Goal: Information Seeking & Learning: Learn about a topic

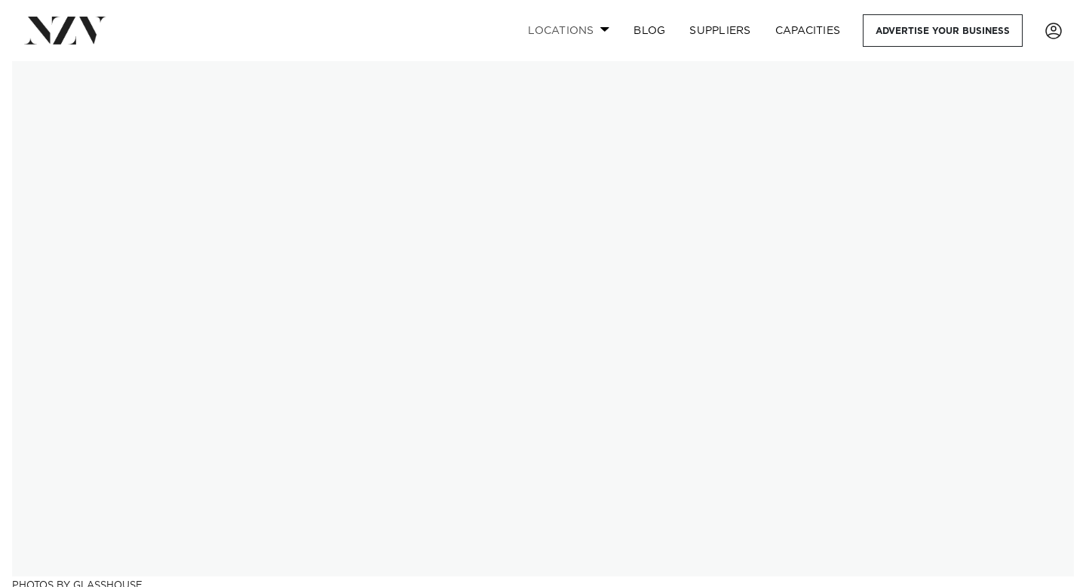
click at [608, 35] on link "Locations" at bounding box center [569, 30] width 106 height 32
click at [588, 32] on link "Locations" at bounding box center [569, 30] width 106 height 32
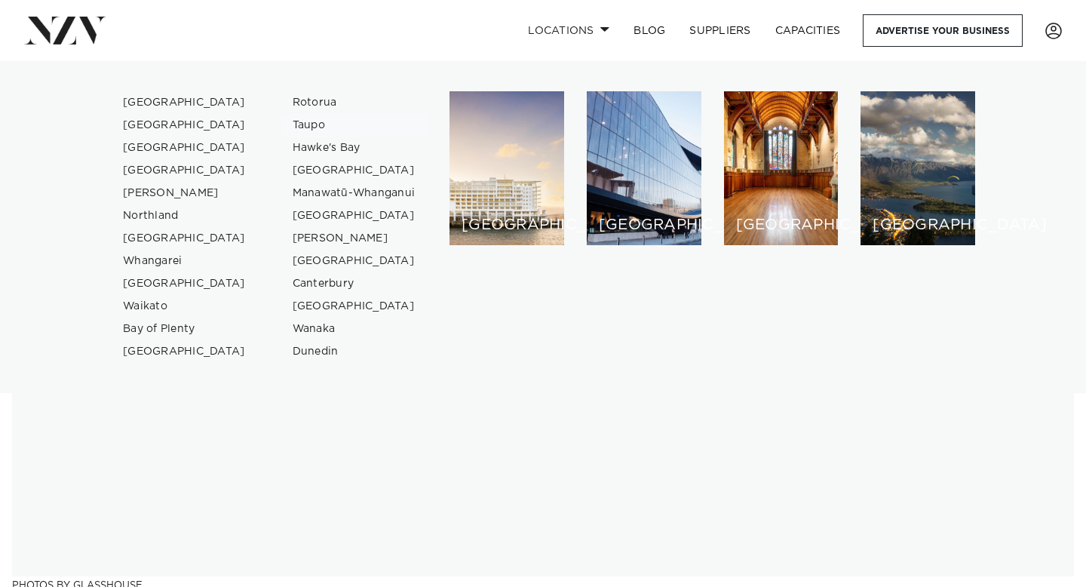
click at [314, 127] on link "Taupo" at bounding box center [354, 125] width 147 height 23
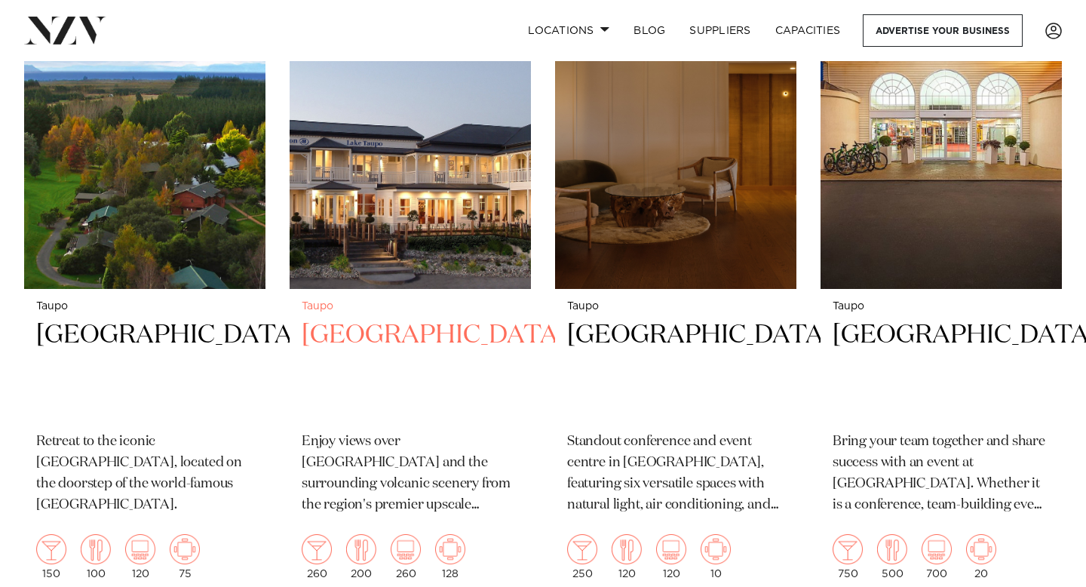
scroll to position [677, 0]
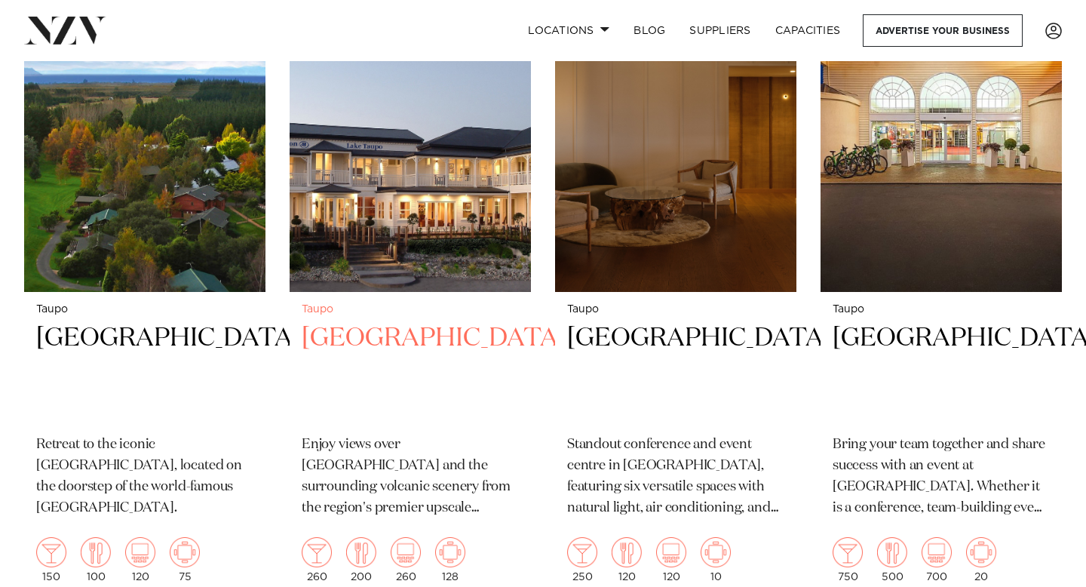
click at [394, 215] on img at bounding box center [410, 130] width 241 height 324
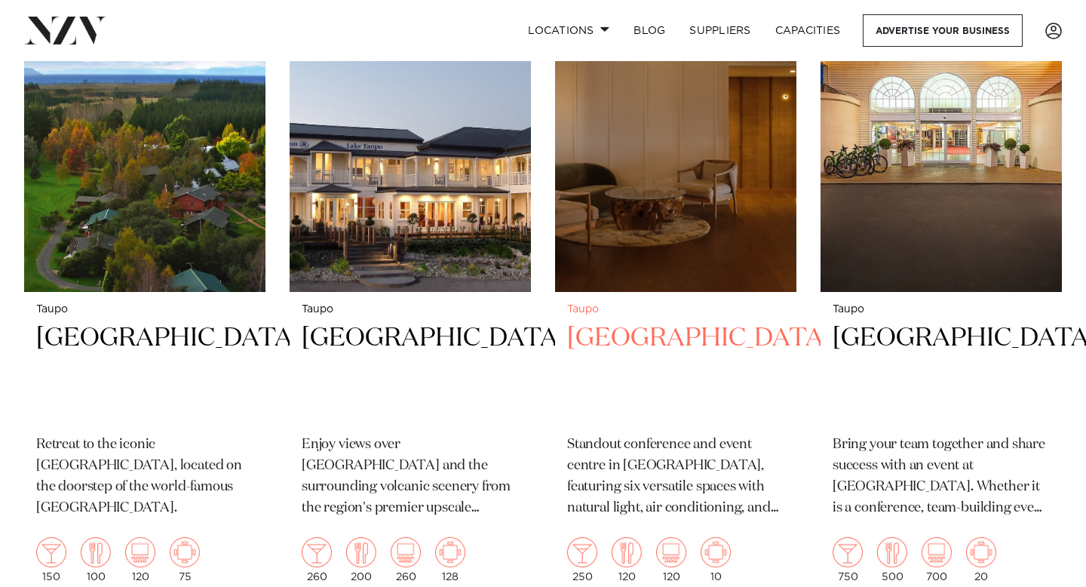
click at [637, 193] on img at bounding box center [675, 130] width 241 height 324
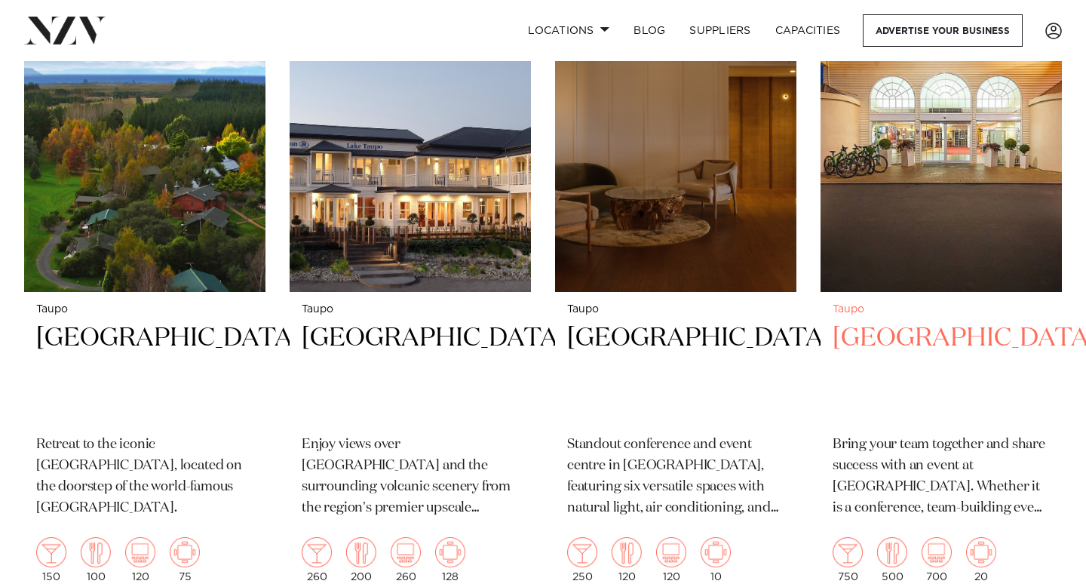
click at [926, 186] on img at bounding box center [941, 130] width 241 height 324
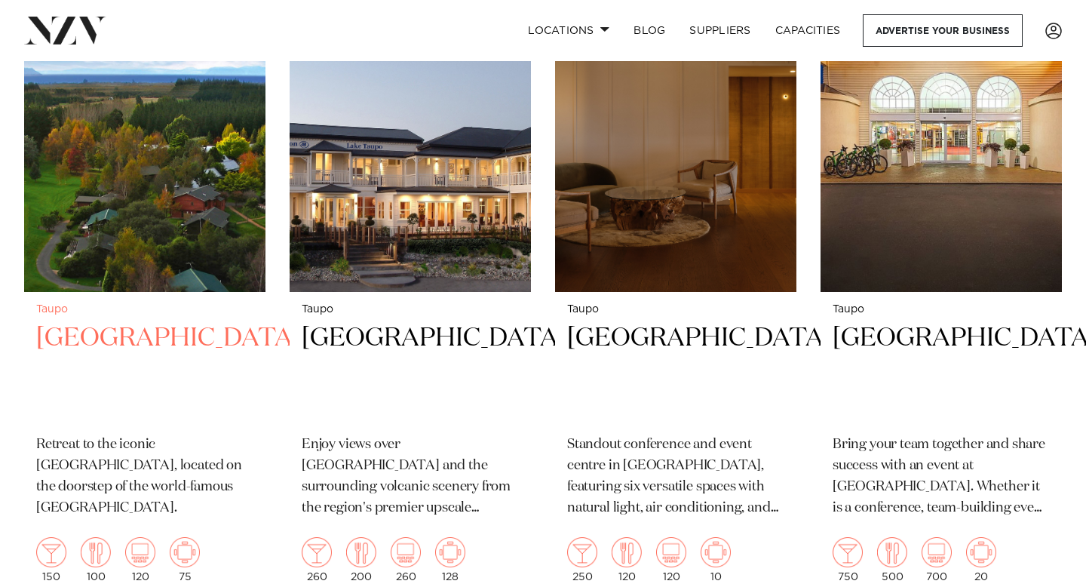
click at [172, 211] on img at bounding box center [144, 130] width 241 height 324
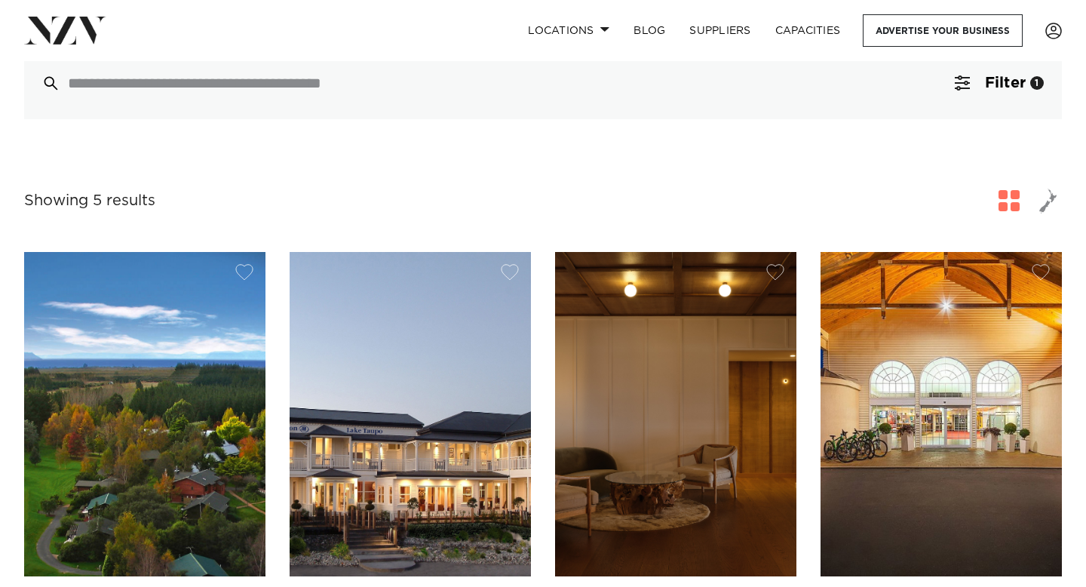
scroll to position [286, 0]
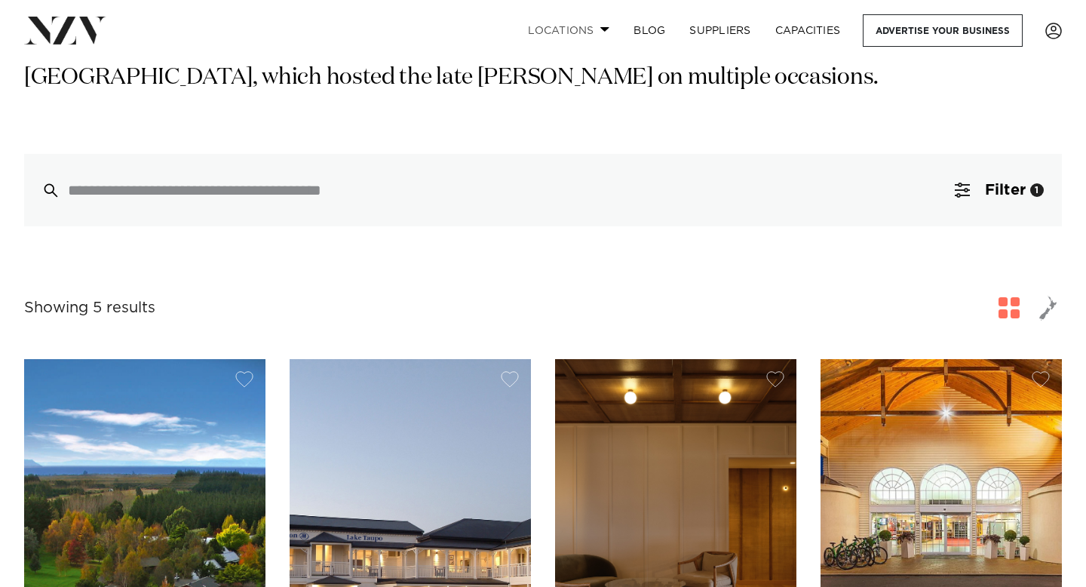
click at [566, 29] on link "Locations" at bounding box center [569, 30] width 106 height 32
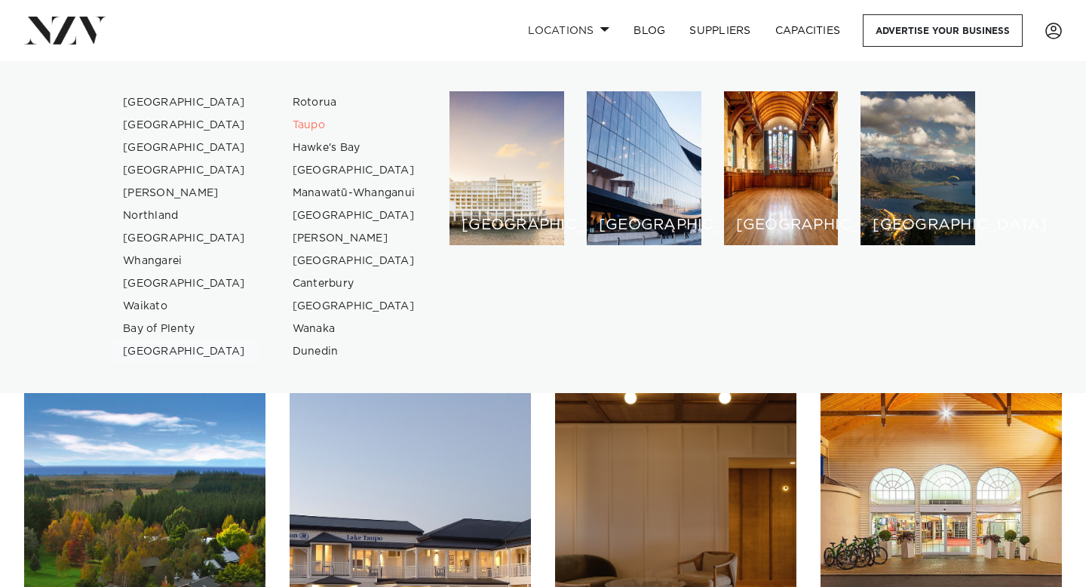
click at [161, 354] on link "[GEOGRAPHIC_DATA]" at bounding box center [184, 351] width 147 height 23
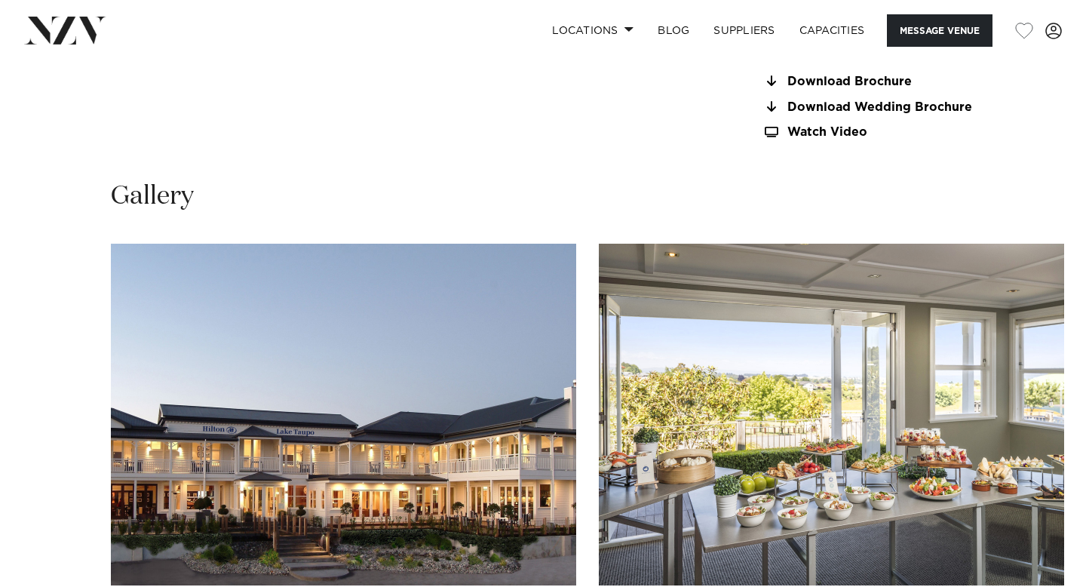
scroll to position [1507, 0]
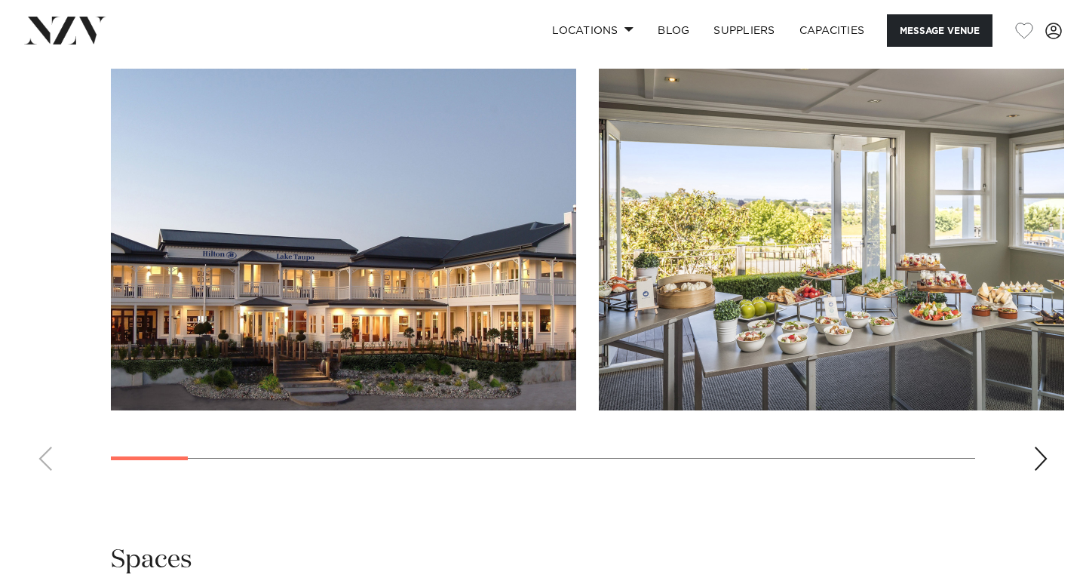
click at [1046, 448] on div "Next slide" at bounding box center [1041, 459] width 15 height 24
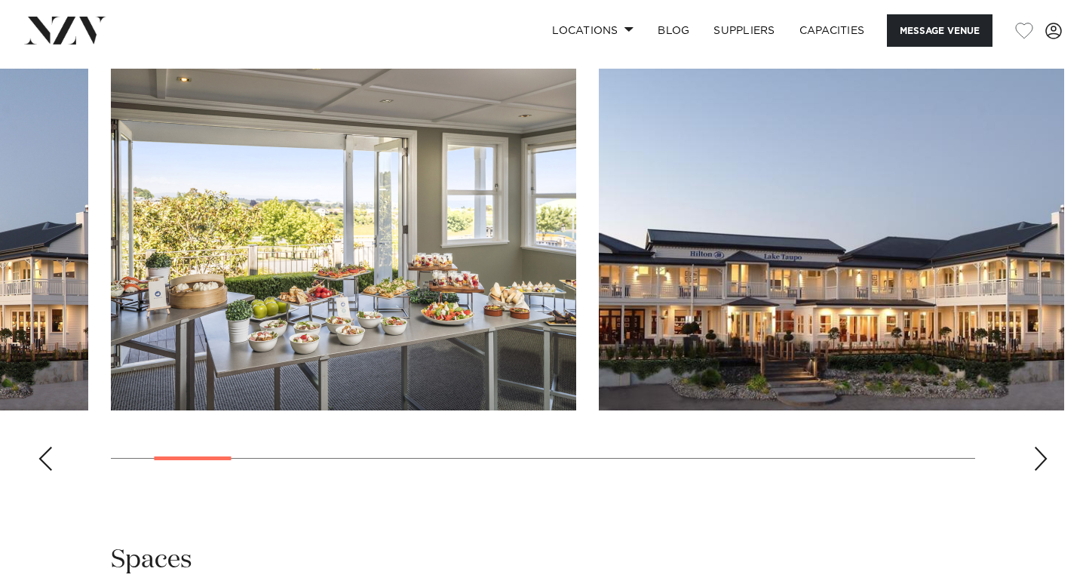
click at [1046, 447] on div "Next slide" at bounding box center [1041, 459] width 15 height 24
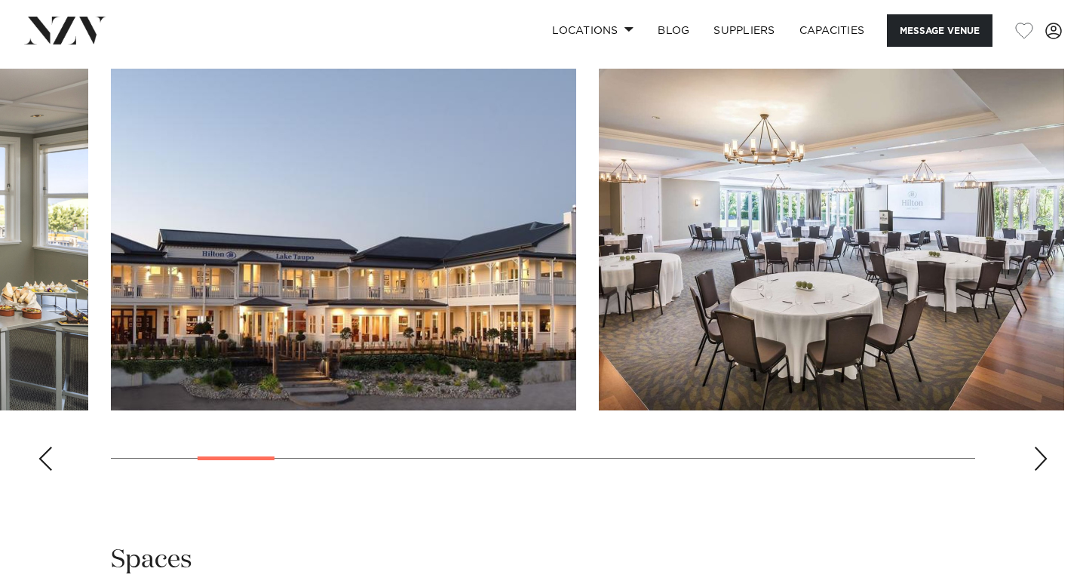
click at [1046, 447] on div "Next slide" at bounding box center [1041, 459] width 15 height 24
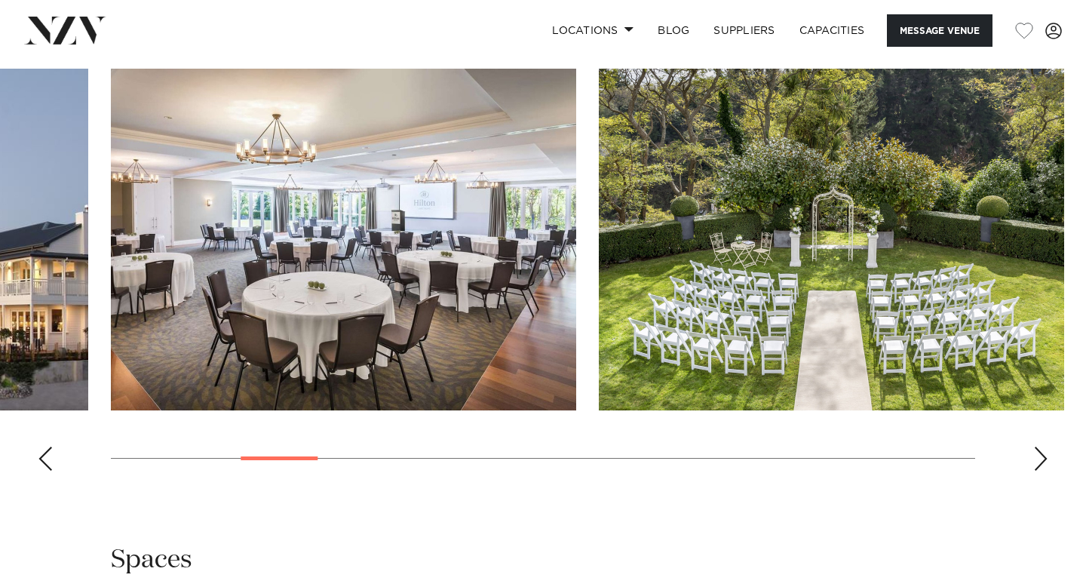
click at [1046, 447] on div "Next slide" at bounding box center [1041, 459] width 15 height 24
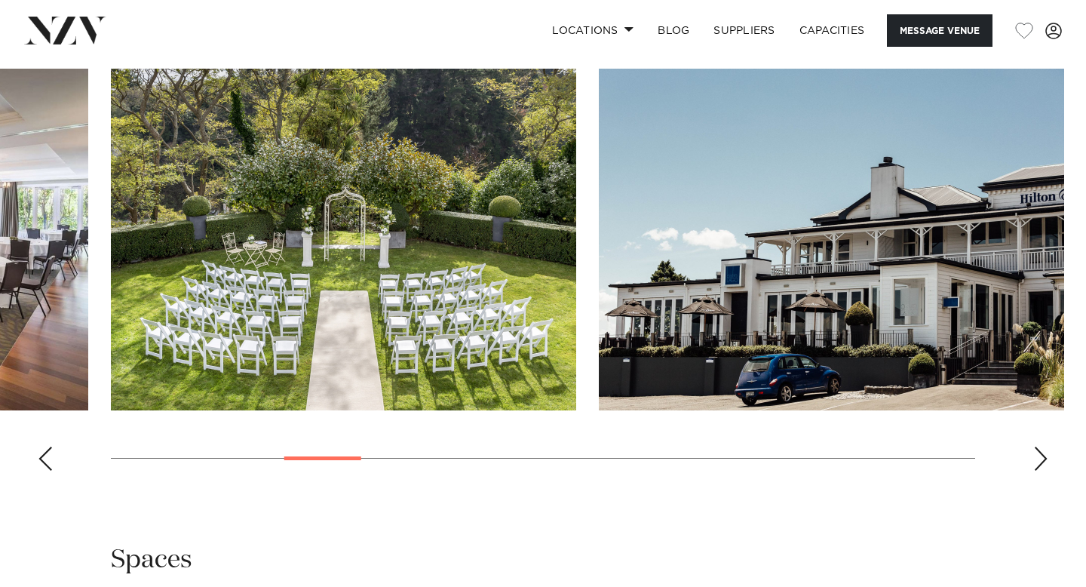
click at [1045, 447] on div "Next slide" at bounding box center [1041, 459] width 15 height 24
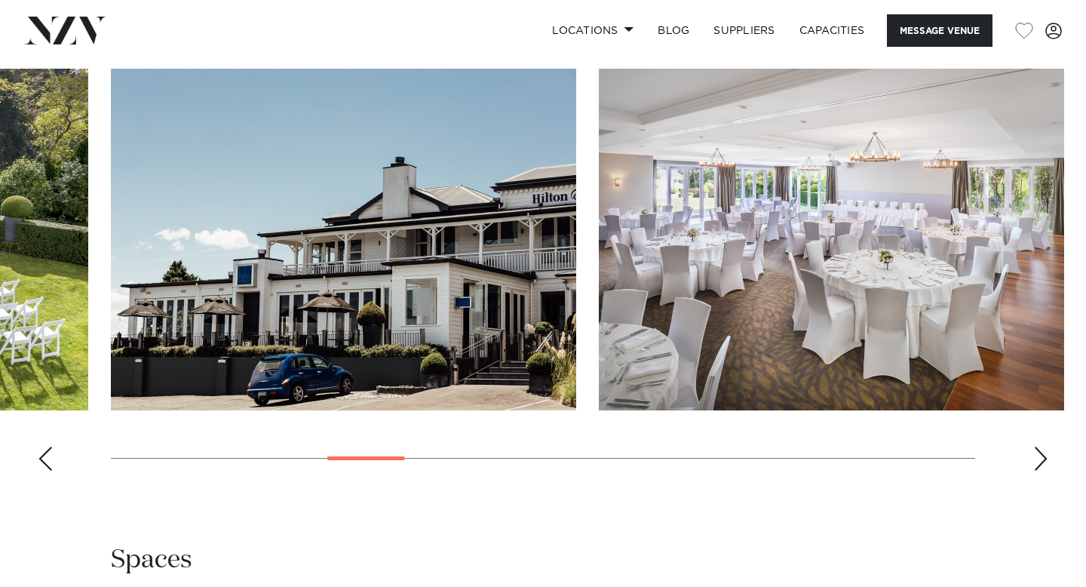
click at [1045, 447] on div "Next slide" at bounding box center [1041, 459] width 15 height 24
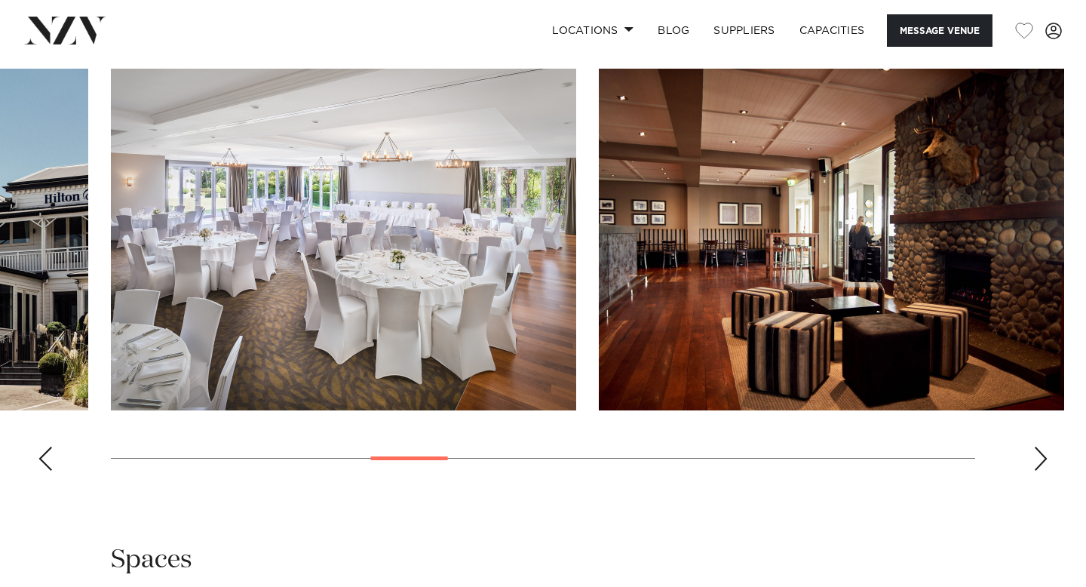
click at [1045, 447] on div "Next slide" at bounding box center [1041, 459] width 15 height 24
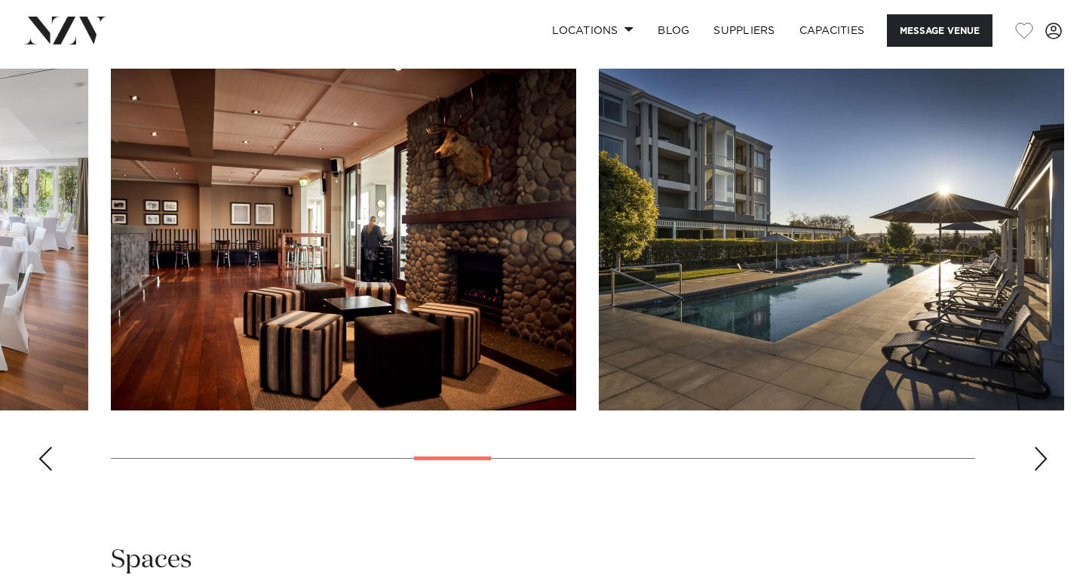
click at [1044, 447] on div "Next slide" at bounding box center [1041, 459] width 15 height 24
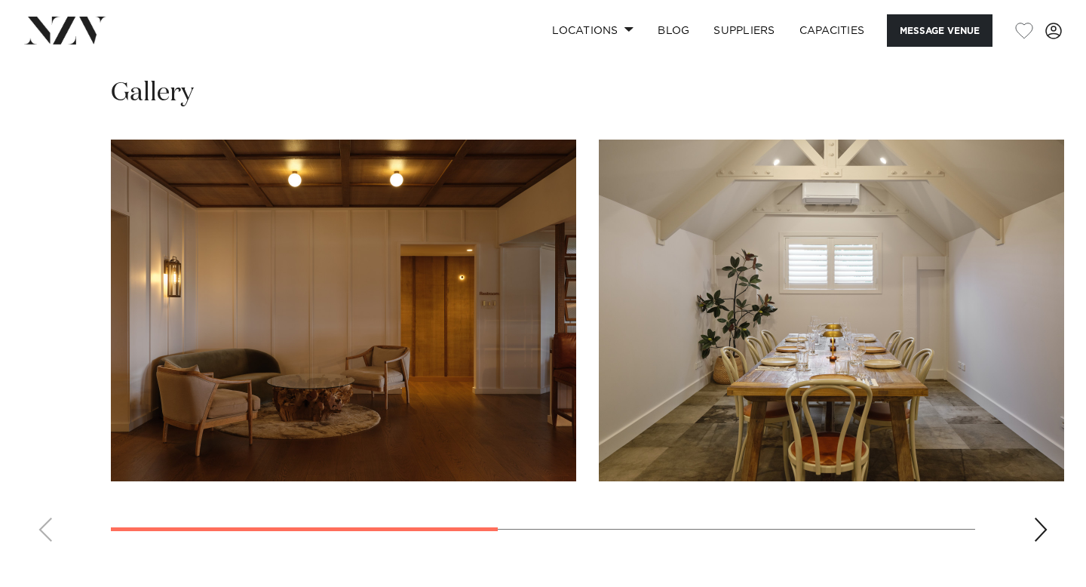
scroll to position [1078, 0]
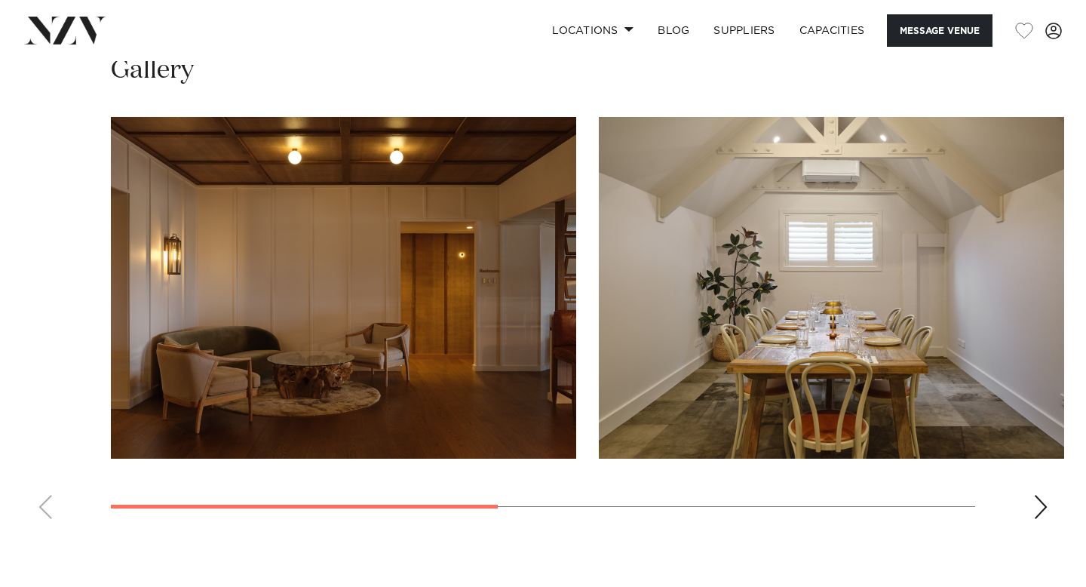
click at [1029, 502] on swiper-container at bounding box center [543, 324] width 1086 height 414
click at [1039, 502] on div "Next slide" at bounding box center [1041, 507] width 15 height 24
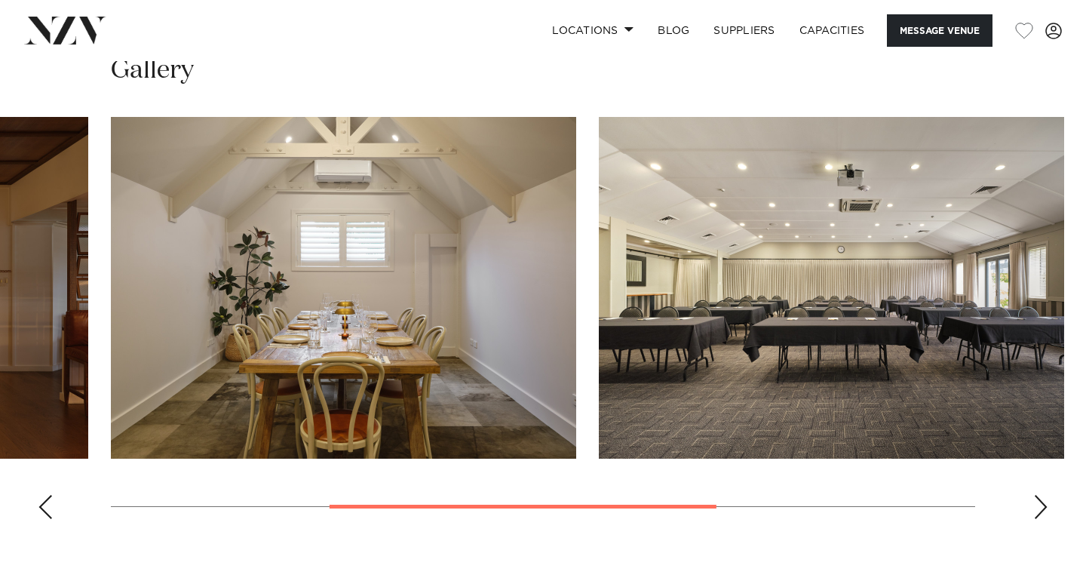
click at [1039, 502] on div "Next slide" at bounding box center [1041, 507] width 15 height 24
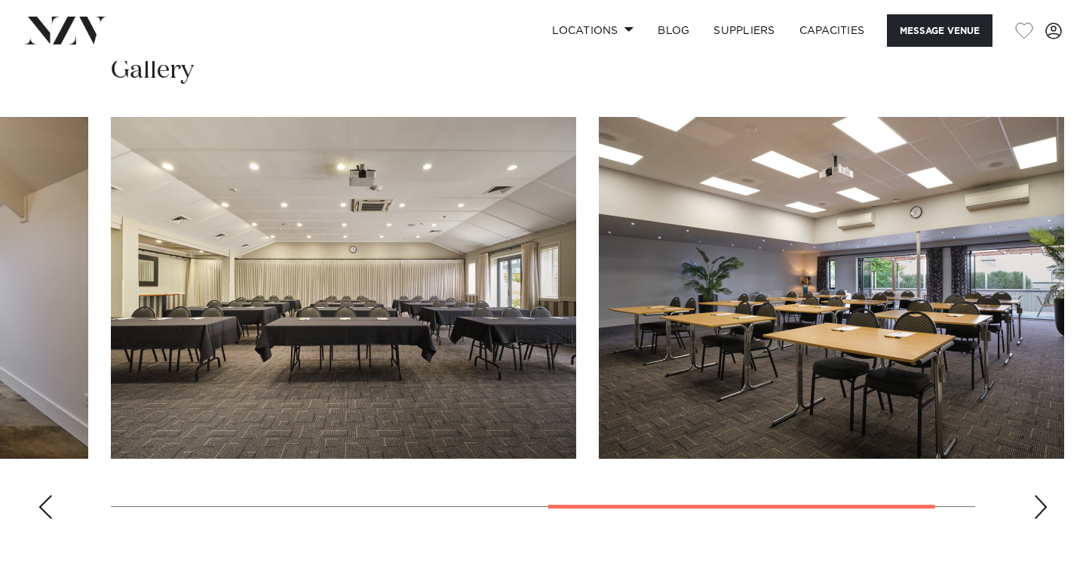
click at [1039, 502] on div "Next slide" at bounding box center [1041, 507] width 15 height 24
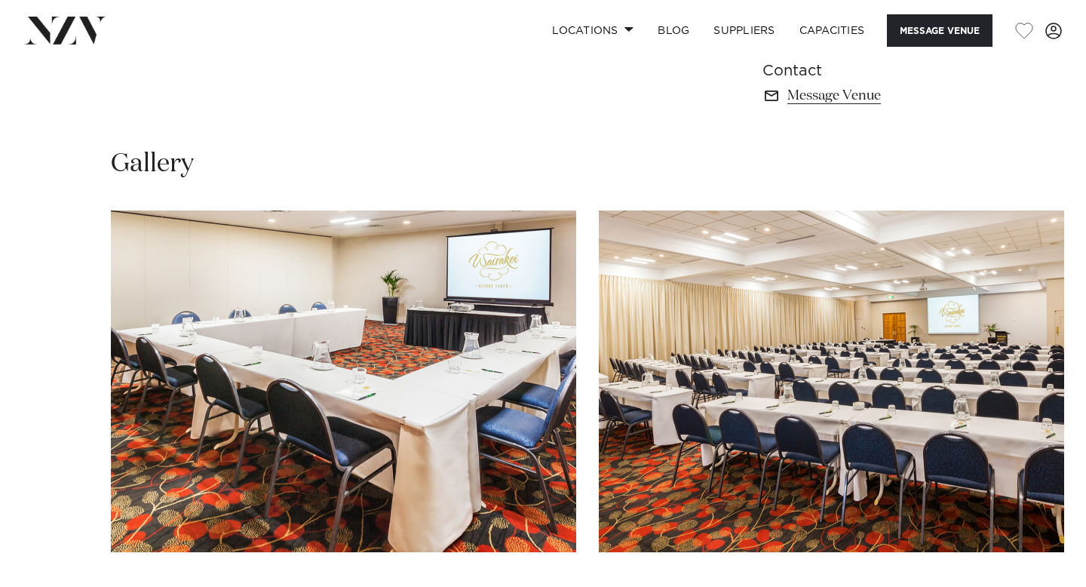
scroll to position [1309, 0]
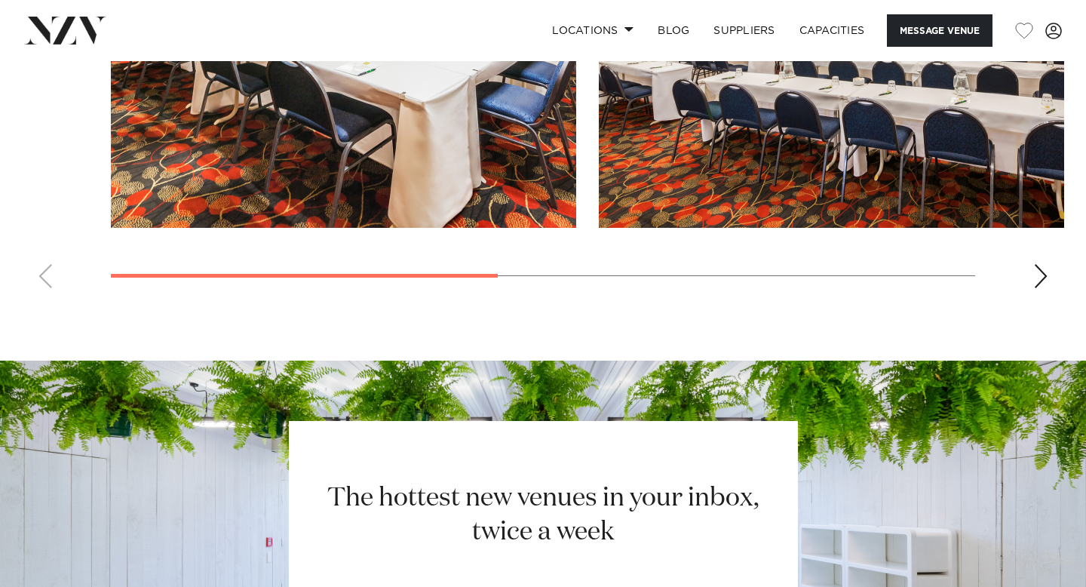
click at [1049, 273] on swiper-container at bounding box center [543, 93] width 1086 height 414
click at [1046, 273] on div "Next slide" at bounding box center [1041, 276] width 15 height 24
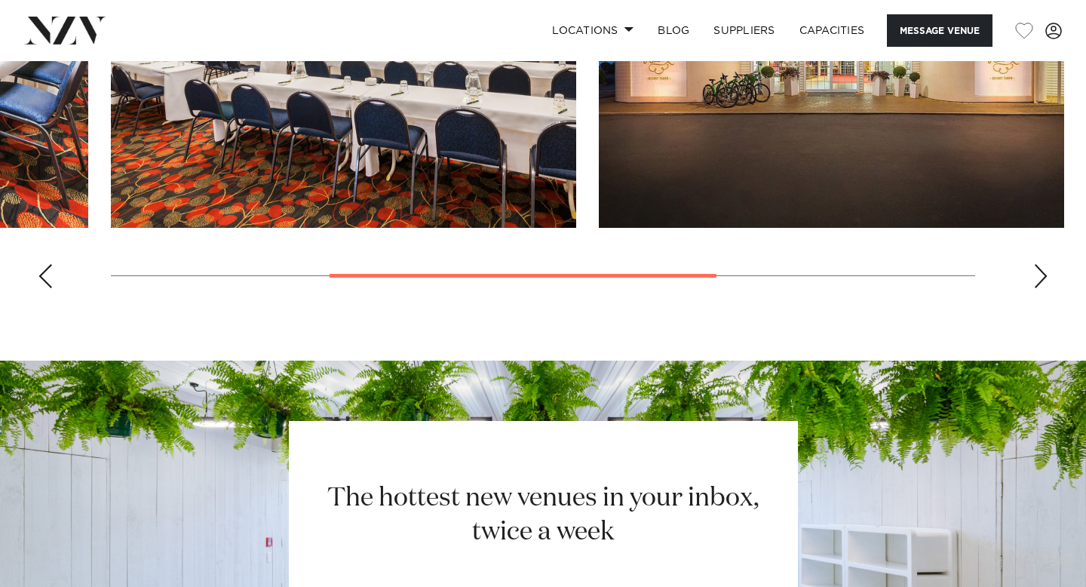
click at [1043, 275] on div "Next slide" at bounding box center [1041, 276] width 15 height 24
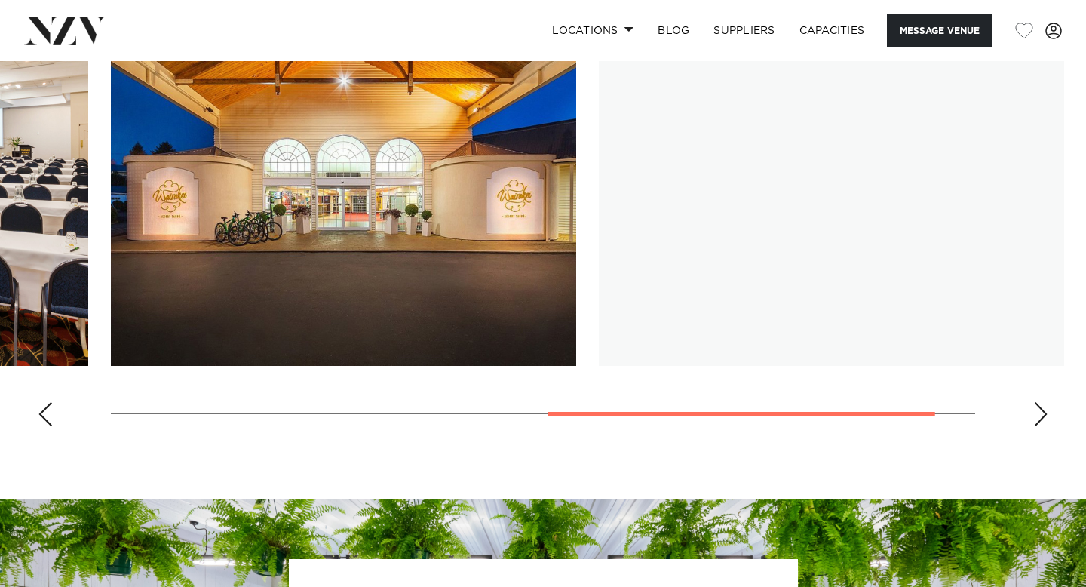
scroll to position [1170, 0]
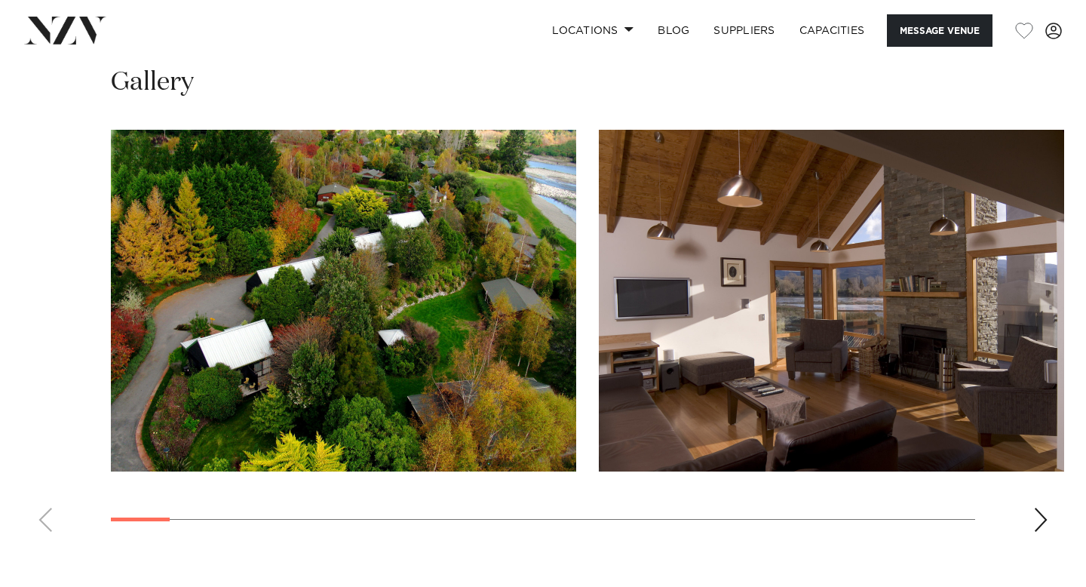
scroll to position [1356, 0]
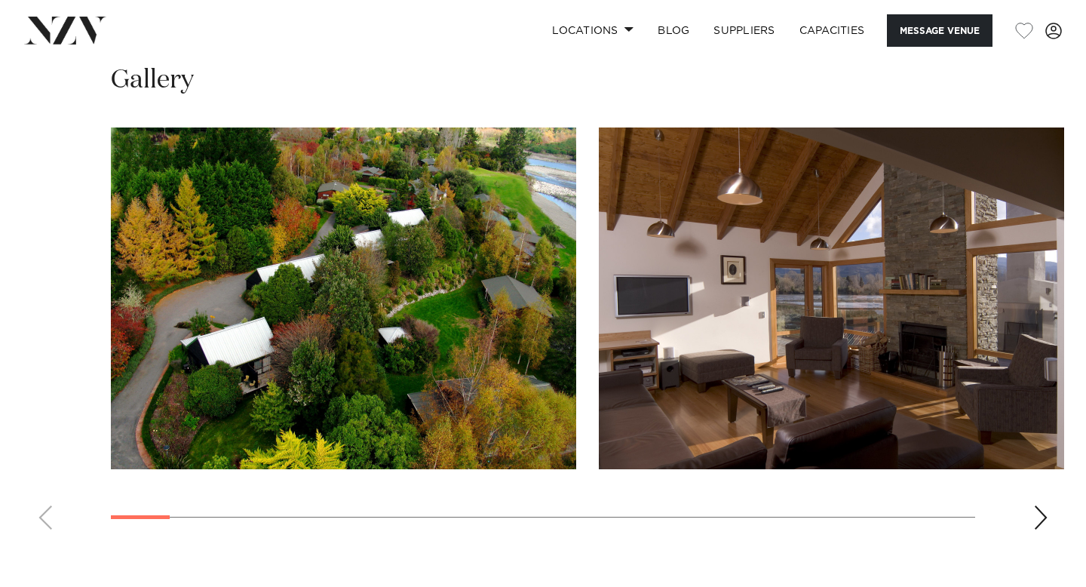
click at [1032, 525] on swiper-container at bounding box center [543, 334] width 1086 height 414
click at [1040, 516] on div "Next slide" at bounding box center [1041, 517] width 15 height 24
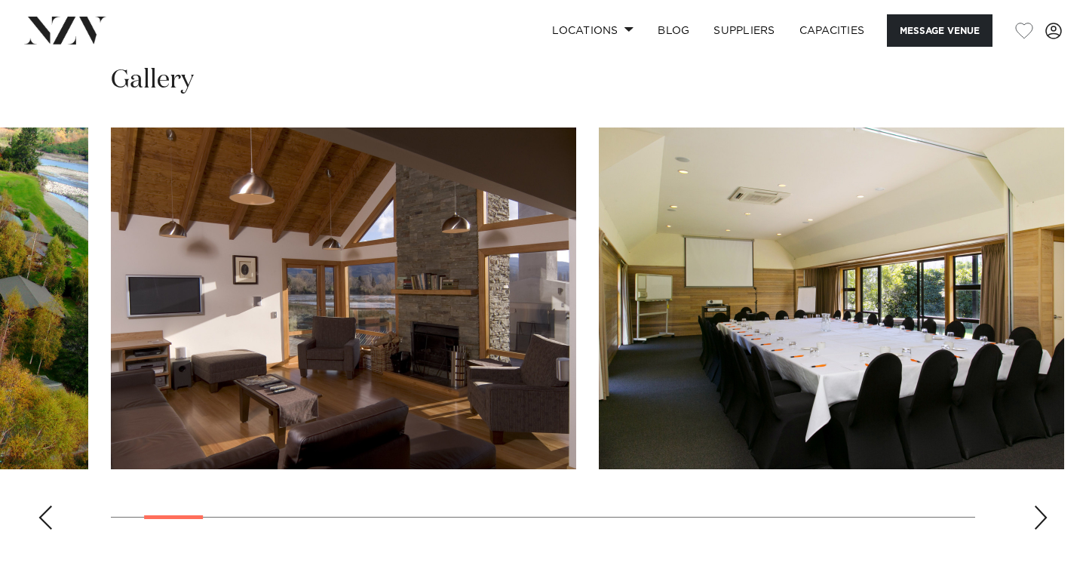
click at [1039, 516] on div "Next slide" at bounding box center [1041, 517] width 15 height 24
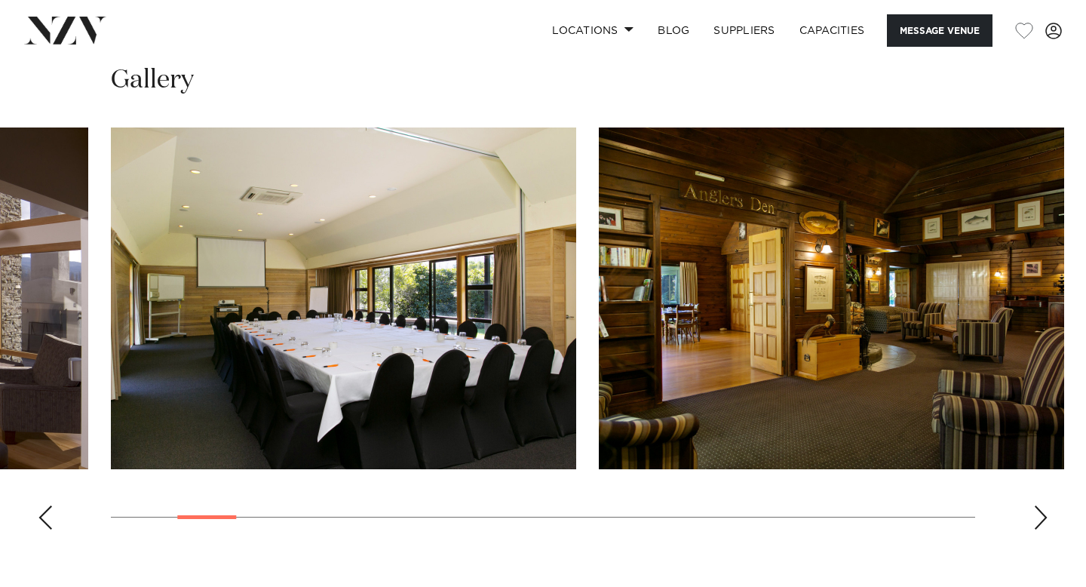
click at [1040, 515] on div "Next slide" at bounding box center [1041, 517] width 15 height 24
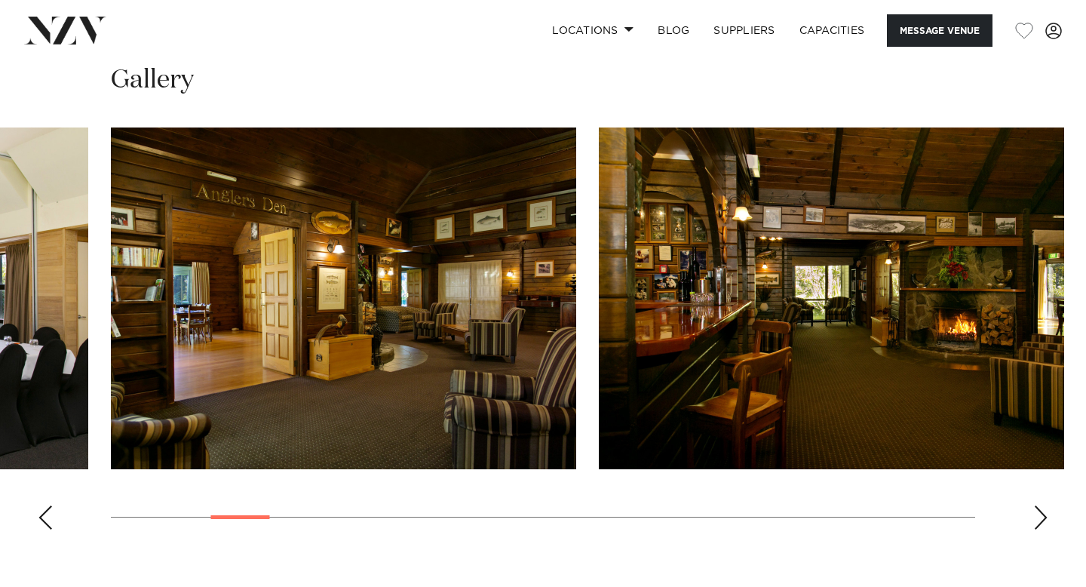
click at [1040, 515] on div "Next slide" at bounding box center [1041, 517] width 15 height 24
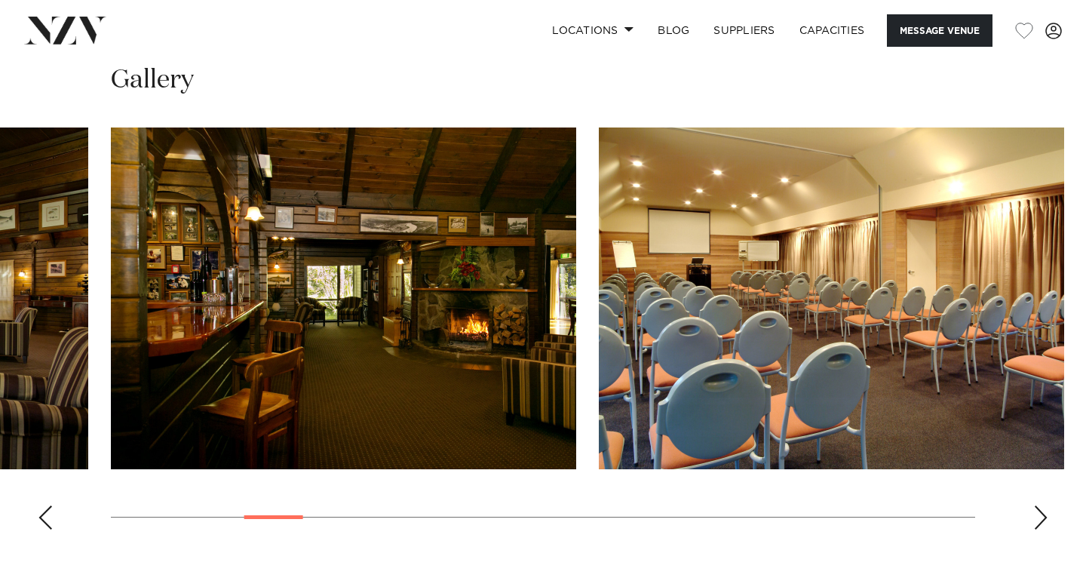
click at [1040, 515] on div "Next slide" at bounding box center [1041, 517] width 15 height 24
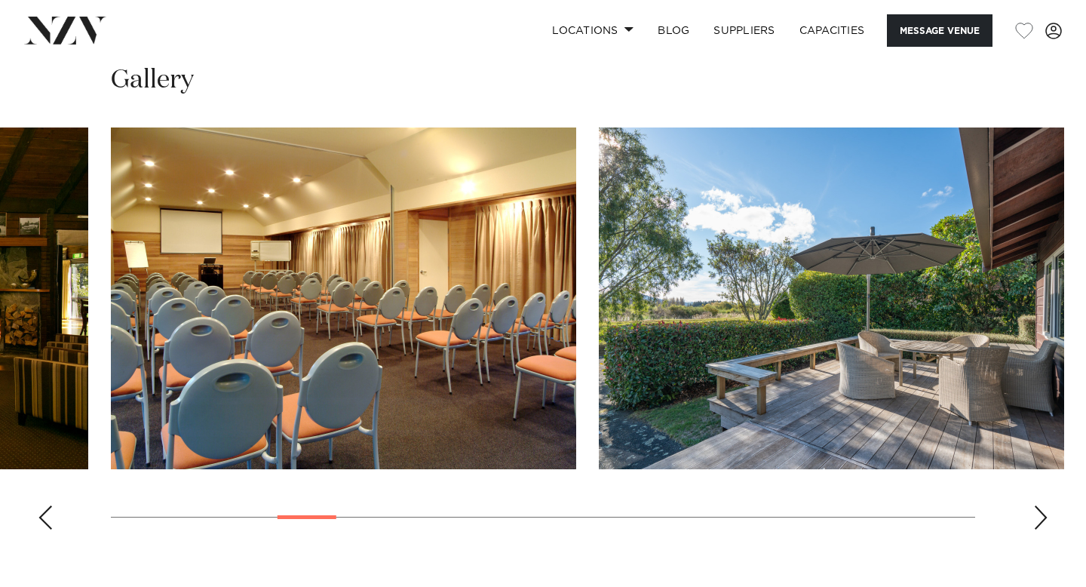
click at [1039, 515] on div "Next slide" at bounding box center [1041, 517] width 15 height 24
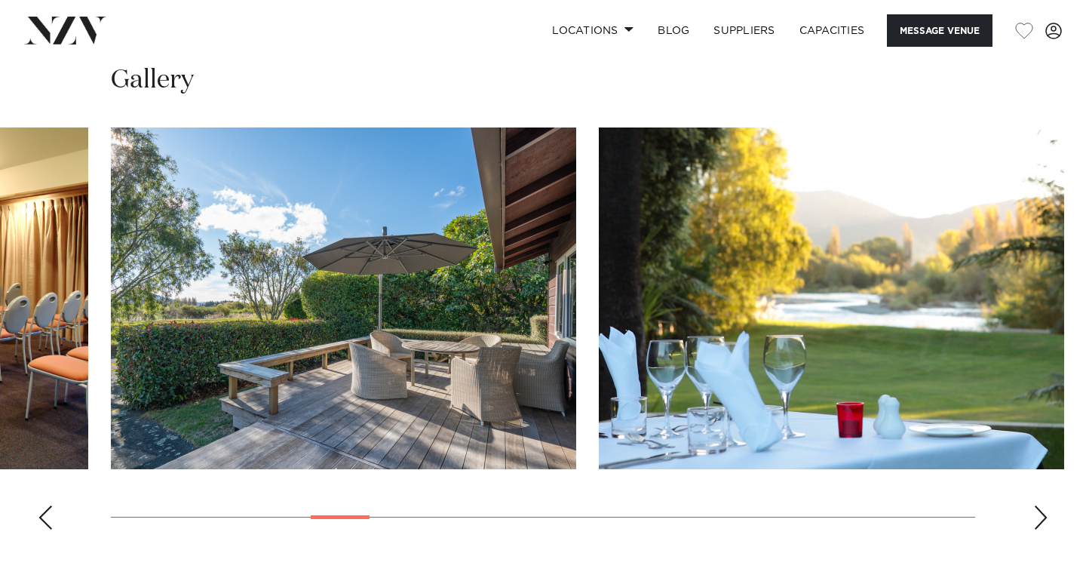
click at [1039, 515] on div "Next slide" at bounding box center [1041, 517] width 15 height 24
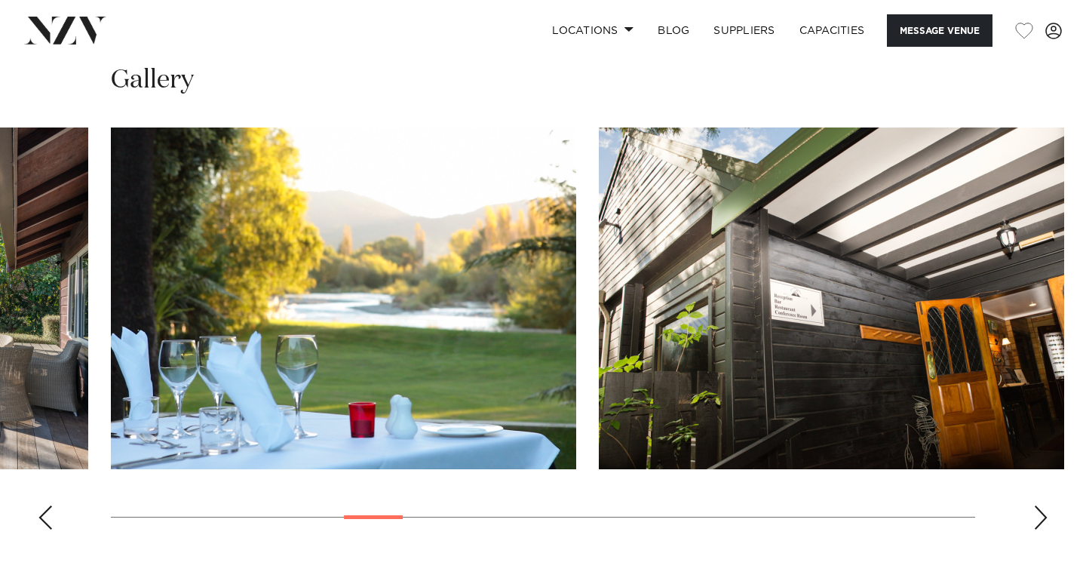
click at [1039, 515] on div "Next slide" at bounding box center [1041, 517] width 15 height 24
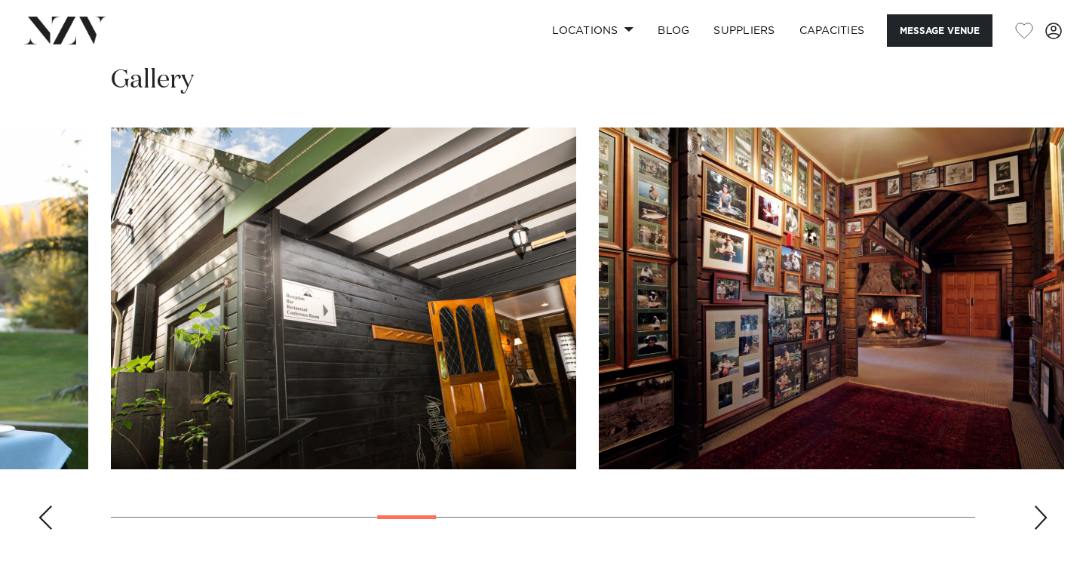
click at [1039, 515] on div "Next slide" at bounding box center [1041, 517] width 15 height 24
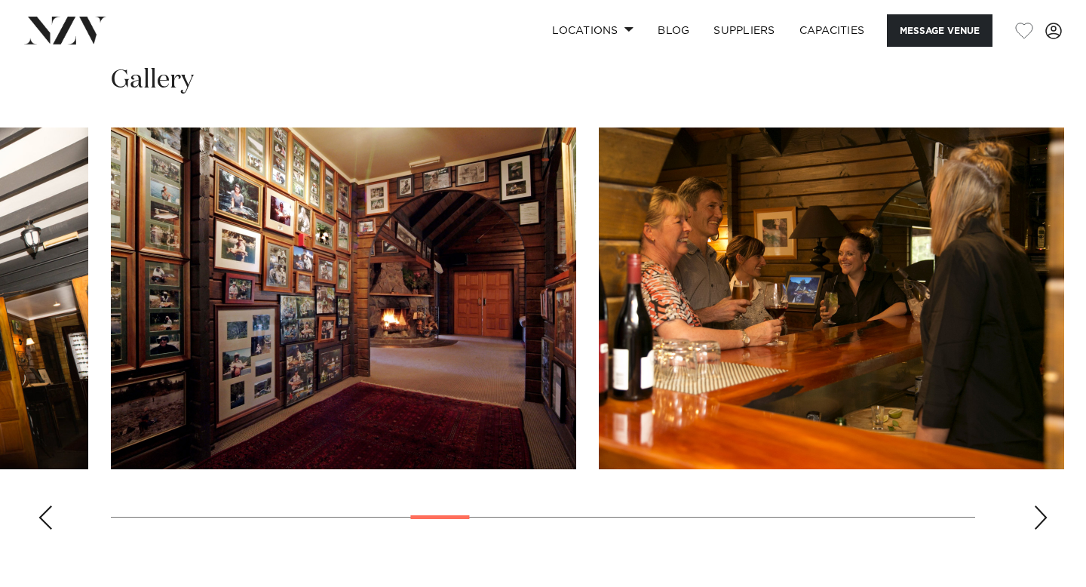
click at [1039, 515] on div "Next slide" at bounding box center [1041, 517] width 15 height 24
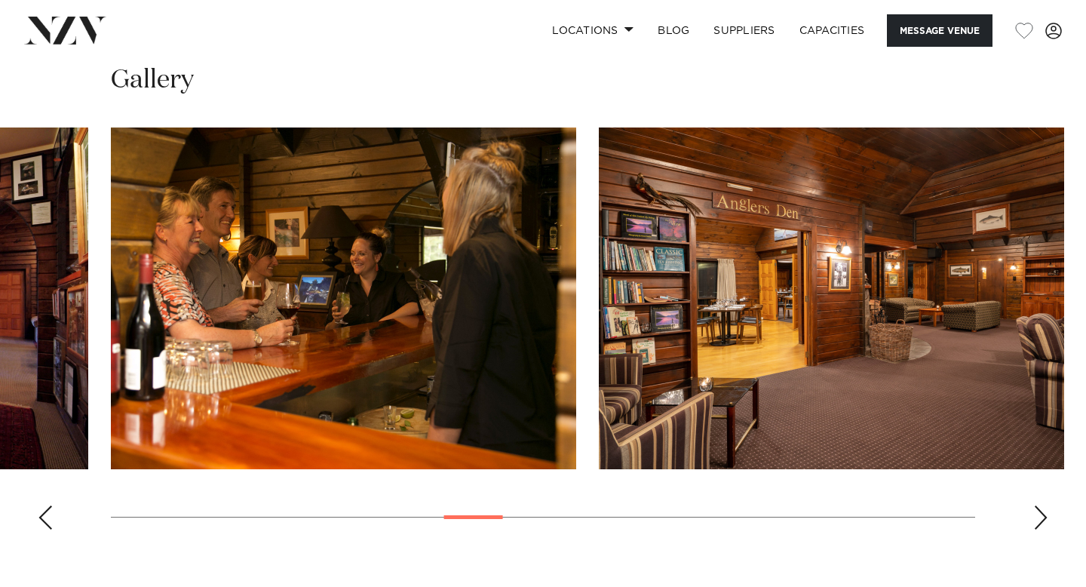
click at [1039, 515] on div "Next slide" at bounding box center [1041, 517] width 15 height 24
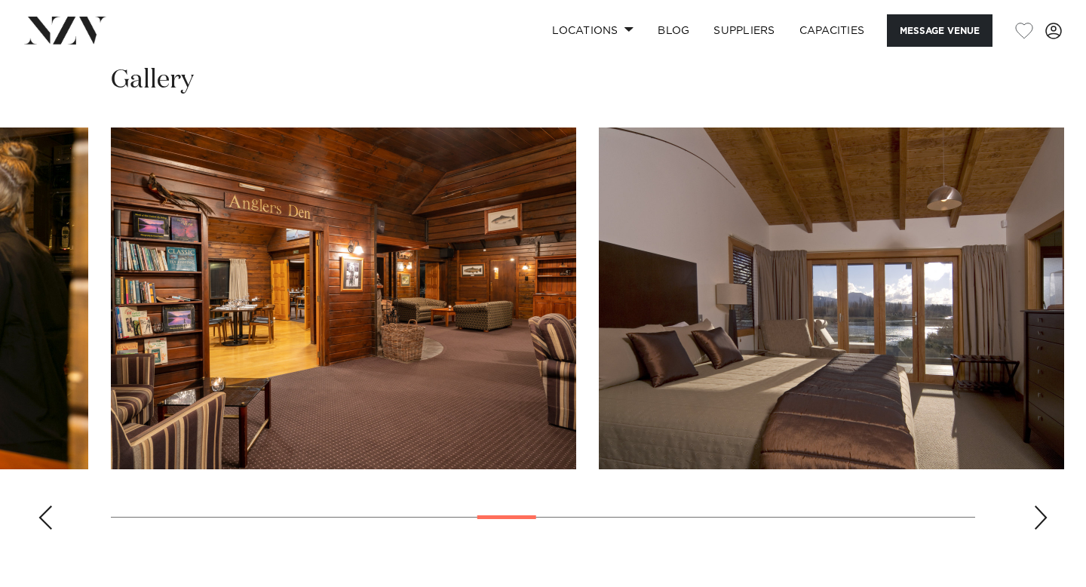
click at [1039, 515] on div "Next slide" at bounding box center [1041, 517] width 15 height 24
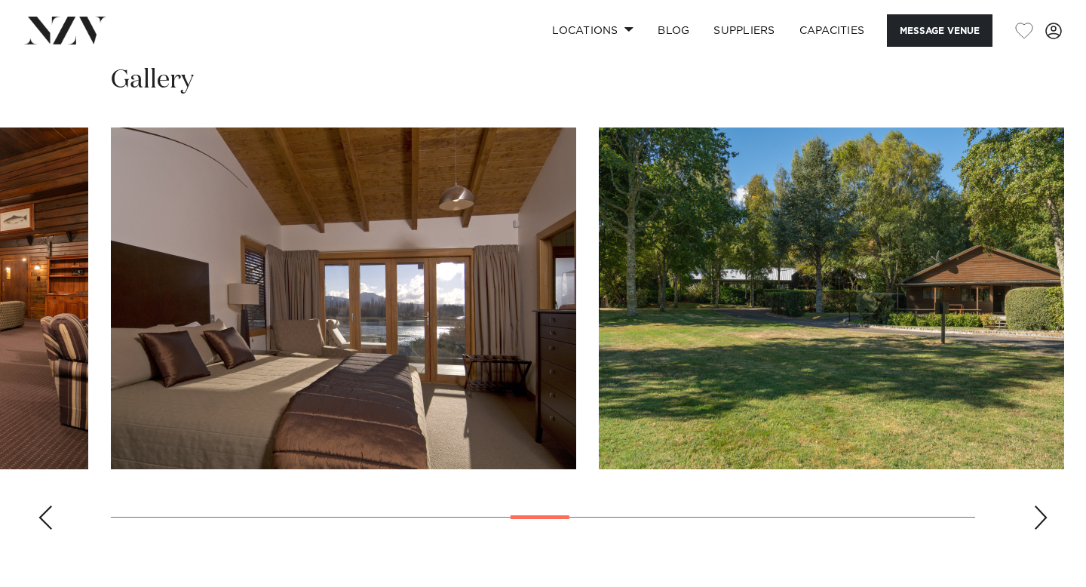
click at [1039, 515] on div "Next slide" at bounding box center [1041, 517] width 15 height 24
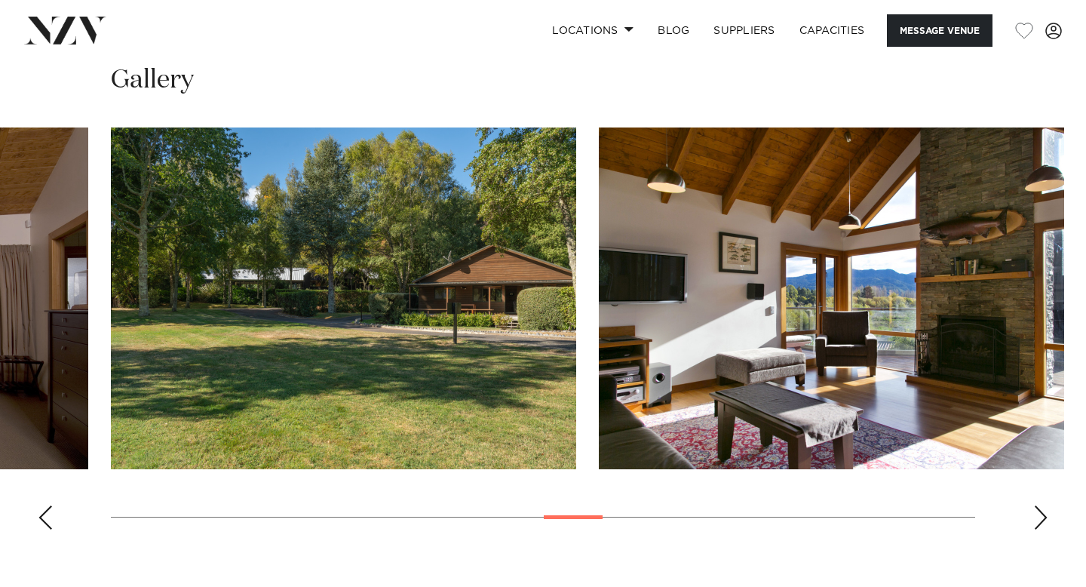
click at [1039, 515] on div "Next slide" at bounding box center [1041, 517] width 15 height 24
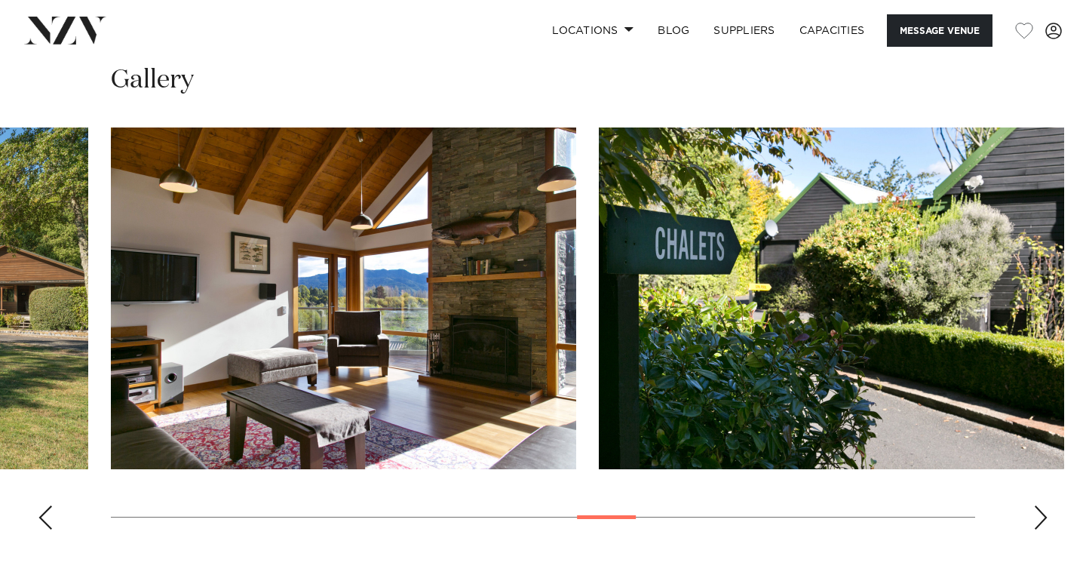
click at [1039, 515] on div "Next slide" at bounding box center [1041, 517] width 15 height 24
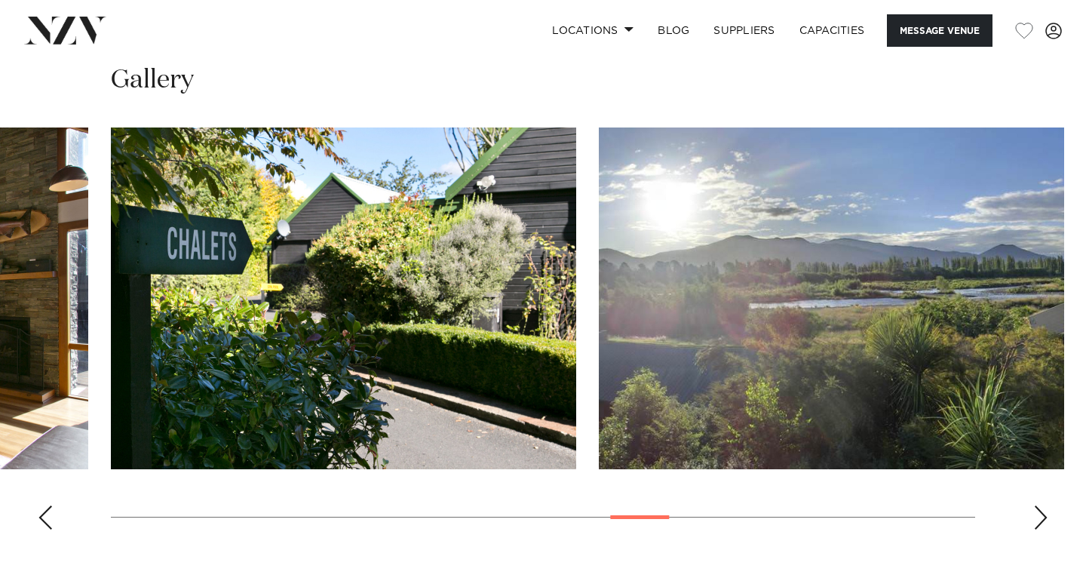
click at [1039, 515] on div "Next slide" at bounding box center [1041, 517] width 15 height 24
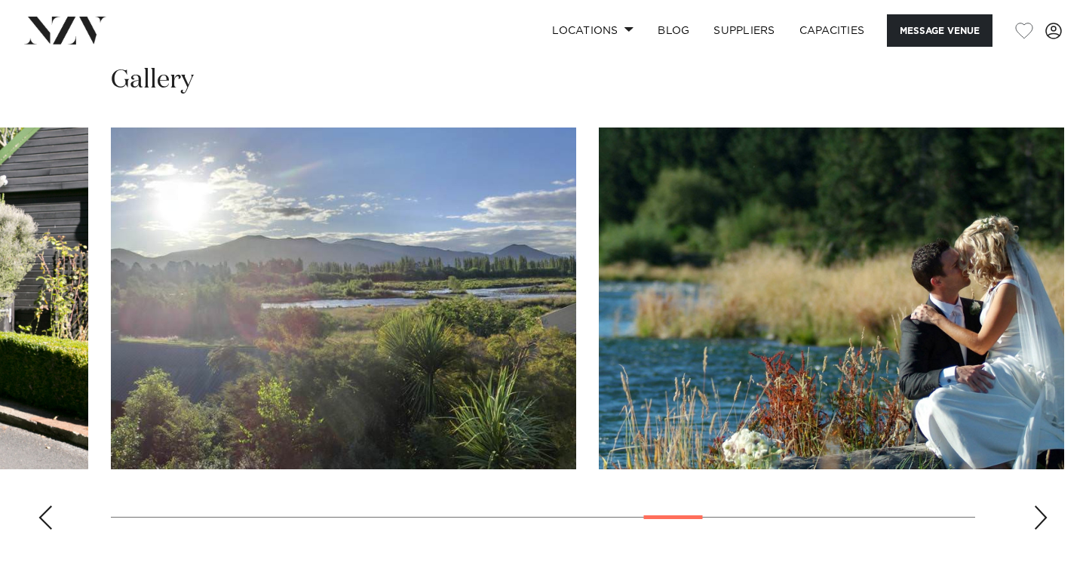
click at [1039, 515] on div "Next slide" at bounding box center [1041, 517] width 15 height 24
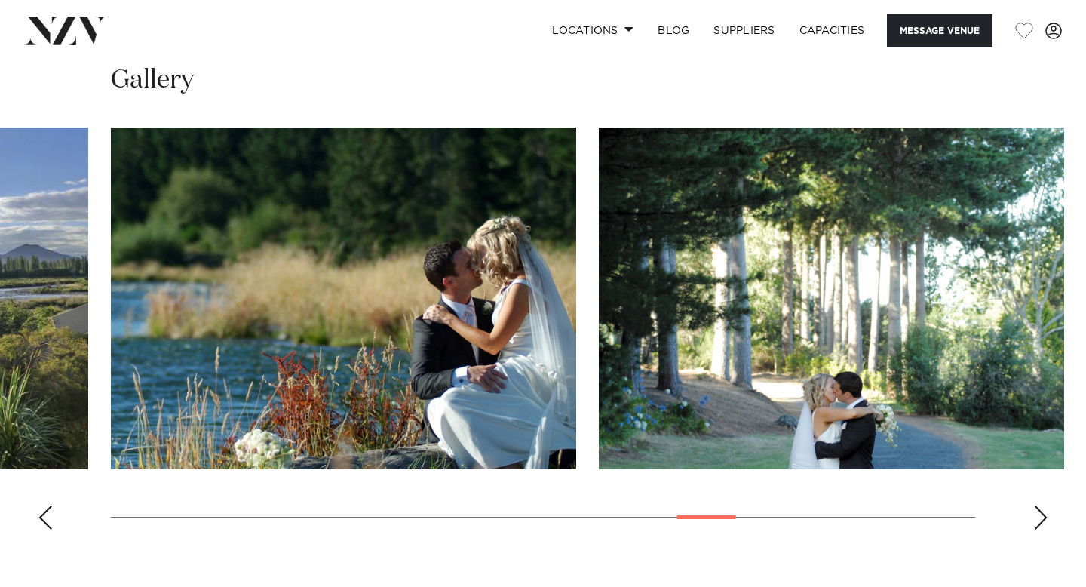
click at [1038, 514] on div "Next slide" at bounding box center [1041, 517] width 15 height 24
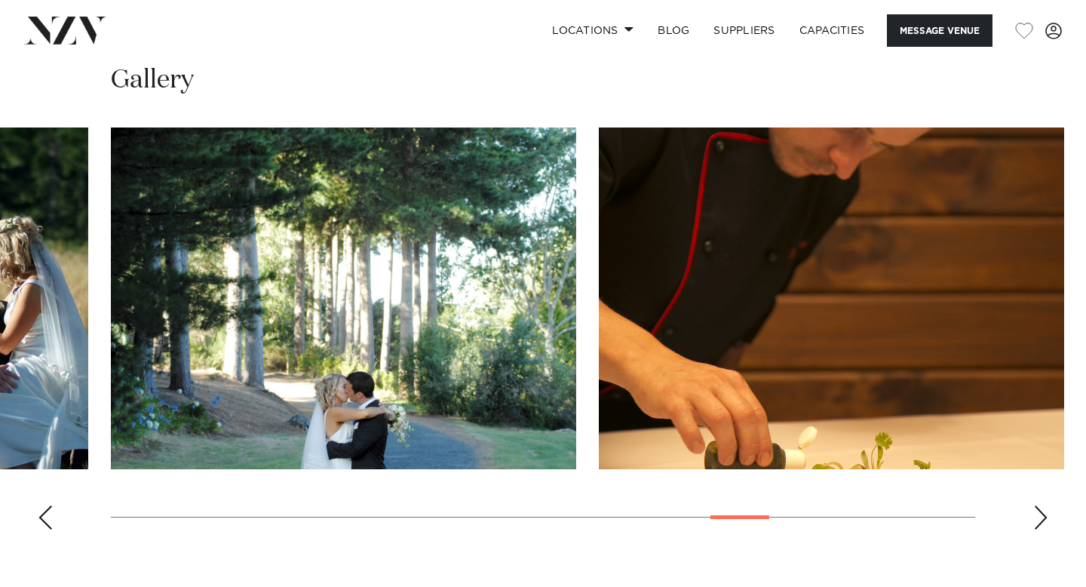
click at [1038, 514] on div "Next slide" at bounding box center [1041, 517] width 15 height 24
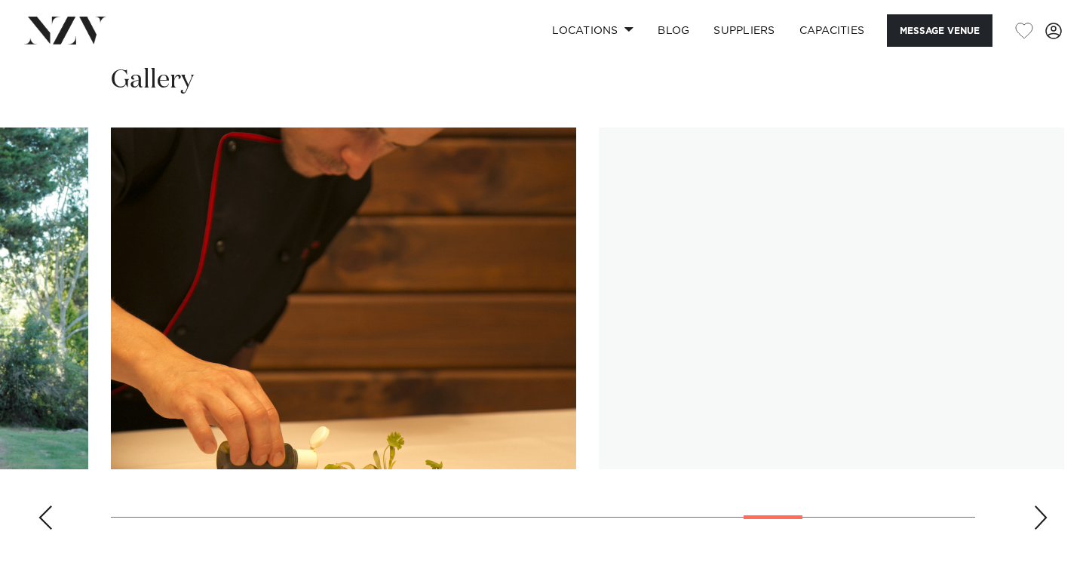
click at [1038, 514] on div "Next slide" at bounding box center [1041, 517] width 15 height 24
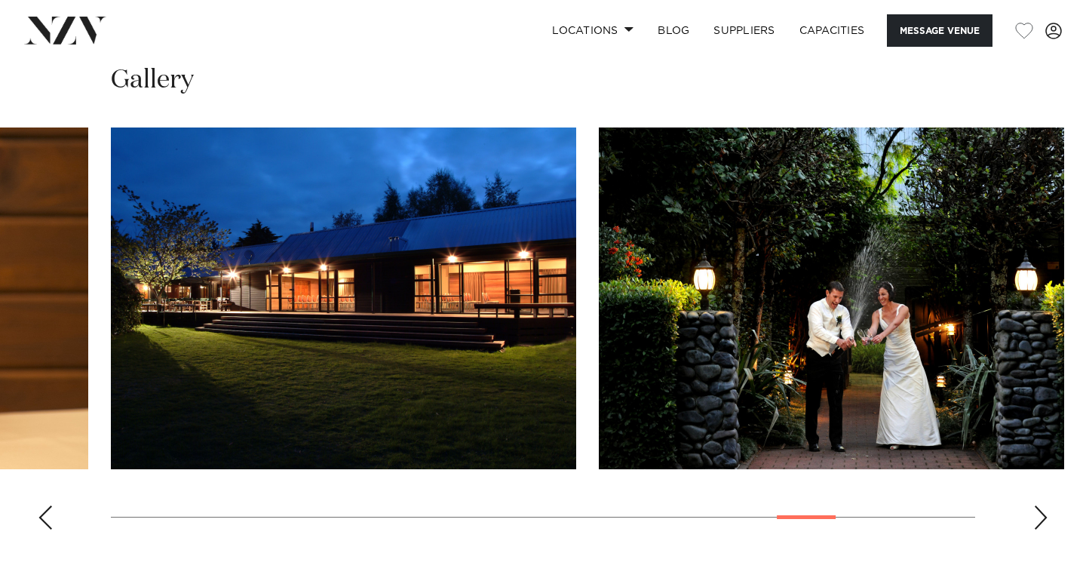
click at [1038, 514] on div "Next slide" at bounding box center [1041, 517] width 15 height 24
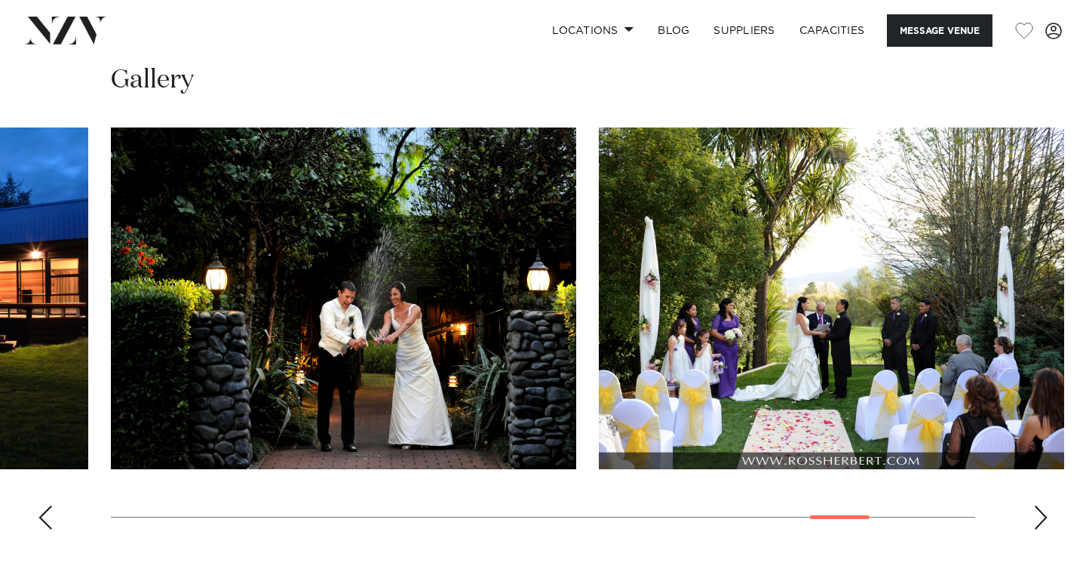
click at [1038, 513] on div "Next slide" at bounding box center [1041, 517] width 15 height 24
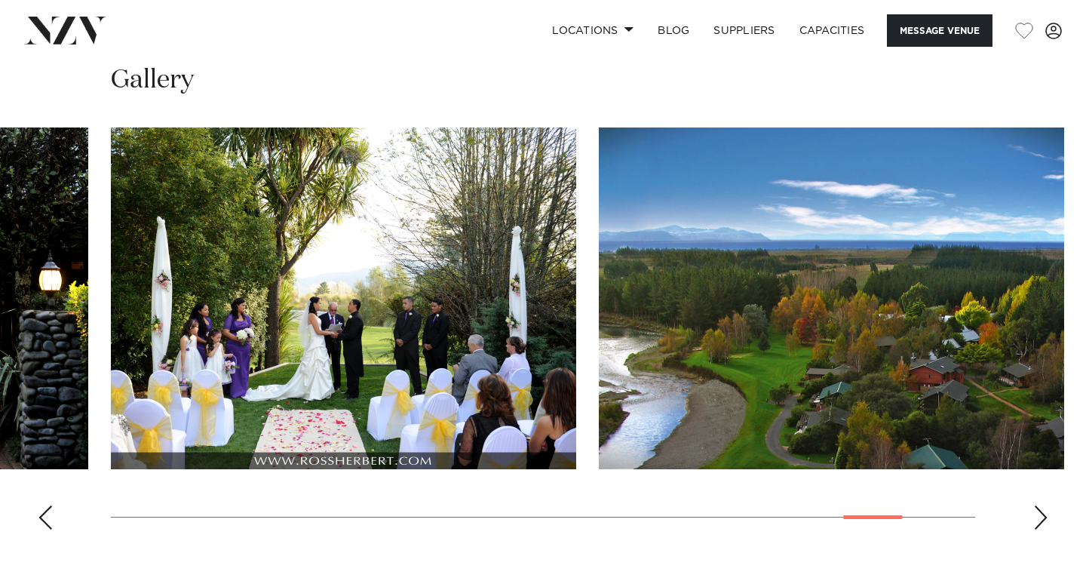
click at [1038, 512] on div "Next slide" at bounding box center [1041, 517] width 15 height 24
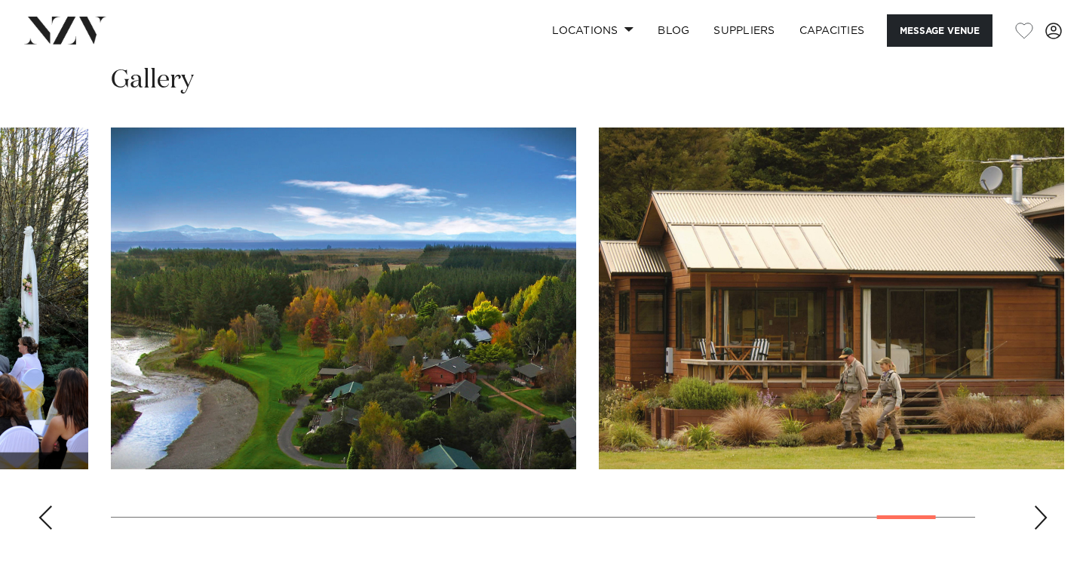
click at [1038, 511] on div "Next slide" at bounding box center [1041, 517] width 15 height 24
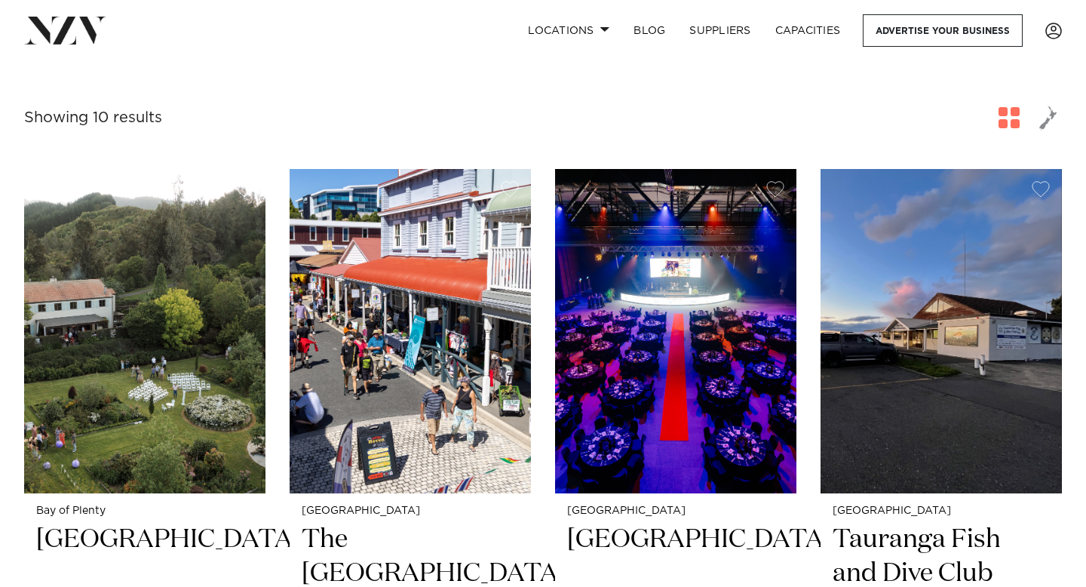
scroll to position [475, 0]
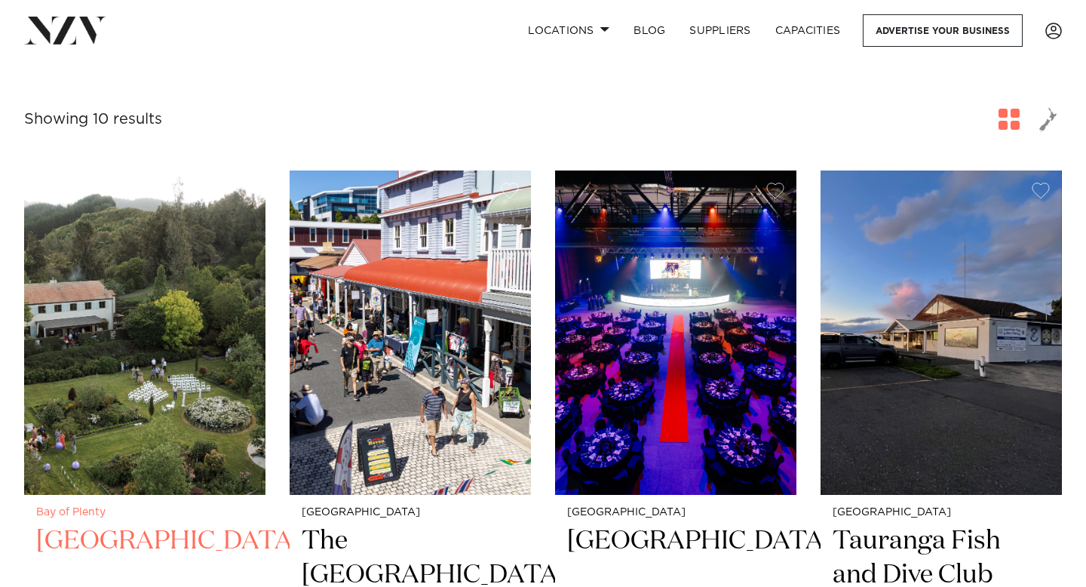
click at [189, 368] on img at bounding box center [144, 332] width 241 height 324
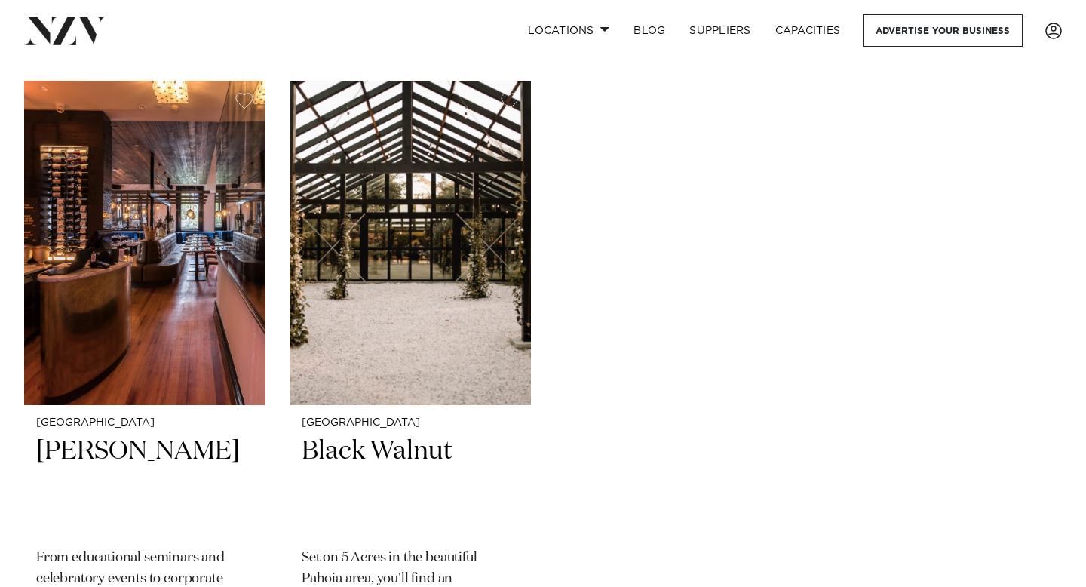
scroll to position [1951, 0]
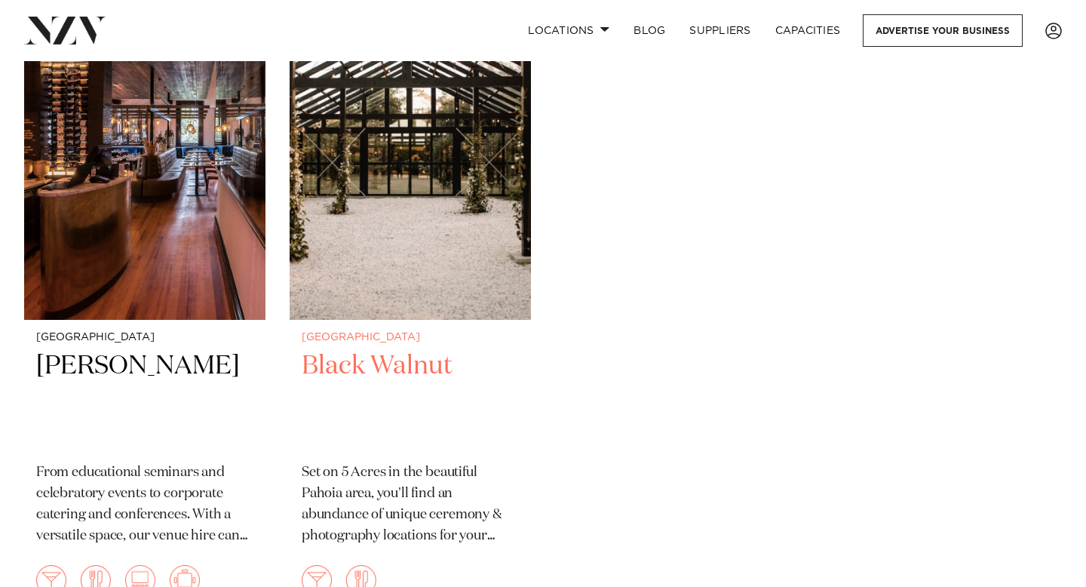
click at [393, 243] on img at bounding box center [410, 157] width 241 height 324
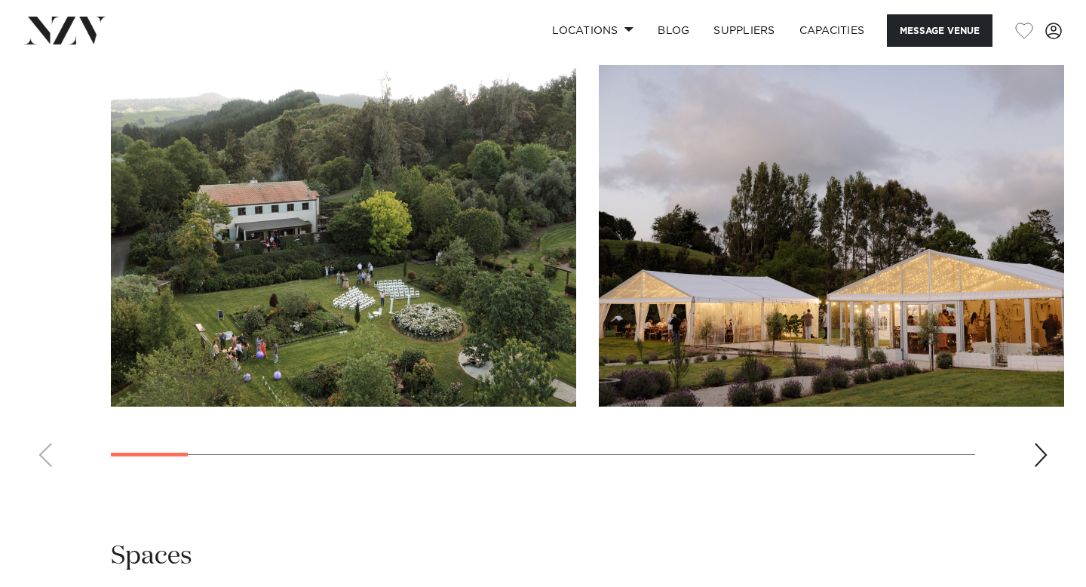
scroll to position [1460, 0]
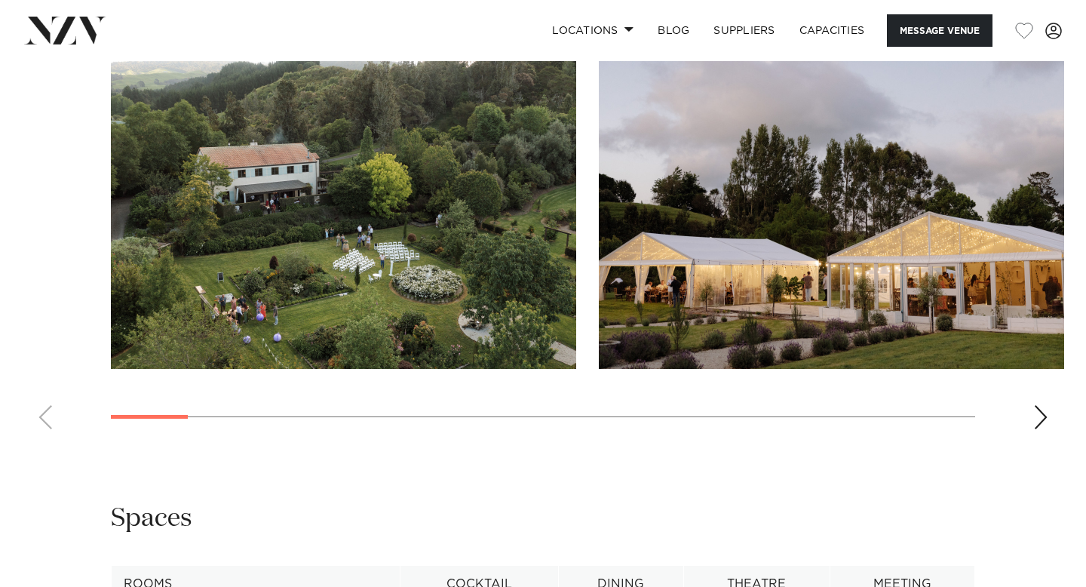
click at [1040, 405] on div "Next slide" at bounding box center [1041, 417] width 15 height 24
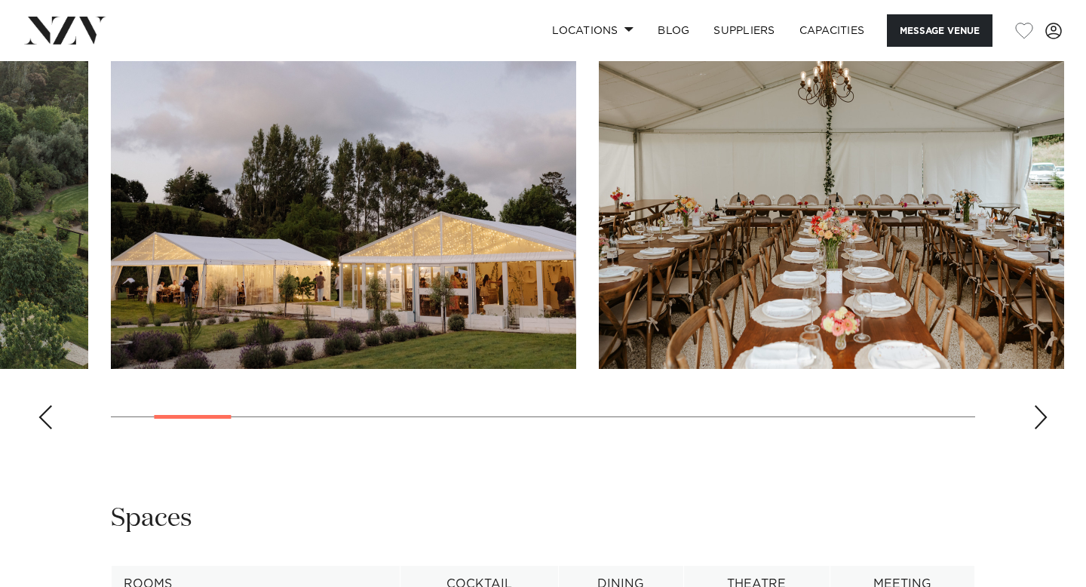
click at [1037, 405] on div "Next slide" at bounding box center [1041, 417] width 15 height 24
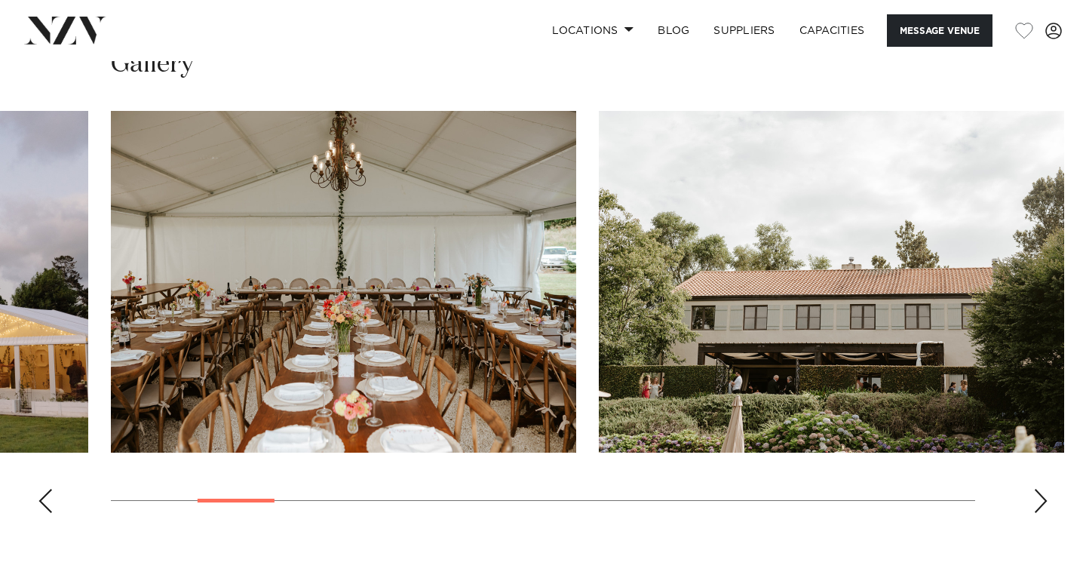
scroll to position [1350, 0]
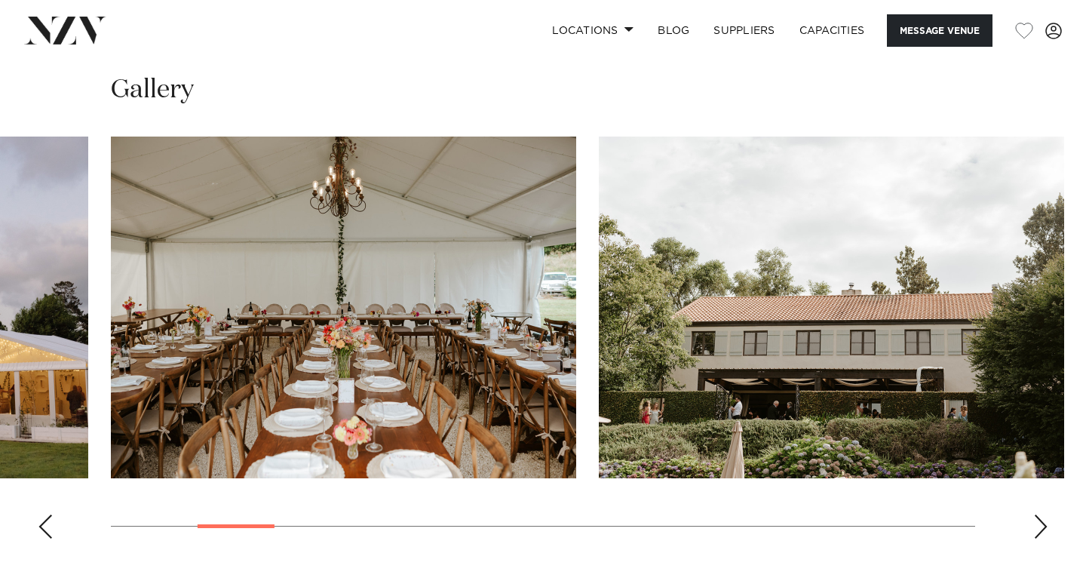
click at [1034, 515] on div "Next slide" at bounding box center [1041, 527] width 15 height 24
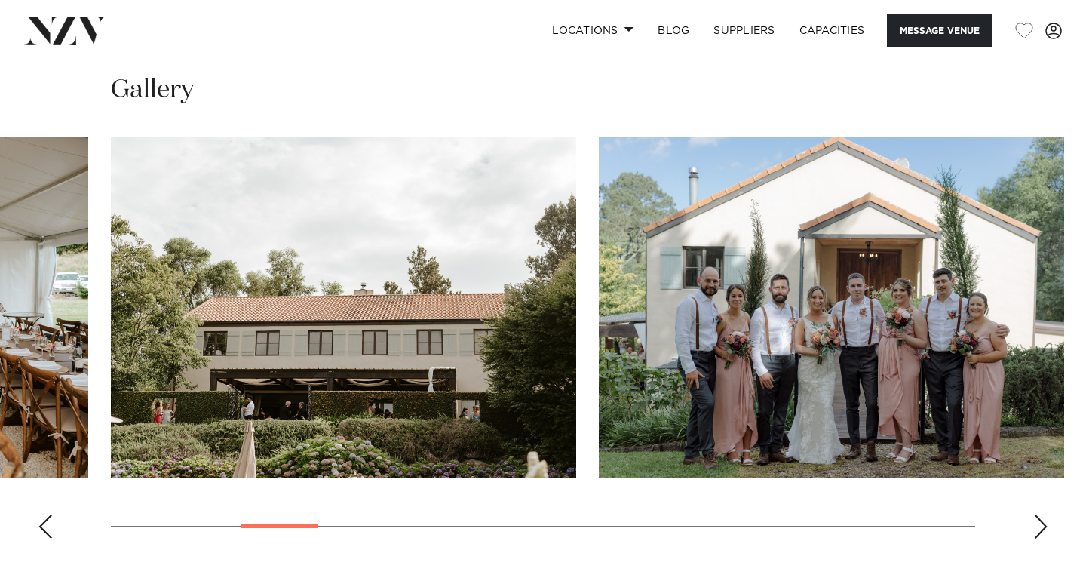
click at [1034, 515] on div "Next slide" at bounding box center [1041, 527] width 15 height 24
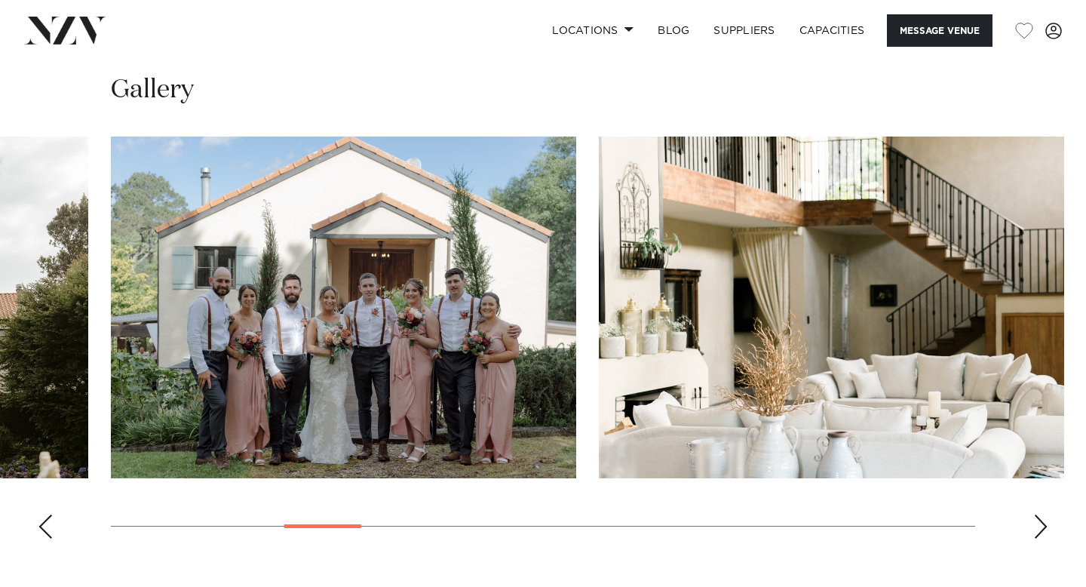
click at [1035, 515] on div "Next slide" at bounding box center [1041, 527] width 15 height 24
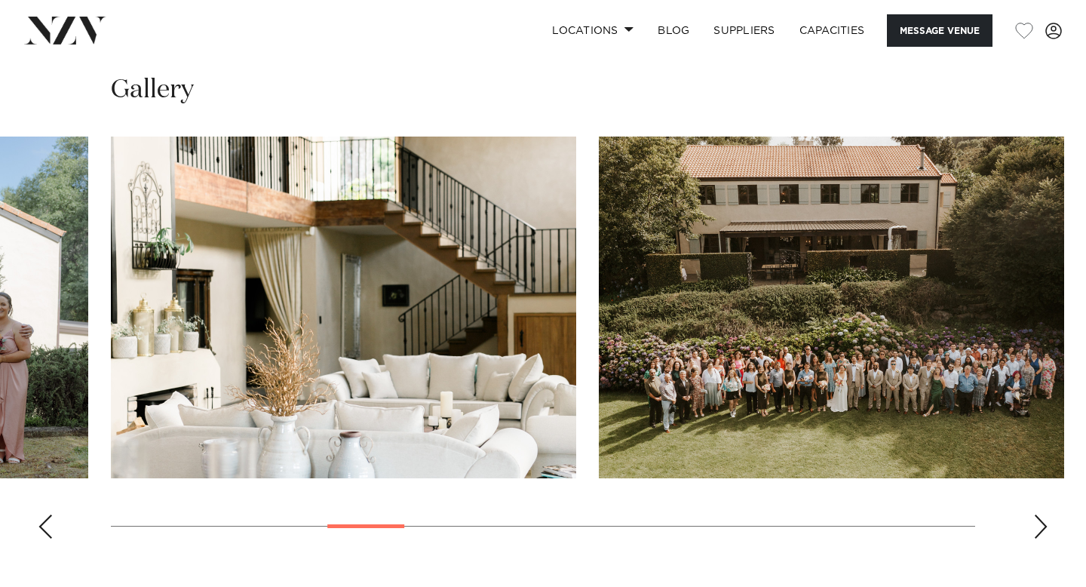
click at [1035, 515] on div "Next slide" at bounding box center [1041, 527] width 15 height 24
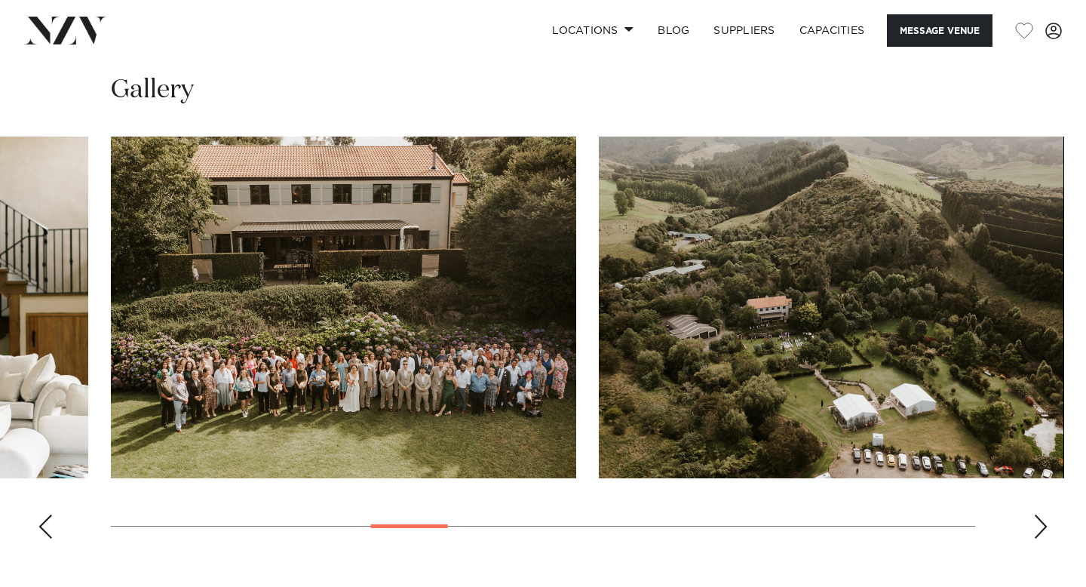
click at [1035, 515] on div "Next slide" at bounding box center [1041, 527] width 15 height 24
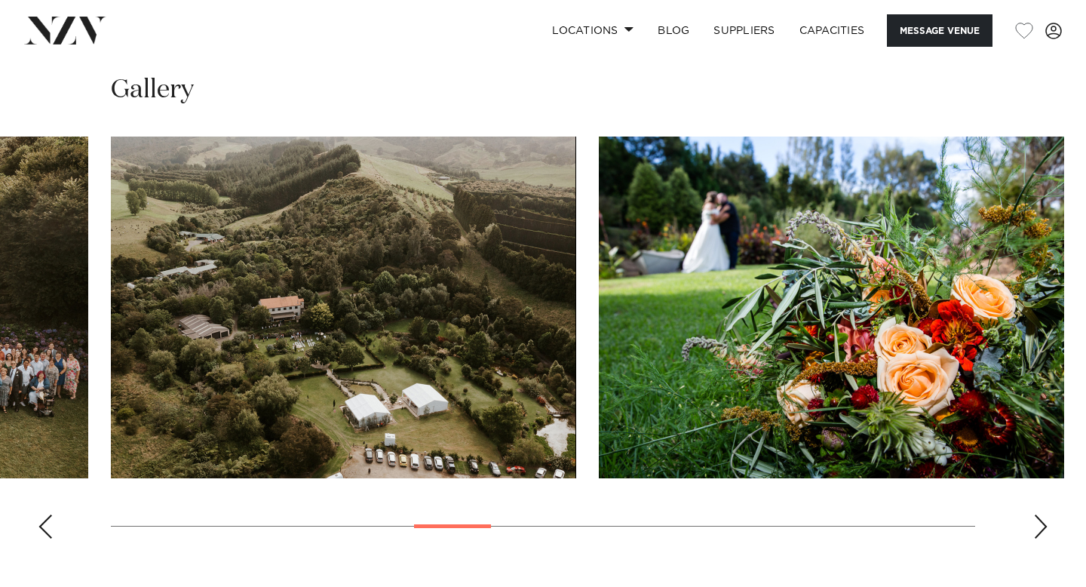
click at [1035, 515] on div "Next slide" at bounding box center [1041, 527] width 15 height 24
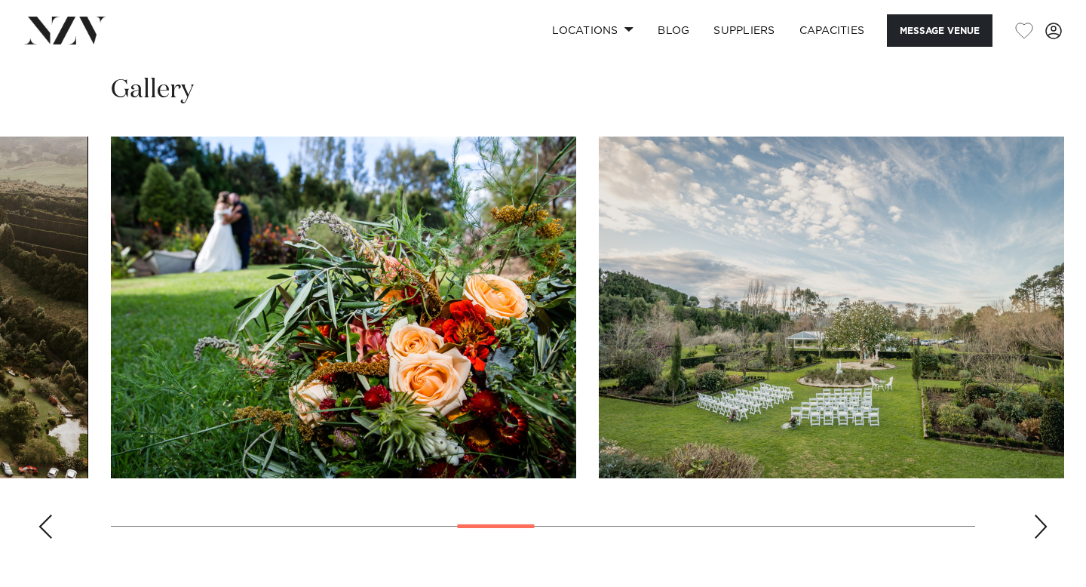
click at [1035, 515] on div "Next slide" at bounding box center [1041, 527] width 15 height 24
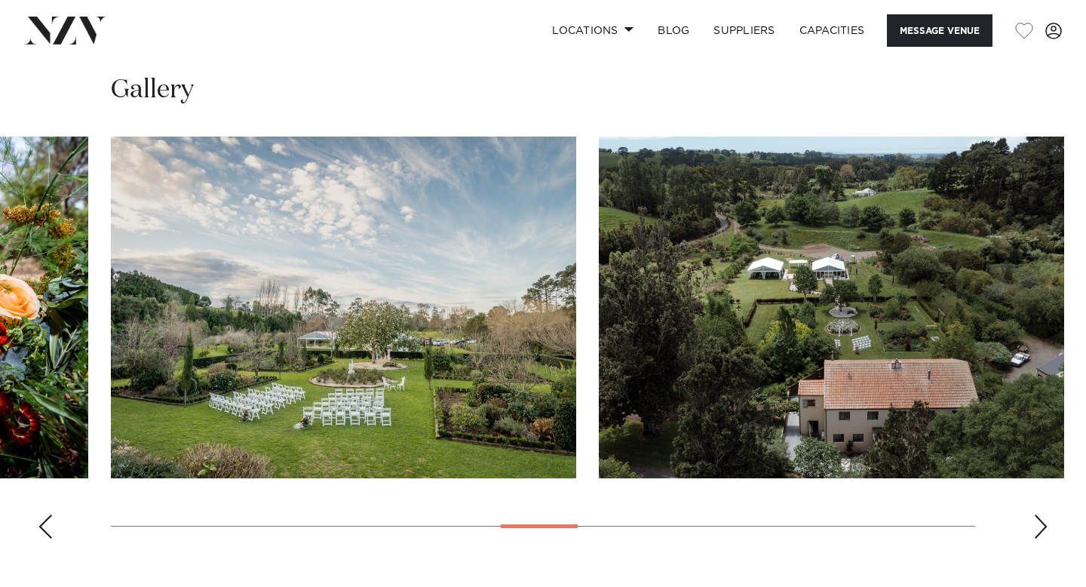
click at [1035, 515] on div "Next slide" at bounding box center [1041, 527] width 15 height 24
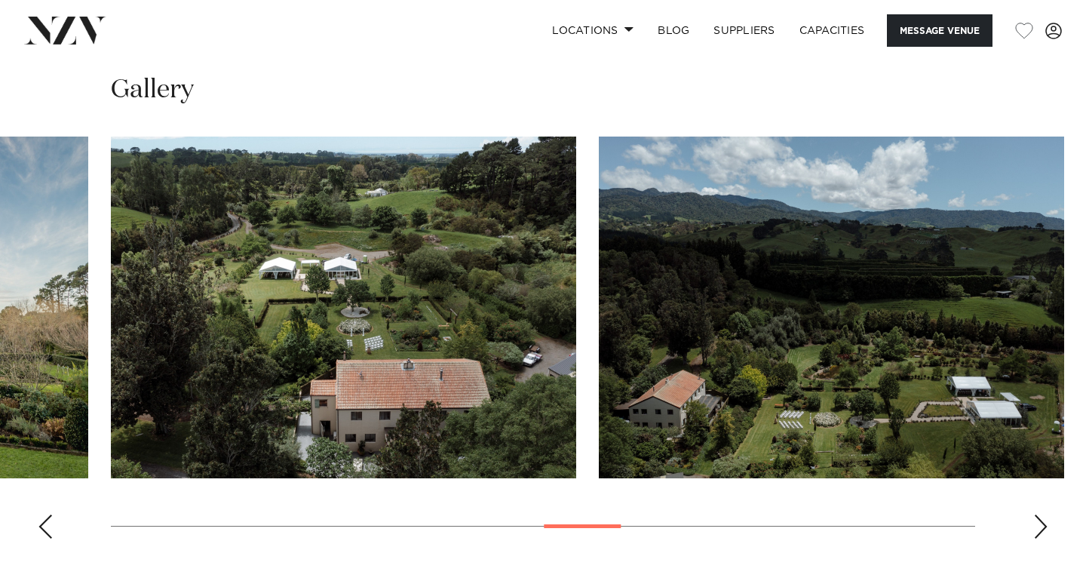
click at [1035, 515] on div "Next slide" at bounding box center [1041, 527] width 15 height 24
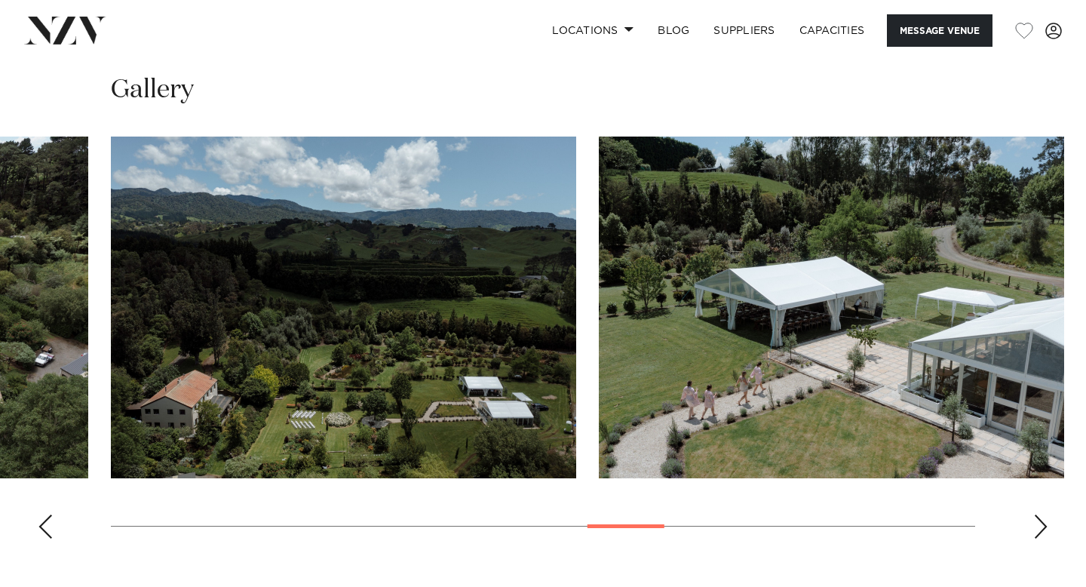
click at [1035, 515] on div "Next slide" at bounding box center [1041, 527] width 15 height 24
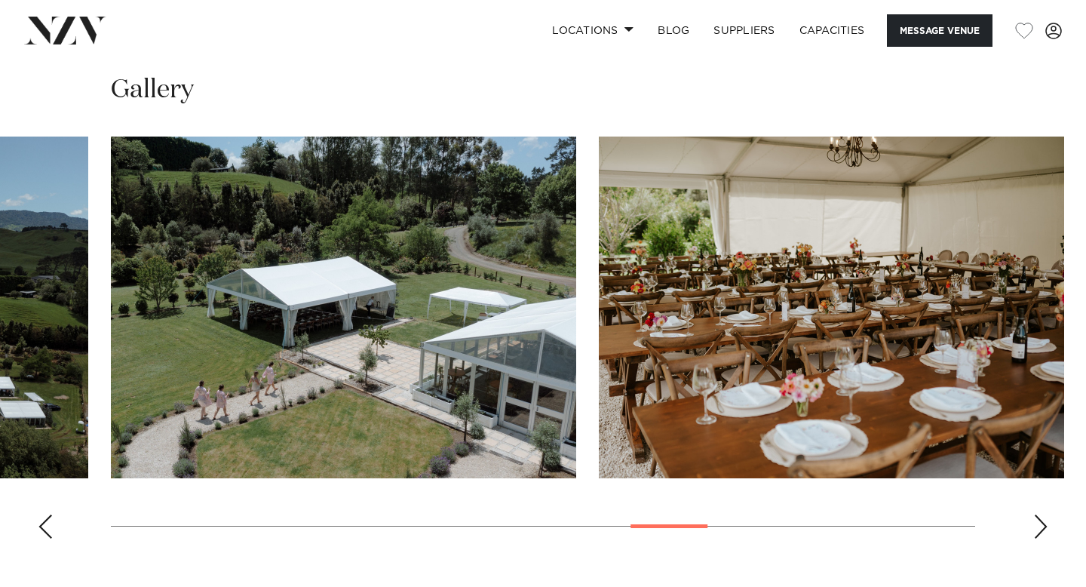
click at [1035, 515] on div "Next slide" at bounding box center [1041, 527] width 15 height 24
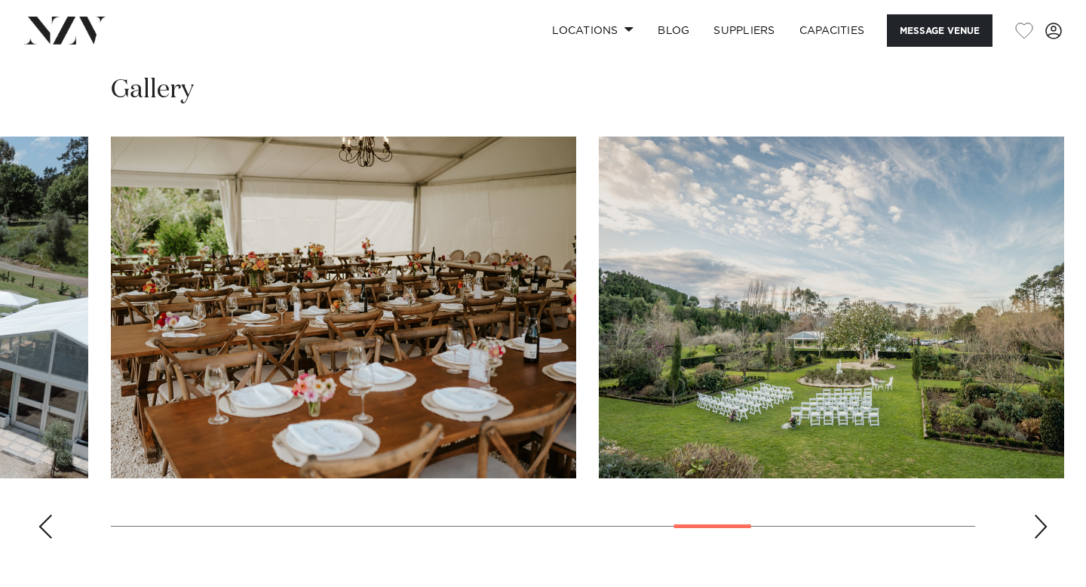
click at [1035, 515] on div "Next slide" at bounding box center [1041, 527] width 15 height 24
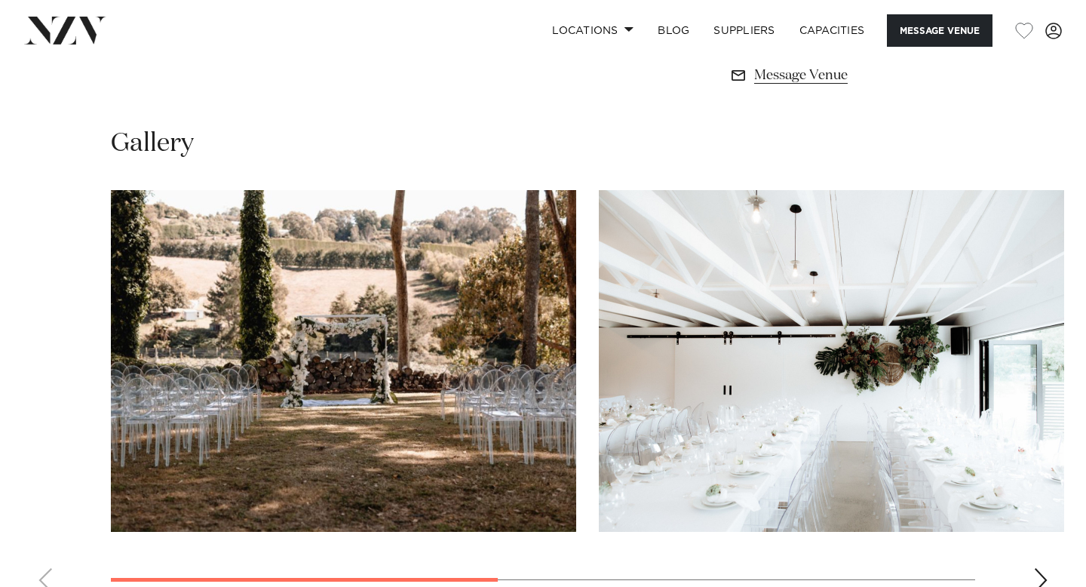
scroll to position [1053, 0]
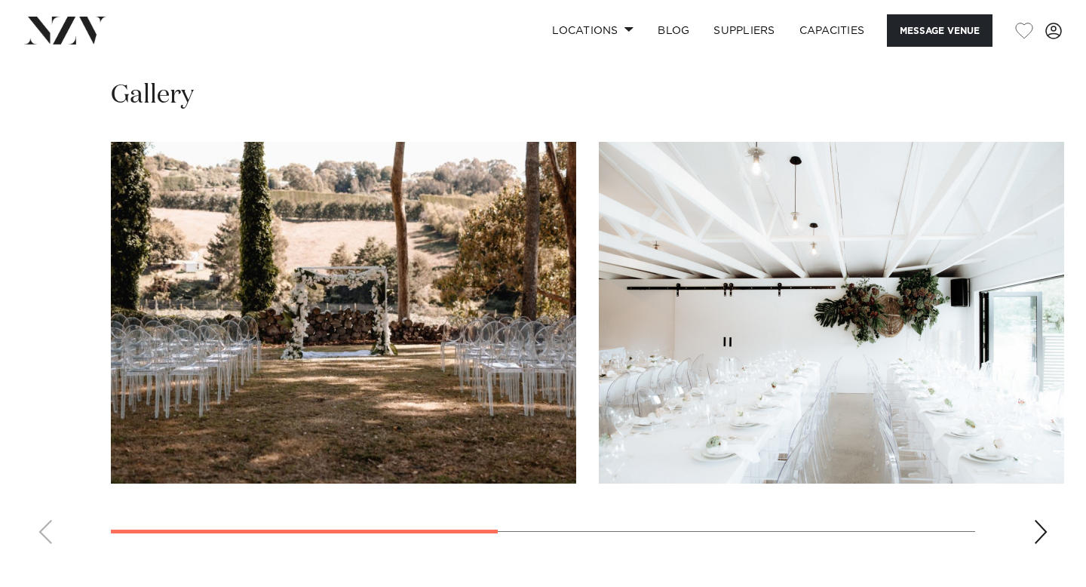
click at [1024, 537] on swiper-container at bounding box center [543, 349] width 1086 height 414
click at [1035, 536] on div "Next slide" at bounding box center [1041, 532] width 15 height 24
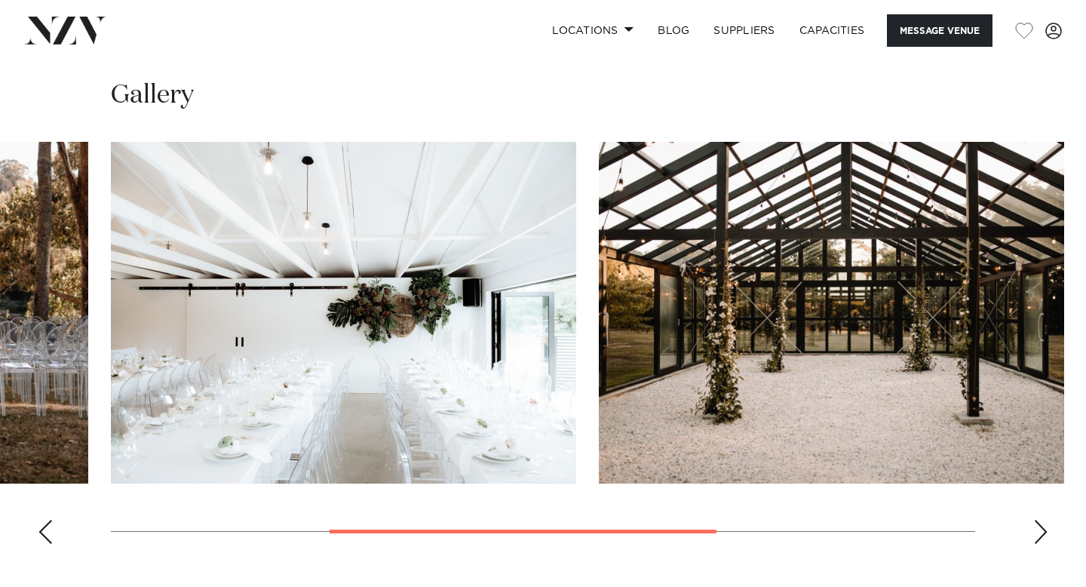
click at [1035, 536] on div "Next slide" at bounding box center [1041, 532] width 15 height 24
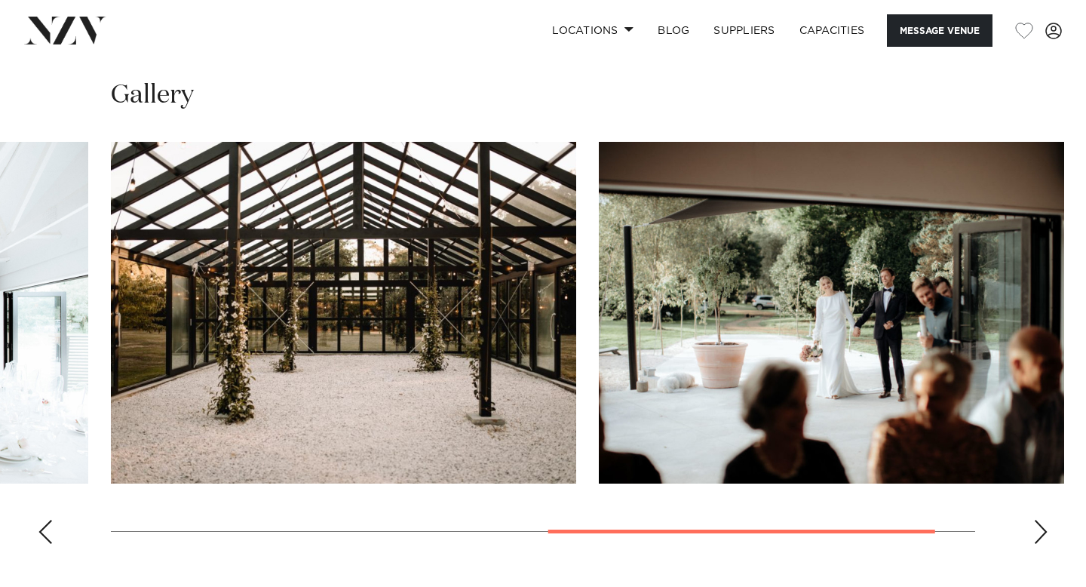
click at [1035, 536] on div "Next slide" at bounding box center [1041, 532] width 15 height 24
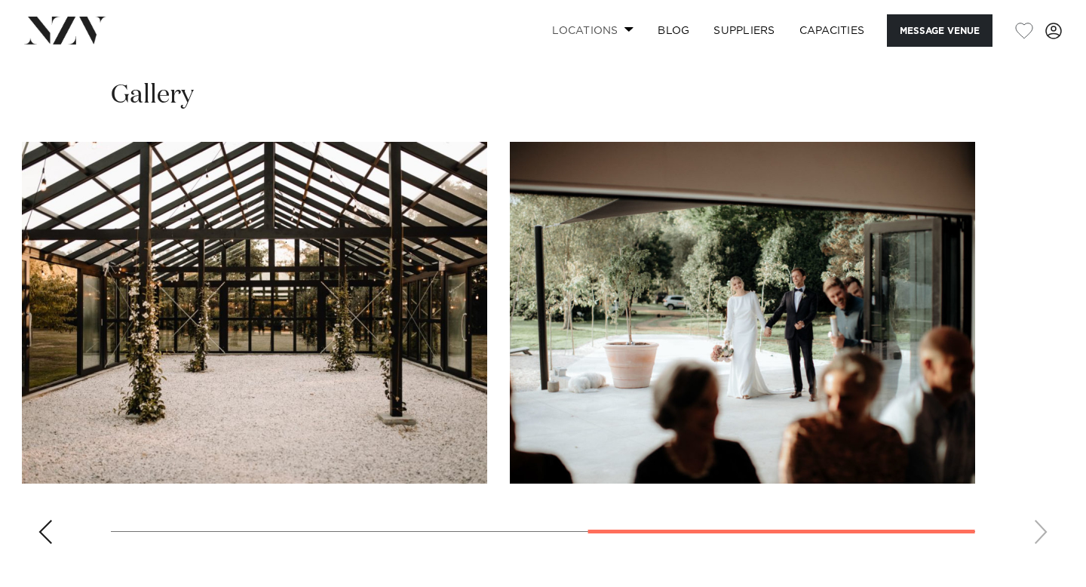
click at [613, 35] on link "Locations" at bounding box center [593, 30] width 106 height 32
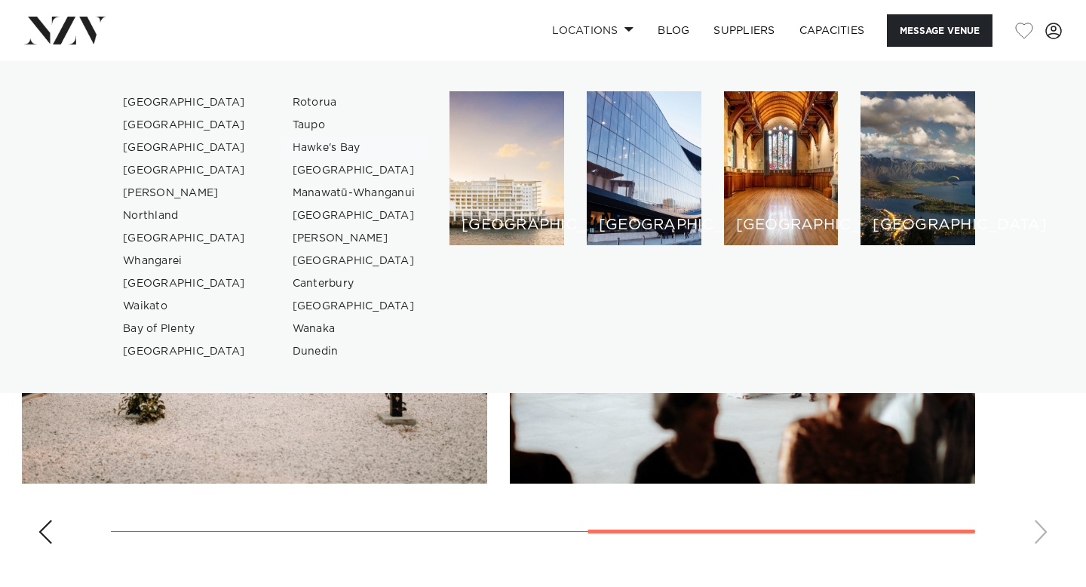
click at [337, 143] on link "Hawke's Bay" at bounding box center [354, 148] width 147 height 23
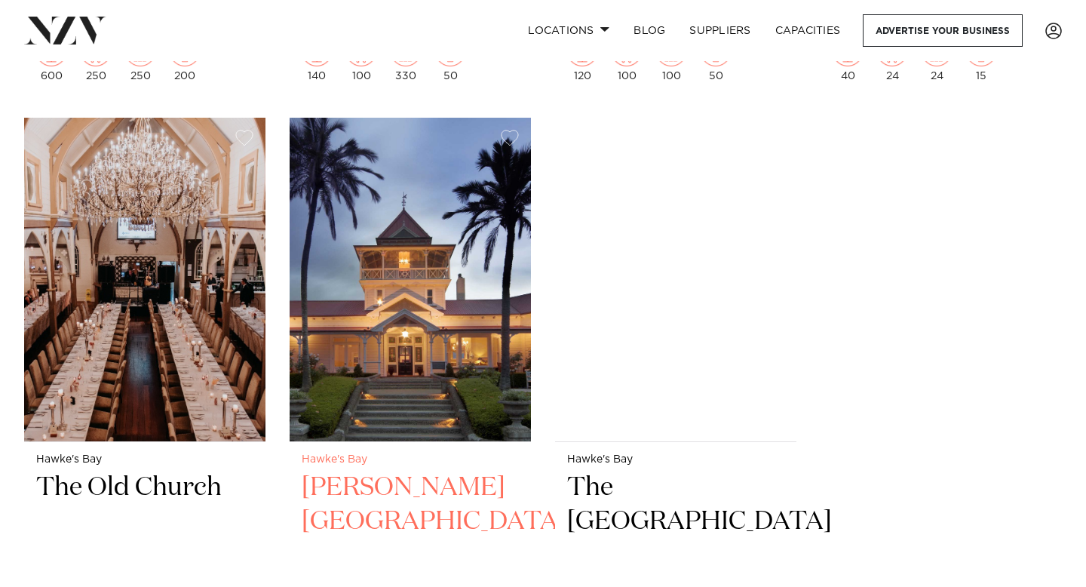
scroll to position [2481, 0]
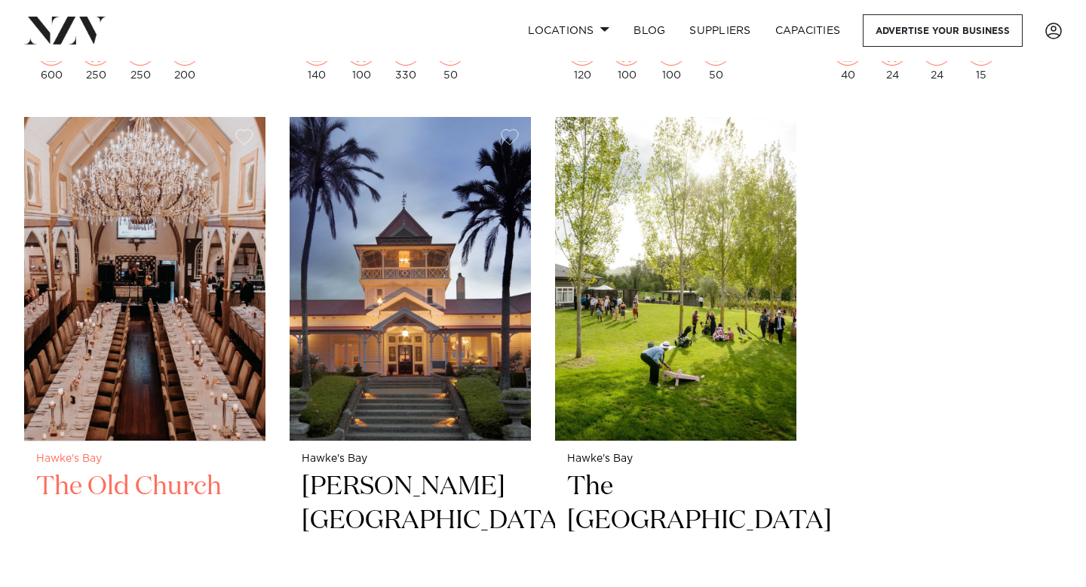
click at [249, 321] on img at bounding box center [144, 279] width 241 height 324
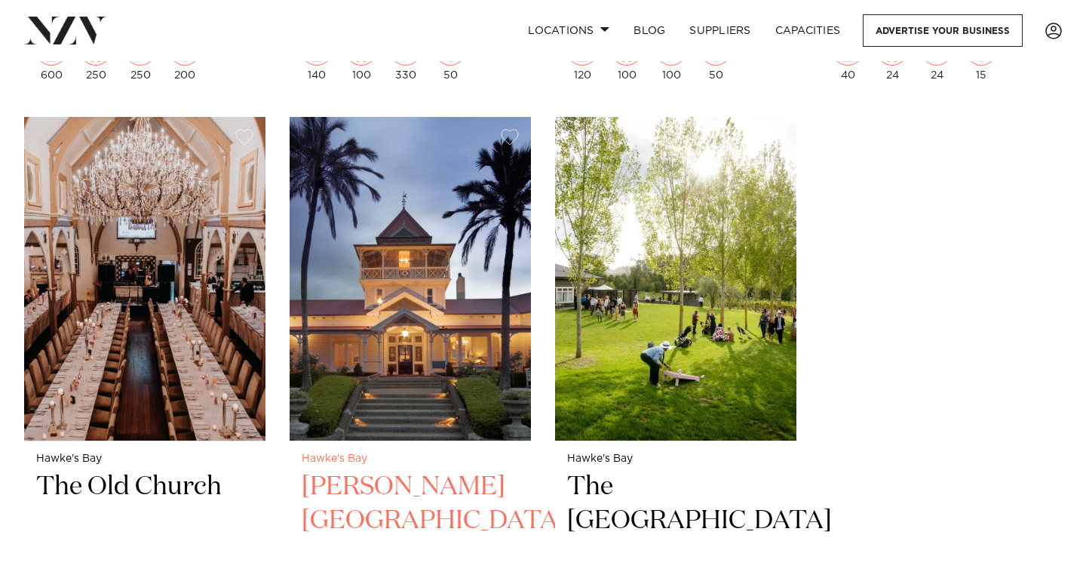
click at [393, 289] on img at bounding box center [410, 279] width 241 height 324
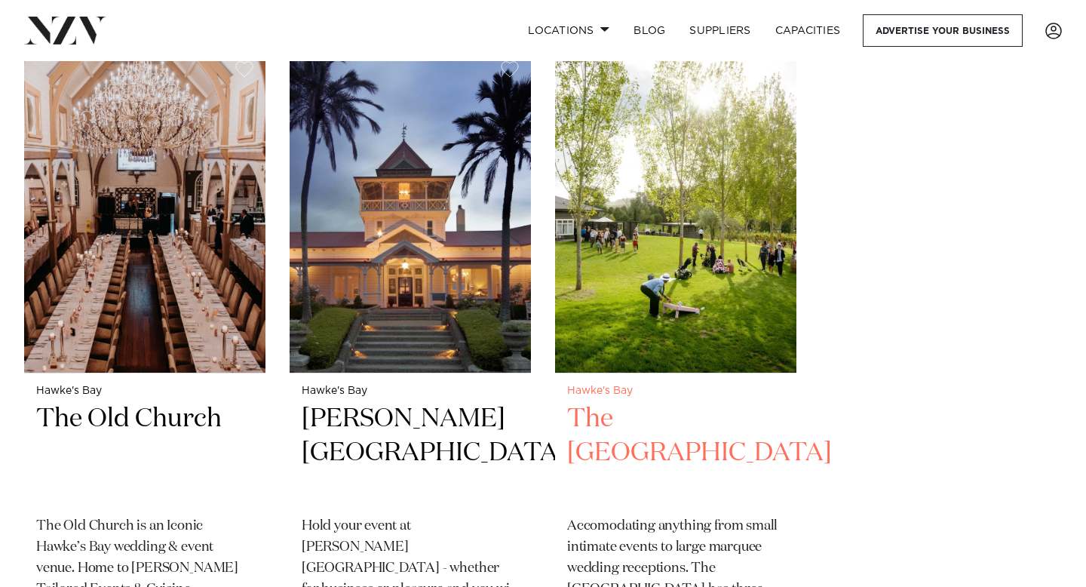
scroll to position [2545, 0]
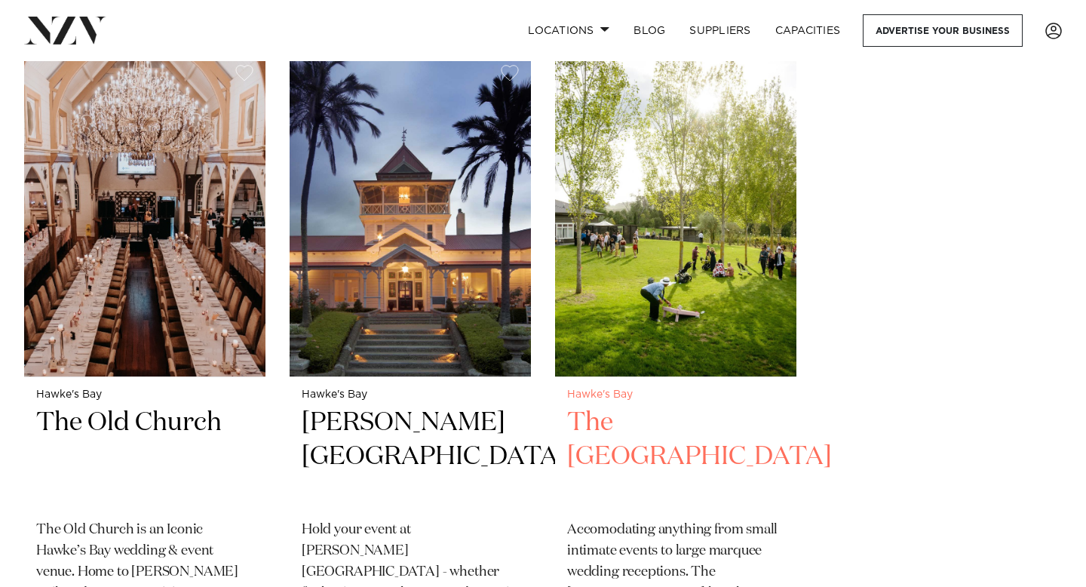
click at [641, 242] on img at bounding box center [675, 215] width 241 height 324
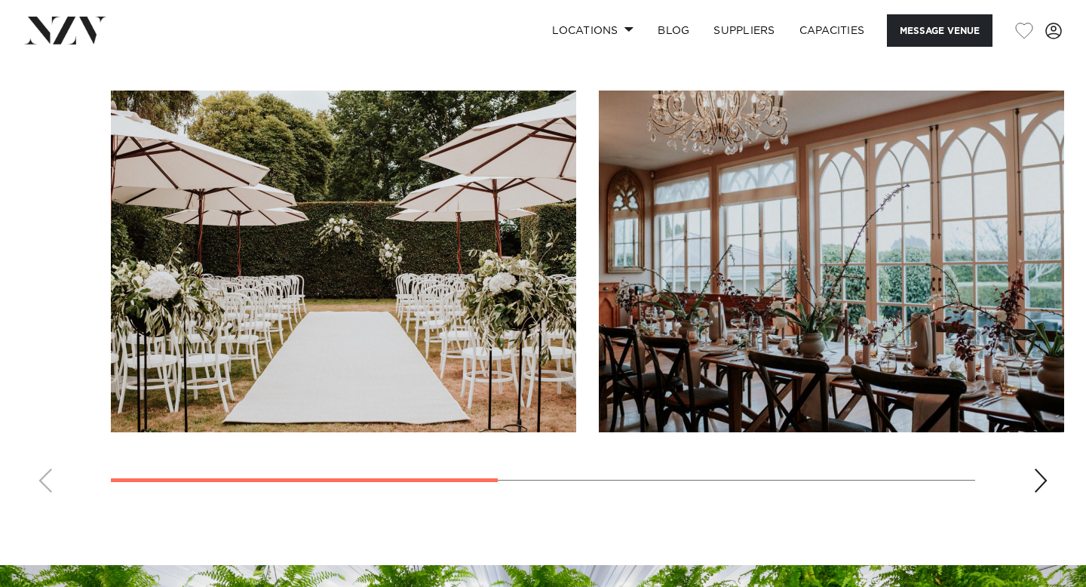
scroll to position [1153, 0]
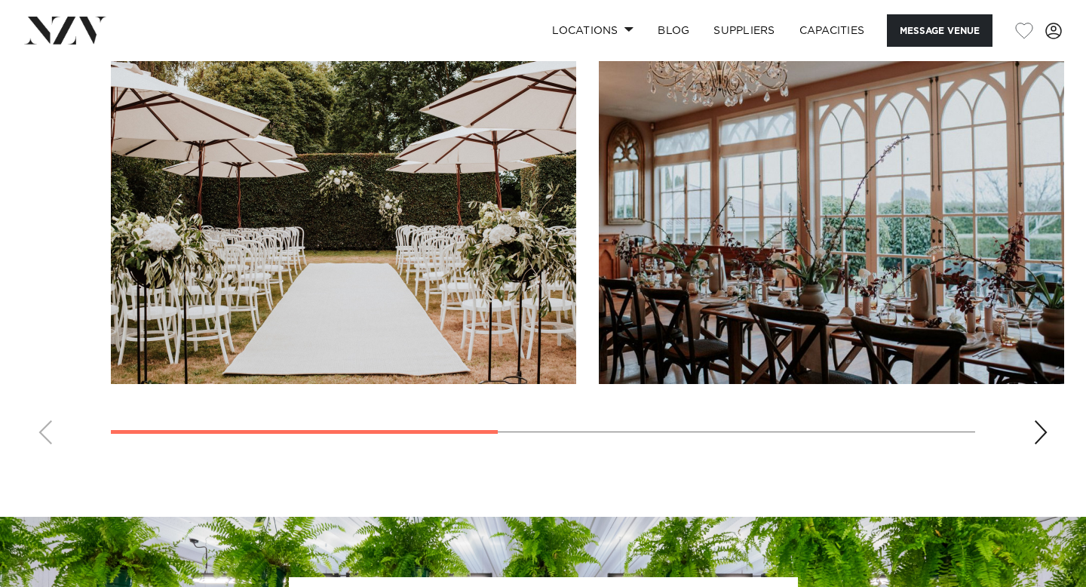
click at [1047, 434] on div "Next slide" at bounding box center [1041, 432] width 15 height 24
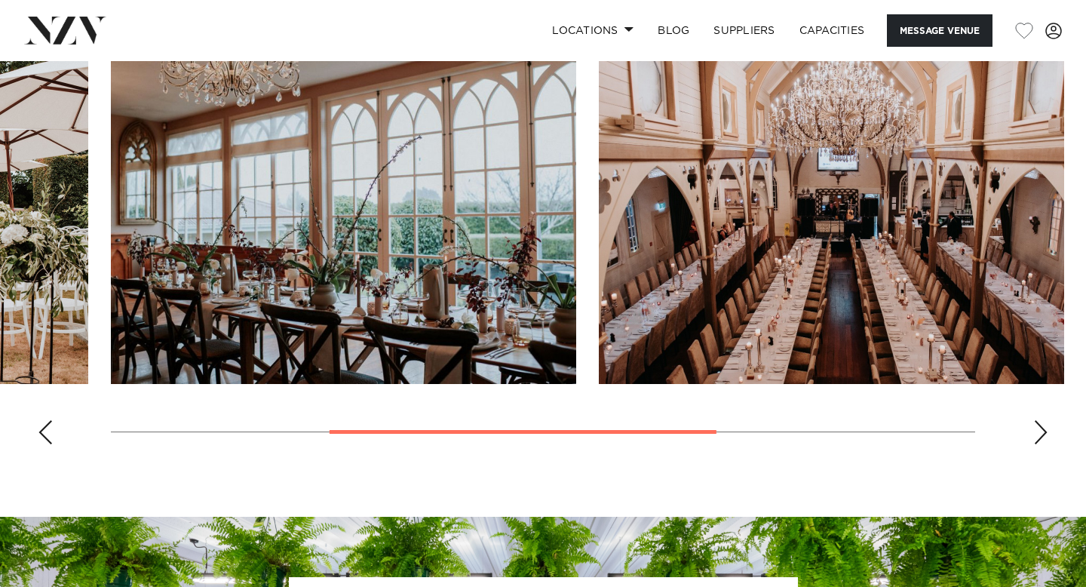
click at [1046, 434] on div "Next slide" at bounding box center [1041, 432] width 15 height 24
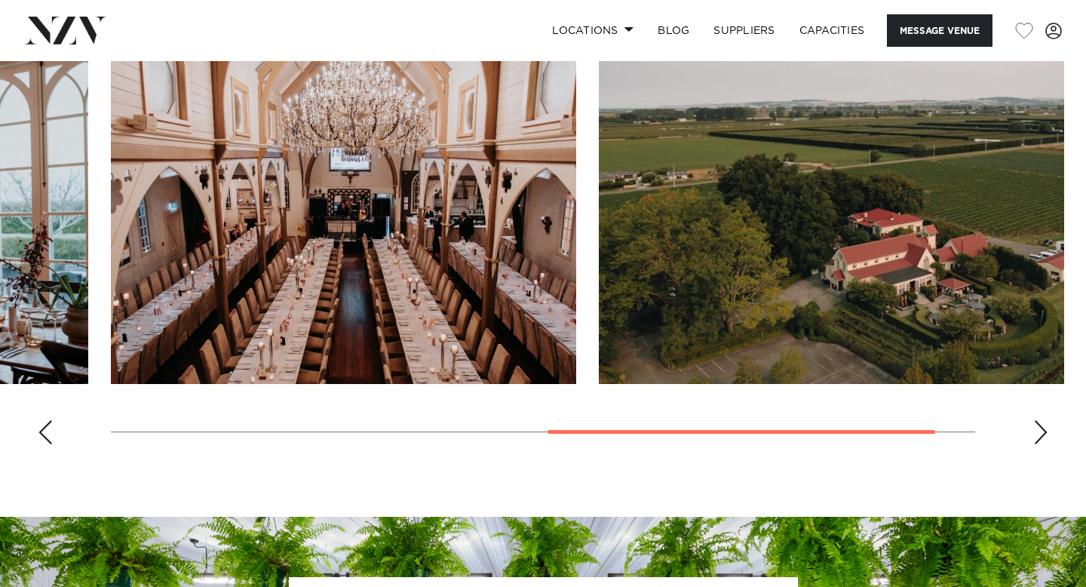
click at [1045, 434] on div "Next slide" at bounding box center [1041, 432] width 15 height 24
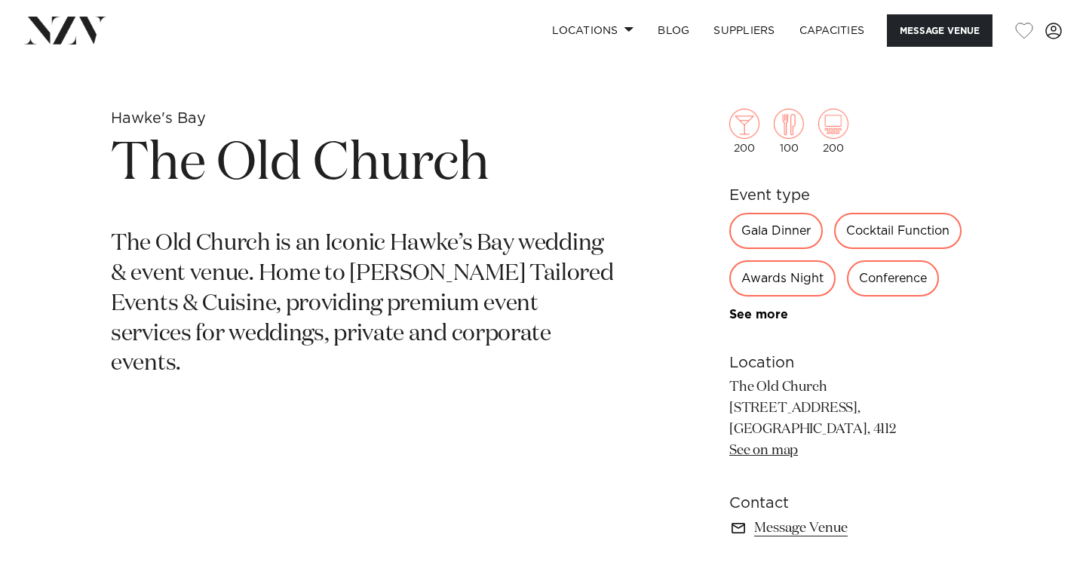
scroll to position [514, 0]
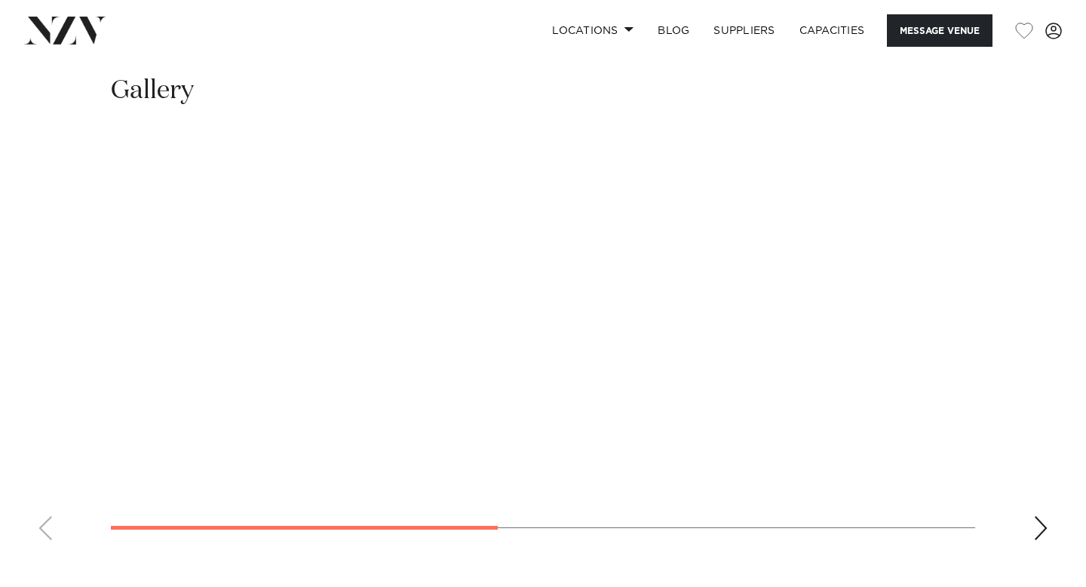
scroll to position [1167, 0]
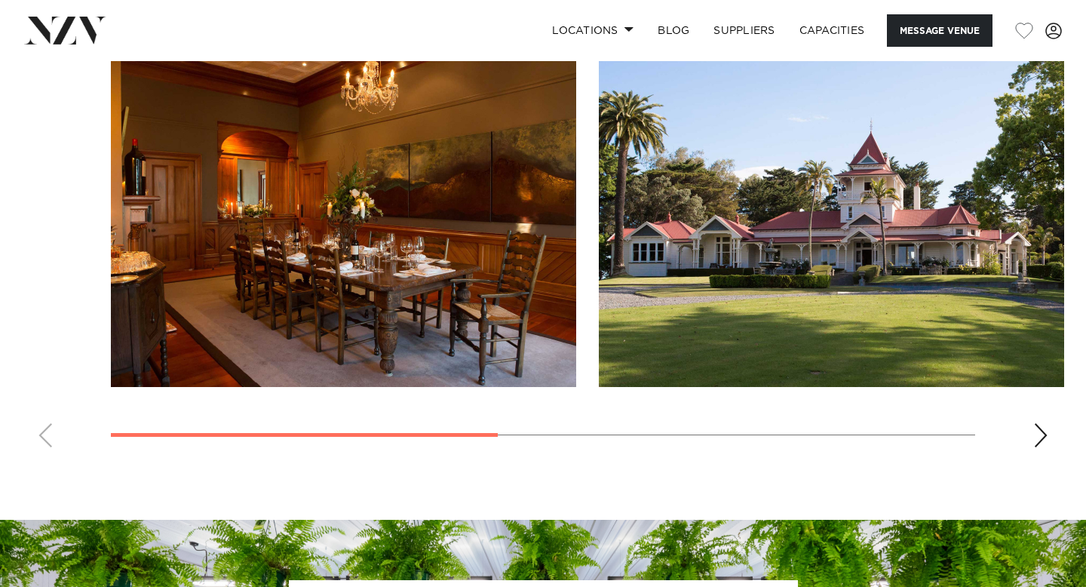
click at [1048, 423] on div "Next slide" at bounding box center [1041, 435] width 15 height 24
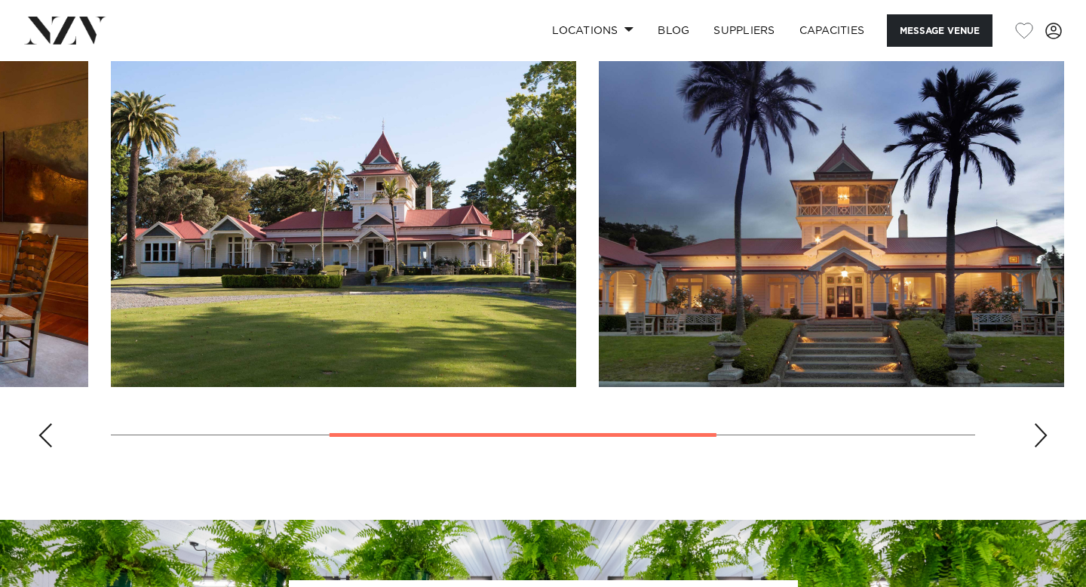
click at [1040, 423] on div "Next slide" at bounding box center [1041, 435] width 15 height 24
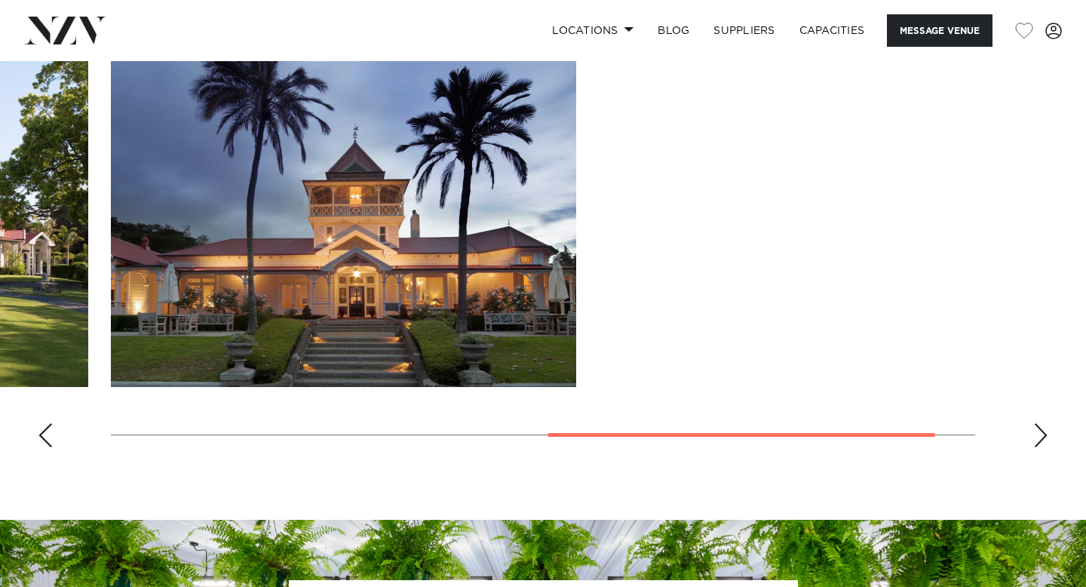
click at [1040, 423] on div "Next slide" at bounding box center [1041, 435] width 15 height 24
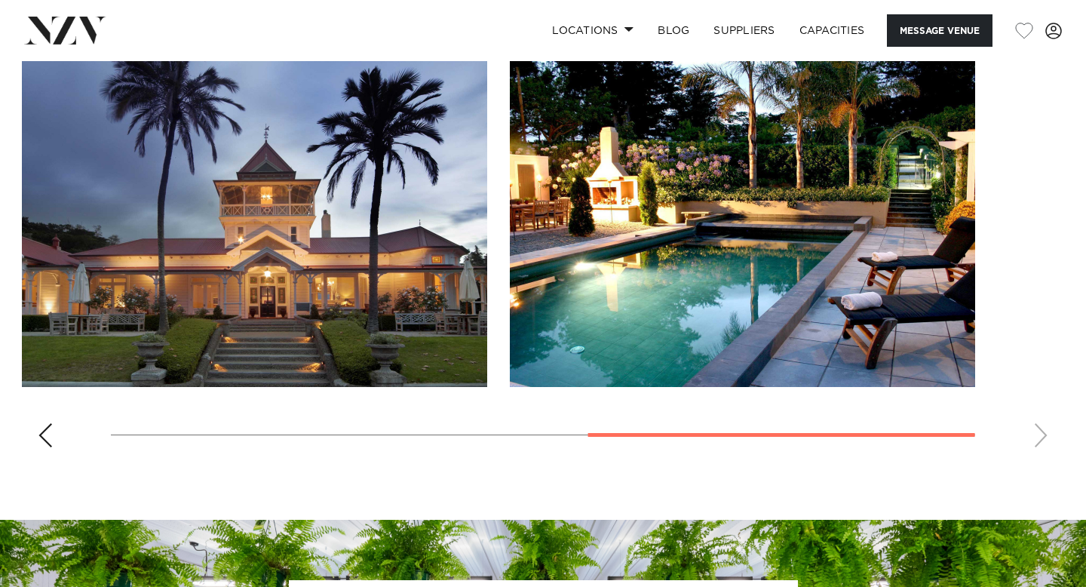
click at [1040, 391] on swiper-container at bounding box center [543, 252] width 1086 height 414
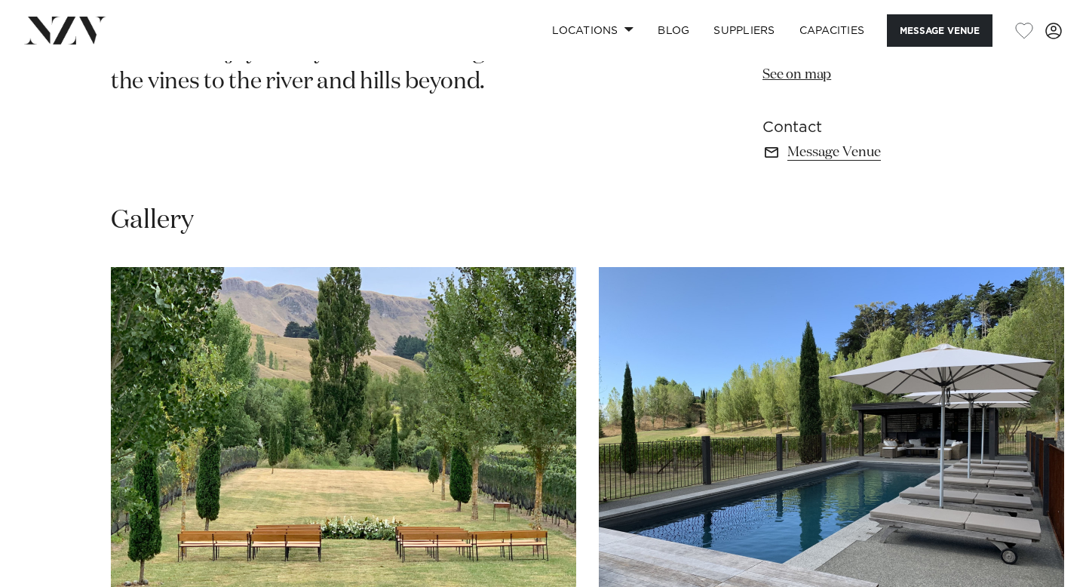
scroll to position [1014, 0]
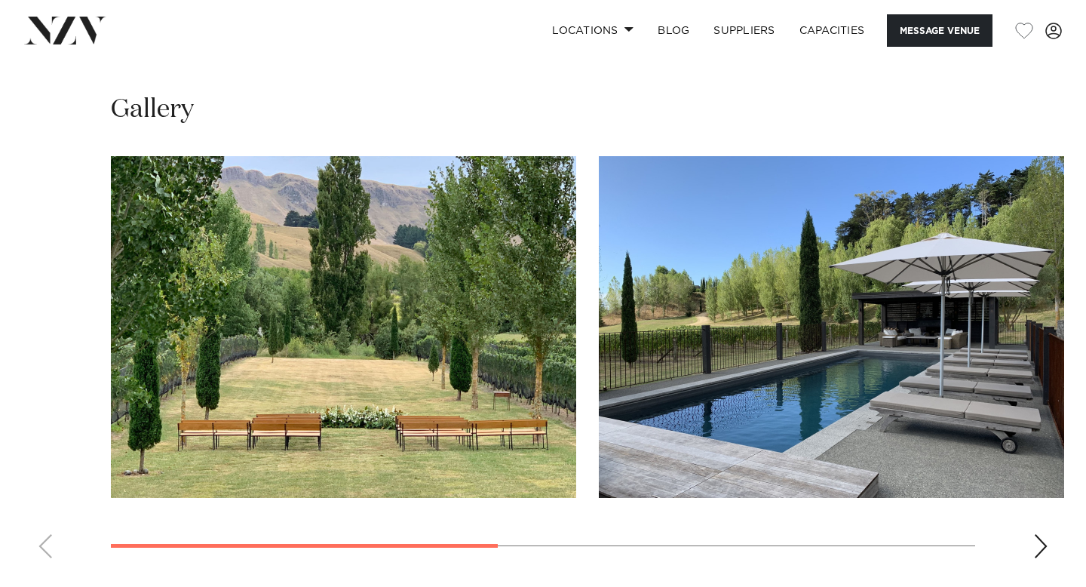
click at [1034, 550] on div "Next slide" at bounding box center [1041, 546] width 15 height 24
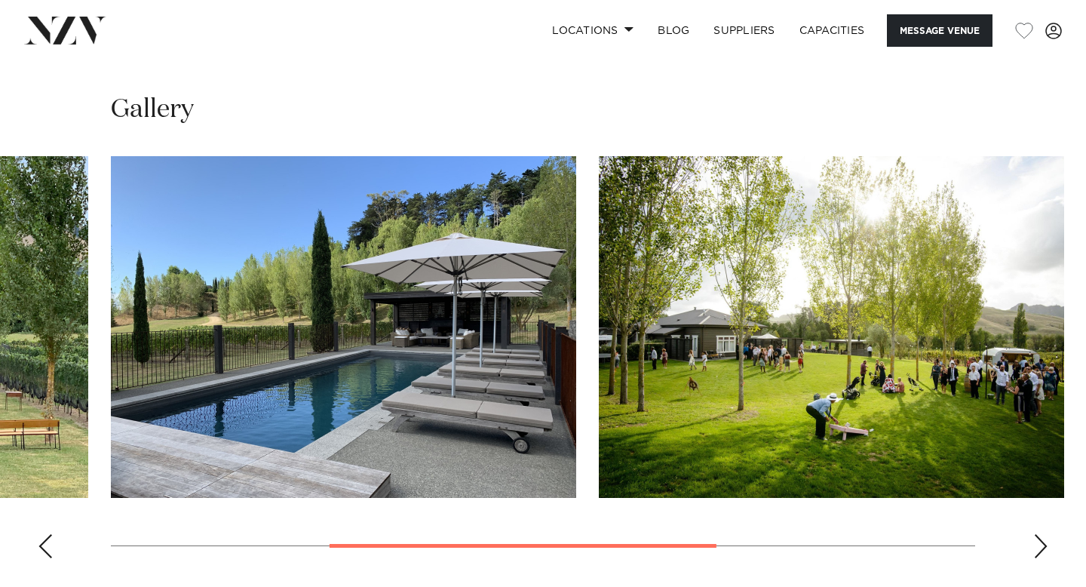
click at [1037, 548] on div "Next slide" at bounding box center [1041, 546] width 15 height 24
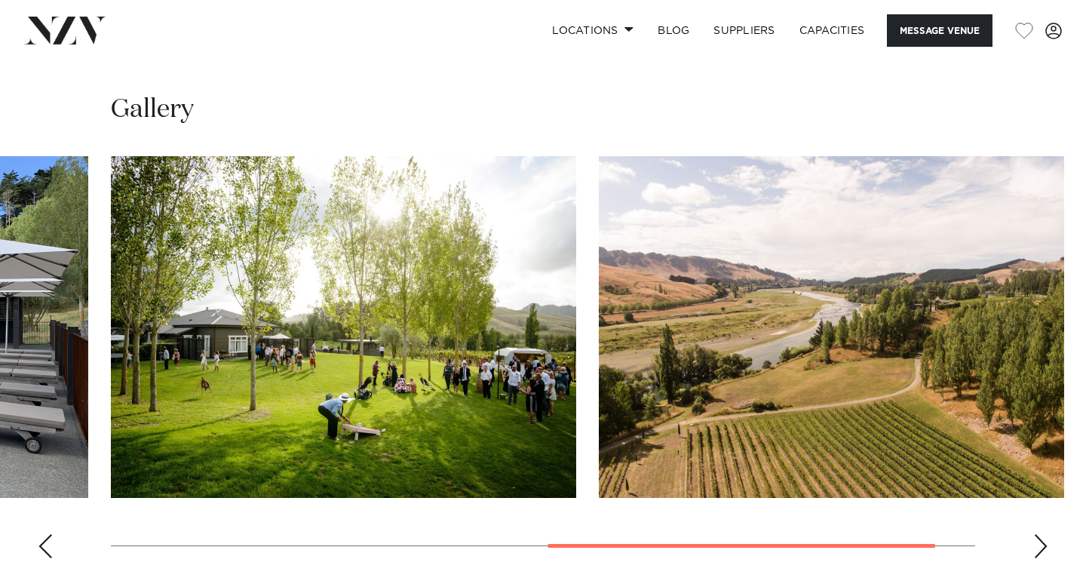
click at [1037, 548] on div "Next slide" at bounding box center [1041, 546] width 15 height 24
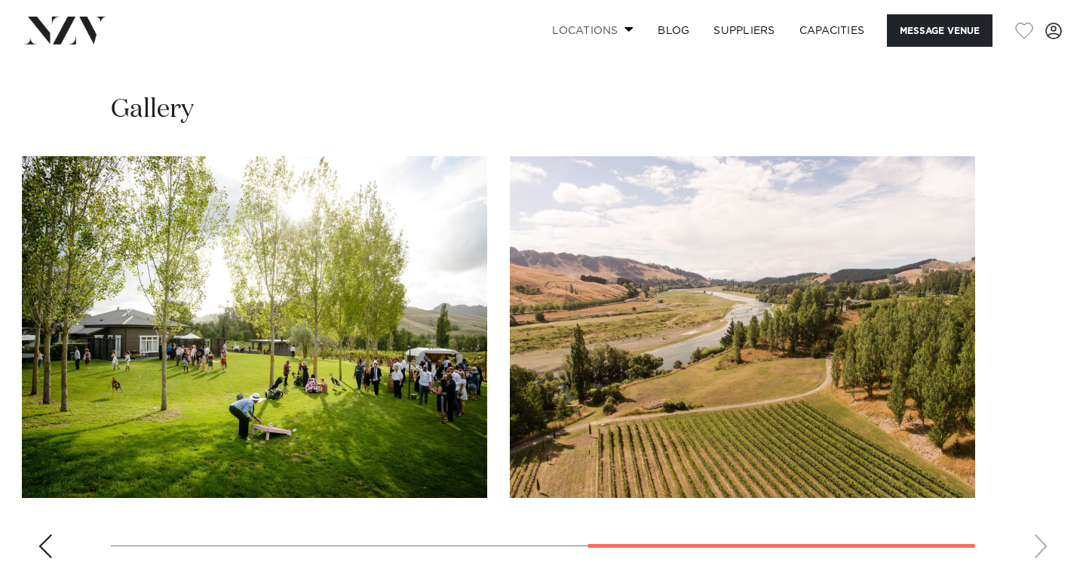
click at [613, 32] on link "Locations" at bounding box center [593, 30] width 106 height 32
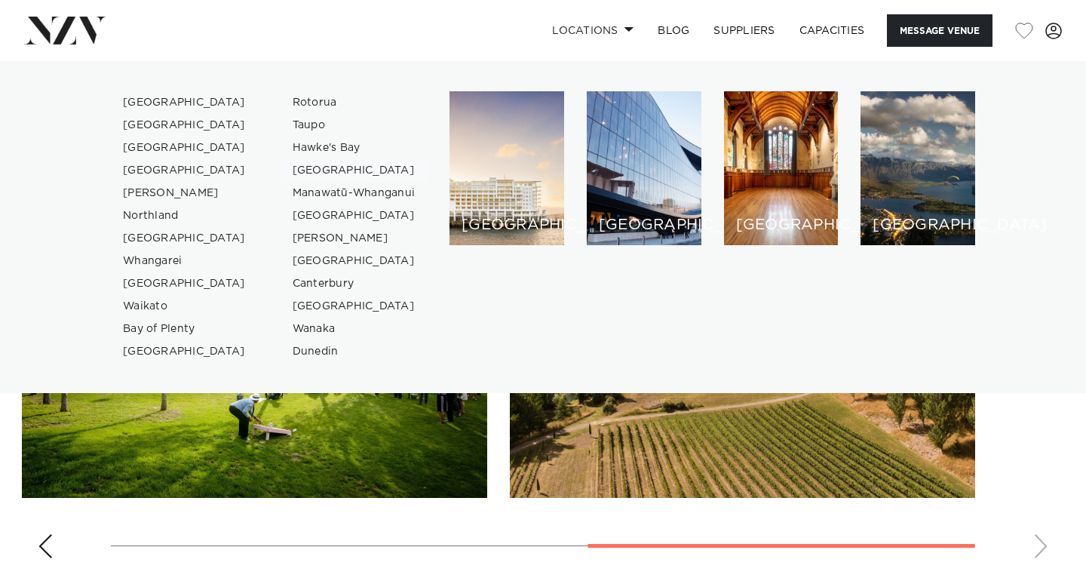
click at [355, 165] on link "[GEOGRAPHIC_DATA]" at bounding box center [354, 170] width 147 height 23
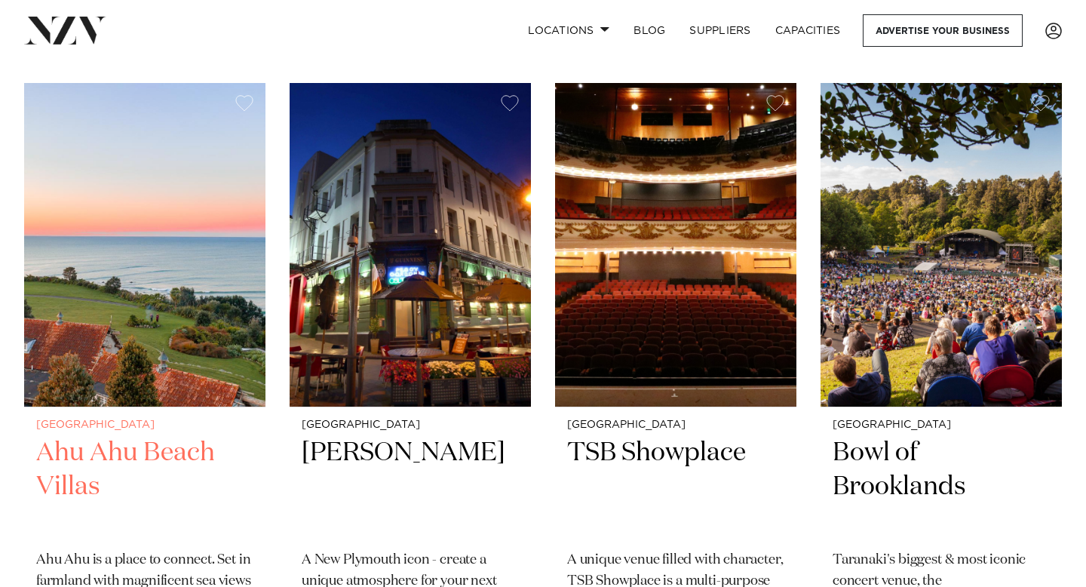
scroll to position [963, 0]
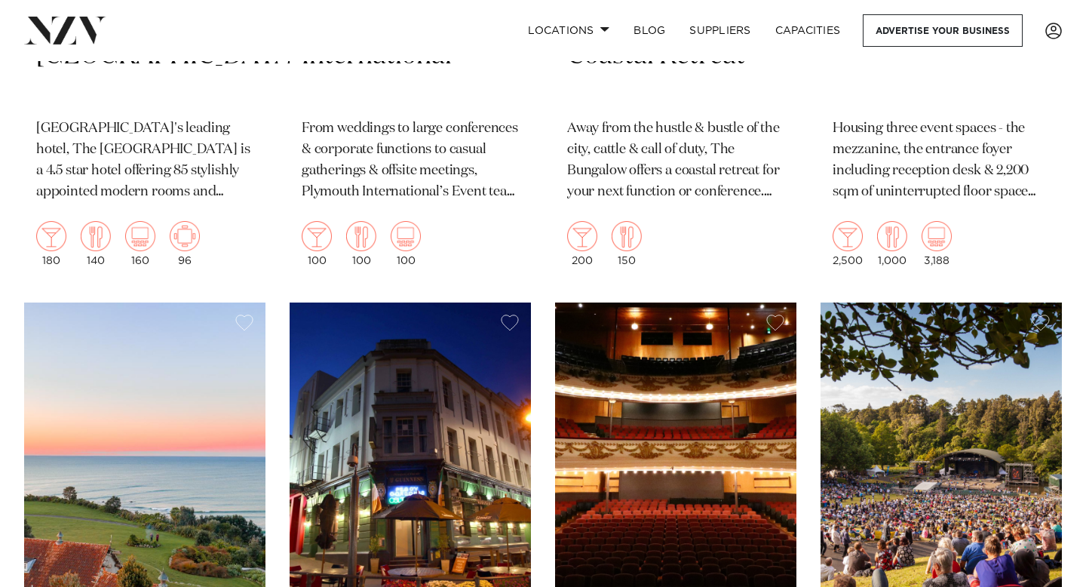
click at [152, 441] on img at bounding box center [144, 465] width 241 height 324
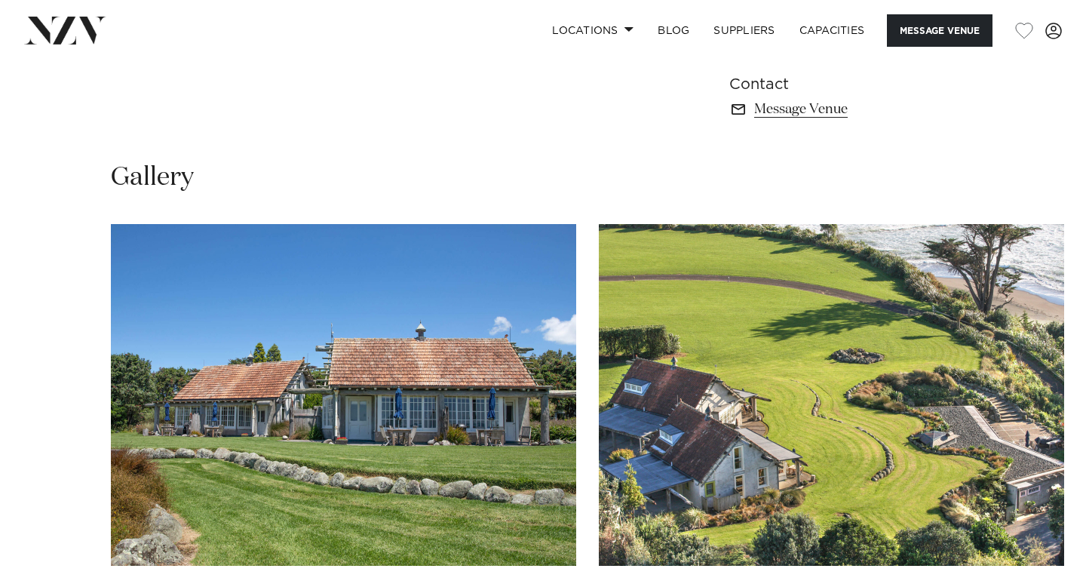
scroll to position [1028, 0]
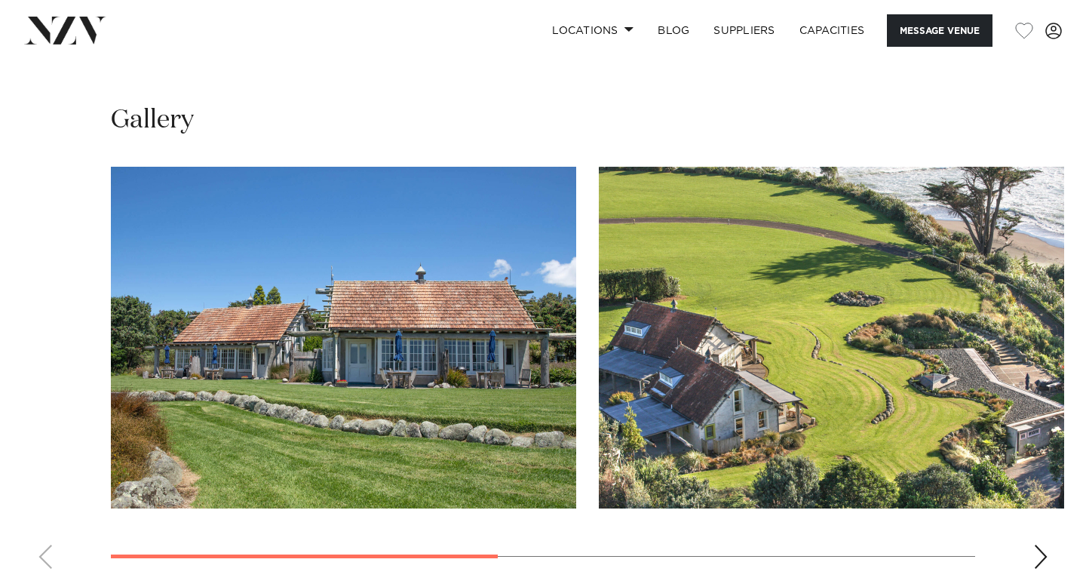
click at [1039, 550] on div "Next slide" at bounding box center [1041, 557] width 15 height 24
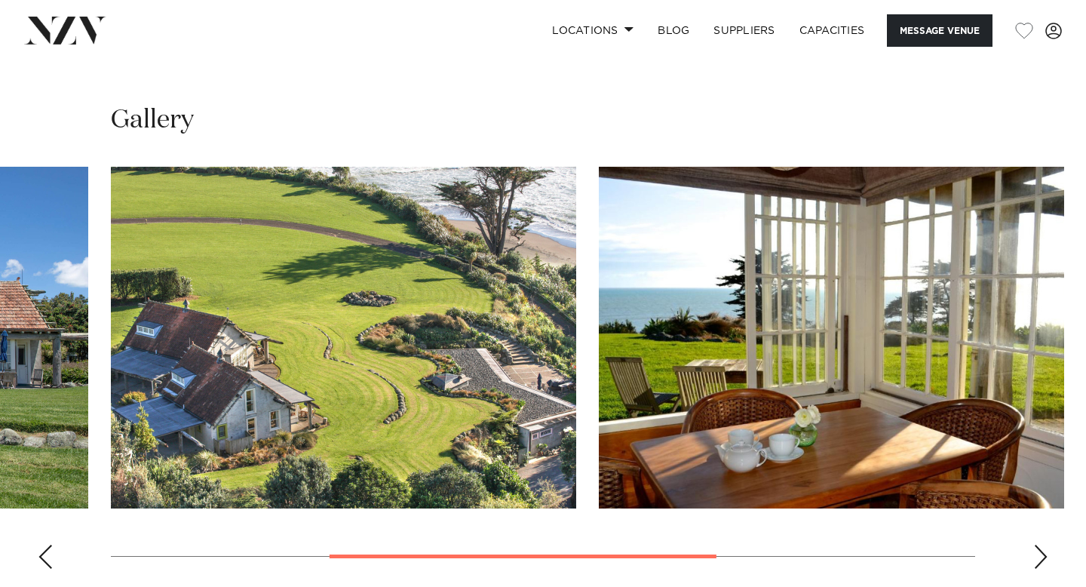
click at [1039, 550] on div "Next slide" at bounding box center [1041, 557] width 15 height 24
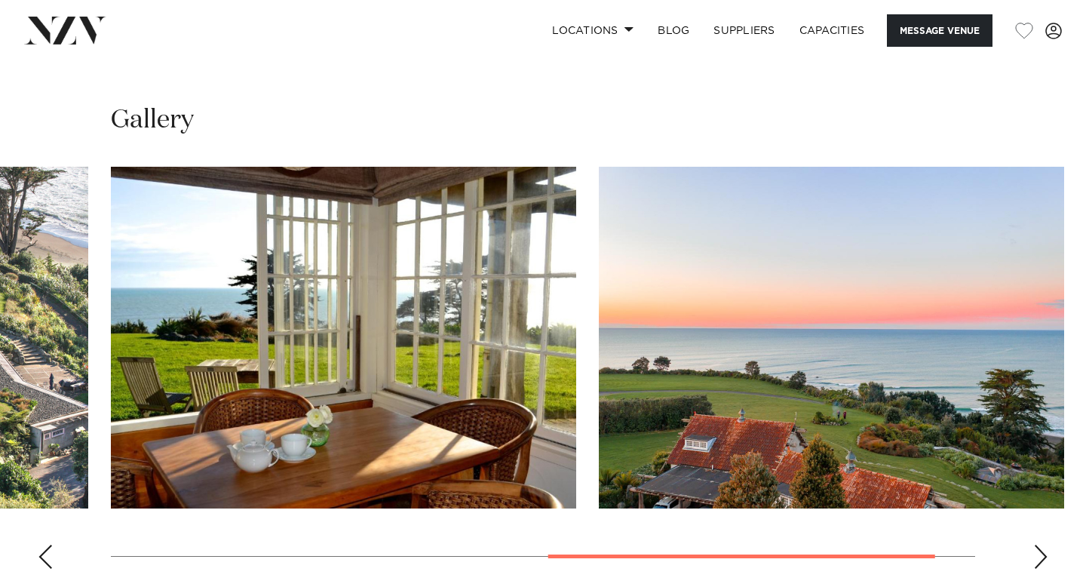
click at [1039, 549] on div "Next slide" at bounding box center [1041, 557] width 15 height 24
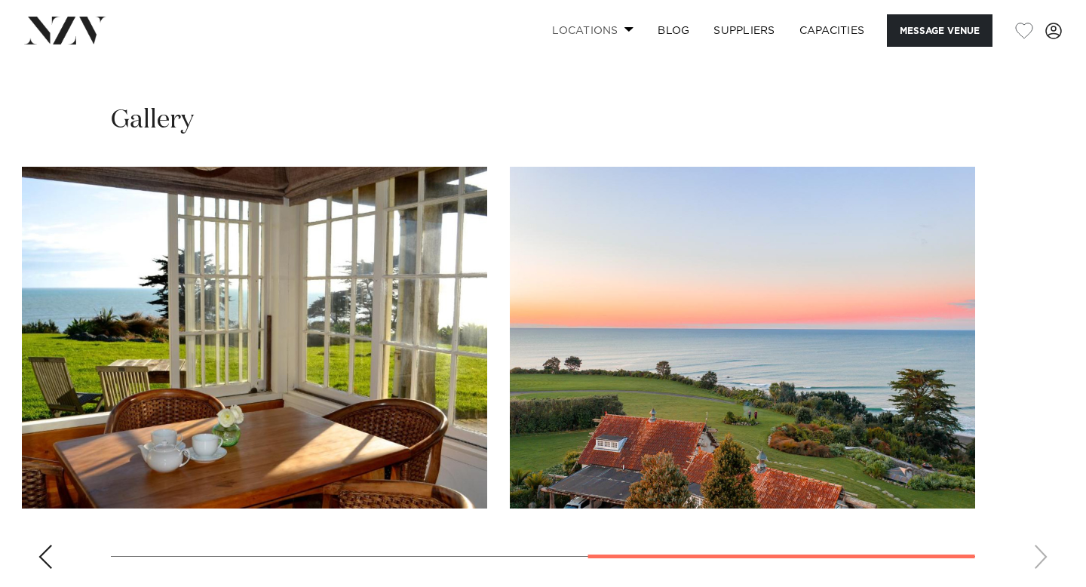
click at [607, 26] on link "Locations" at bounding box center [593, 30] width 106 height 32
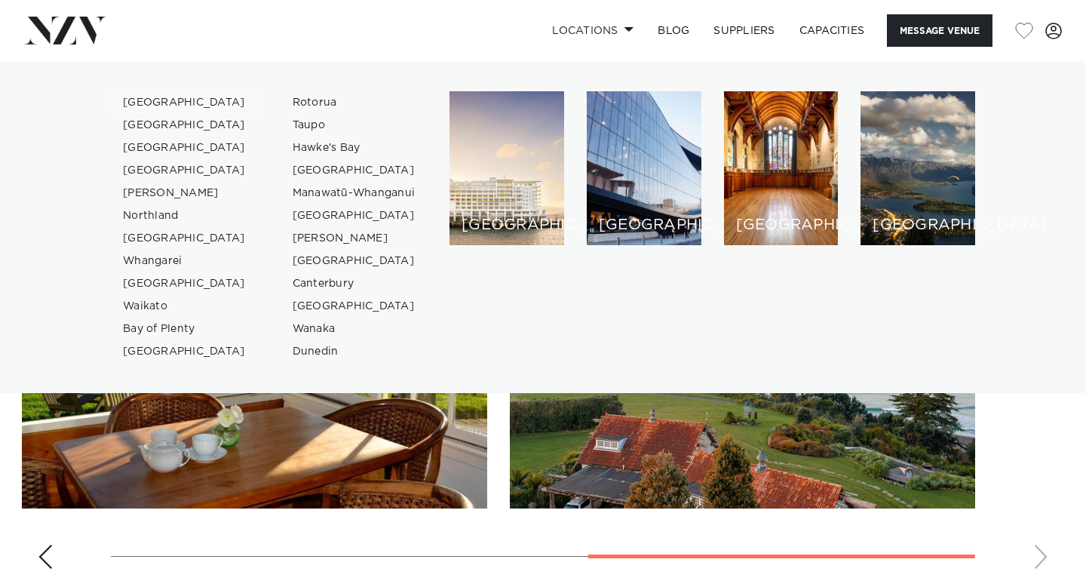
click at [151, 102] on link "[GEOGRAPHIC_DATA]" at bounding box center [184, 102] width 147 height 23
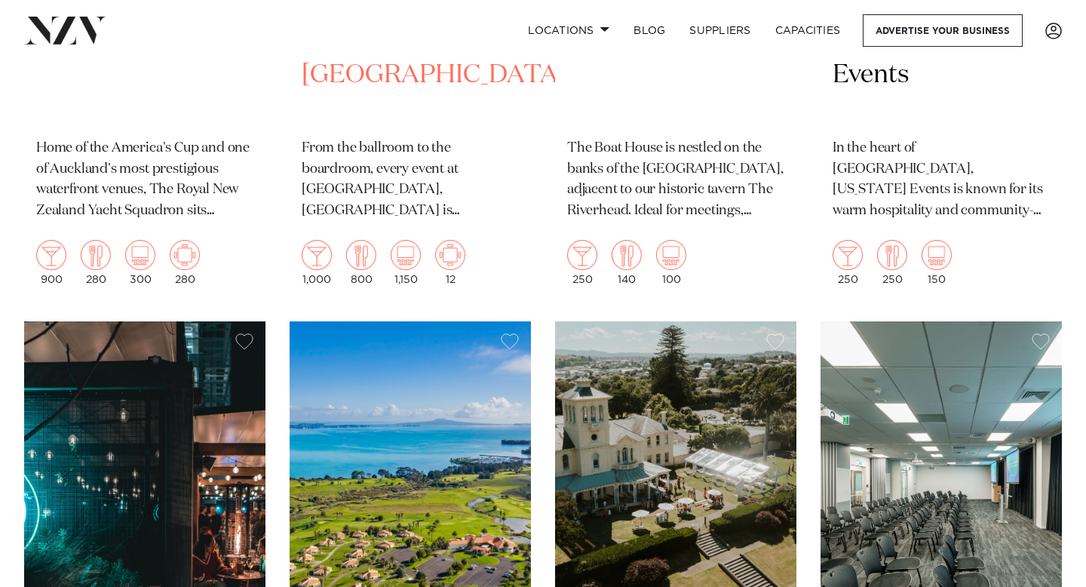
scroll to position [5842, 0]
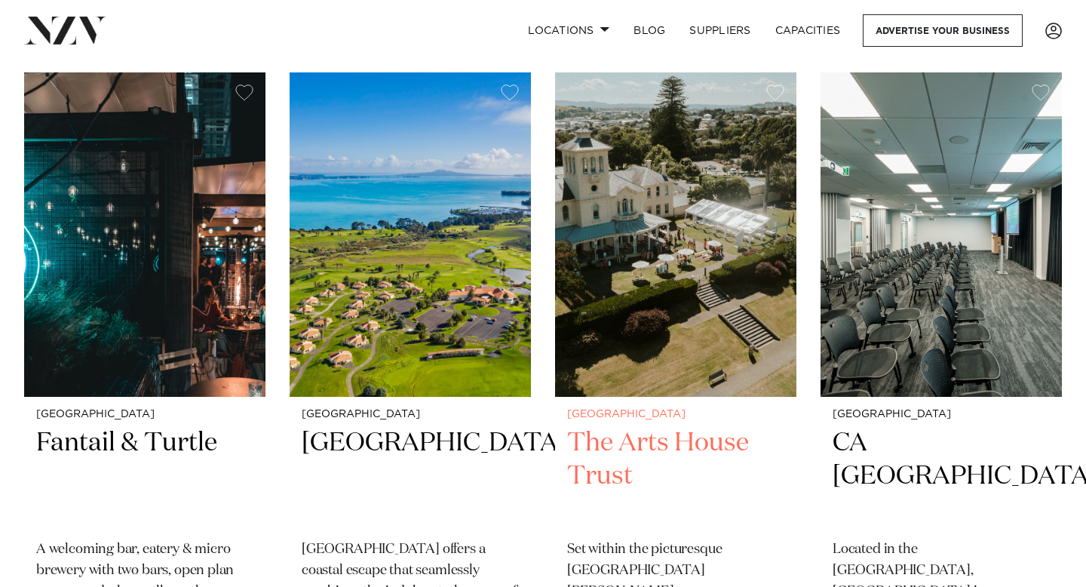
click at [615, 290] on img at bounding box center [675, 234] width 241 height 324
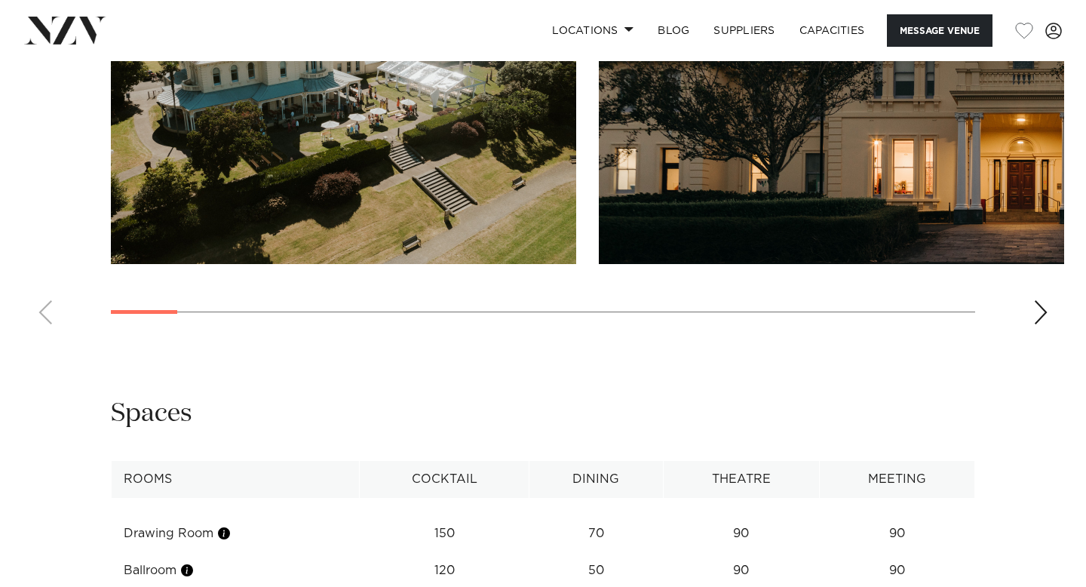
scroll to position [1507, 0]
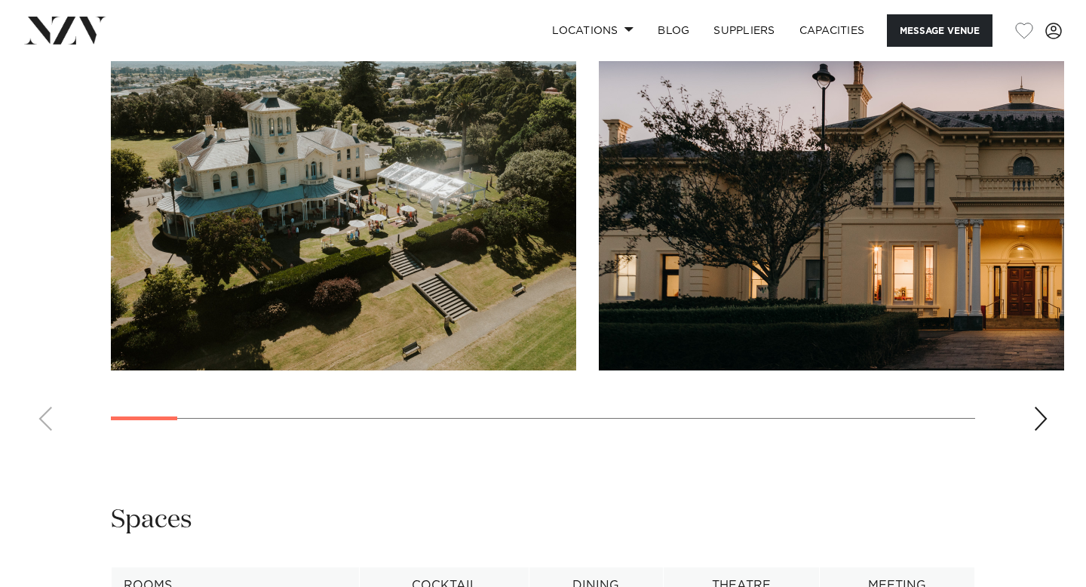
click at [1041, 420] on div "Next slide" at bounding box center [1041, 419] width 15 height 24
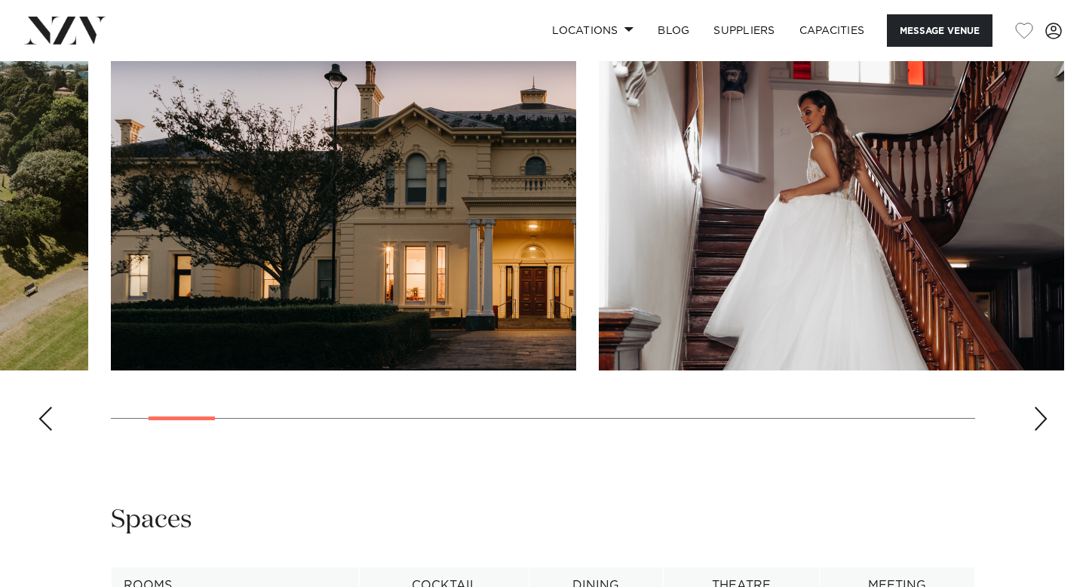
click at [1041, 420] on div "Next slide" at bounding box center [1041, 419] width 15 height 24
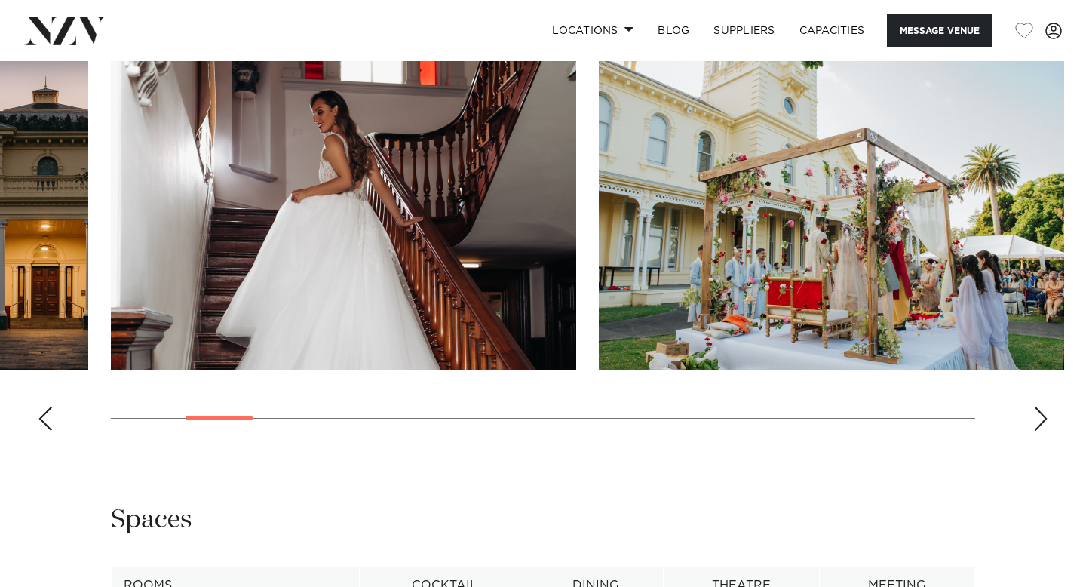
click at [1041, 420] on div "Next slide" at bounding box center [1041, 419] width 15 height 24
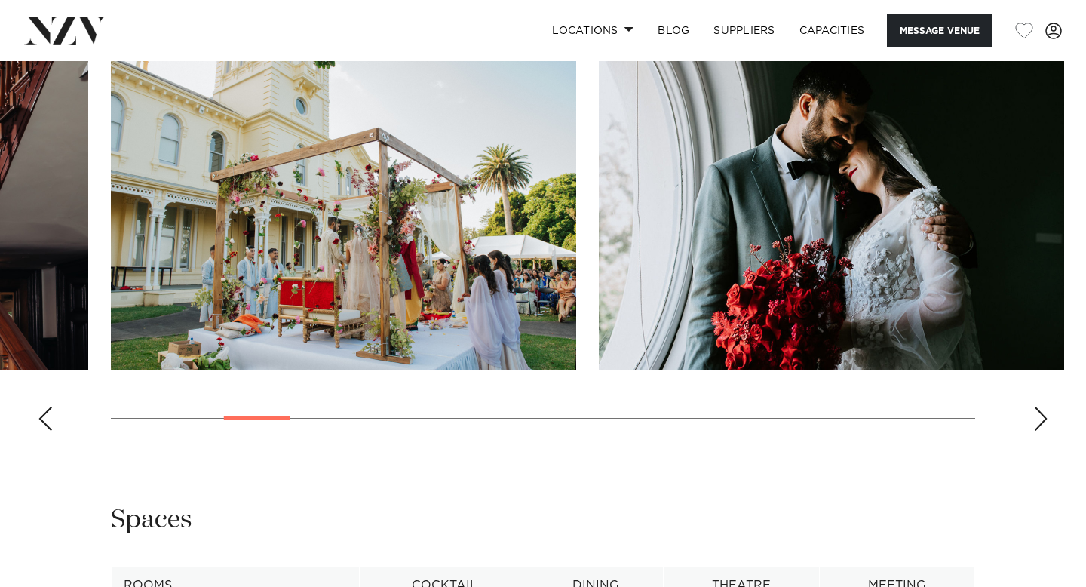
click at [1039, 420] on div "Next slide" at bounding box center [1041, 419] width 15 height 24
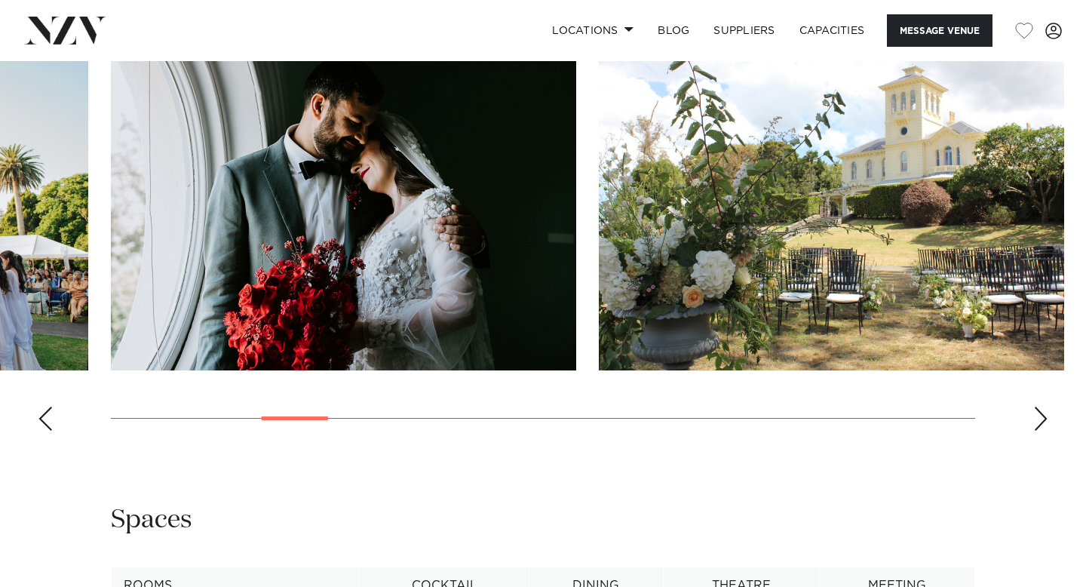
click at [1039, 420] on div "Next slide" at bounding box center [1041, 419] width 15 height 24
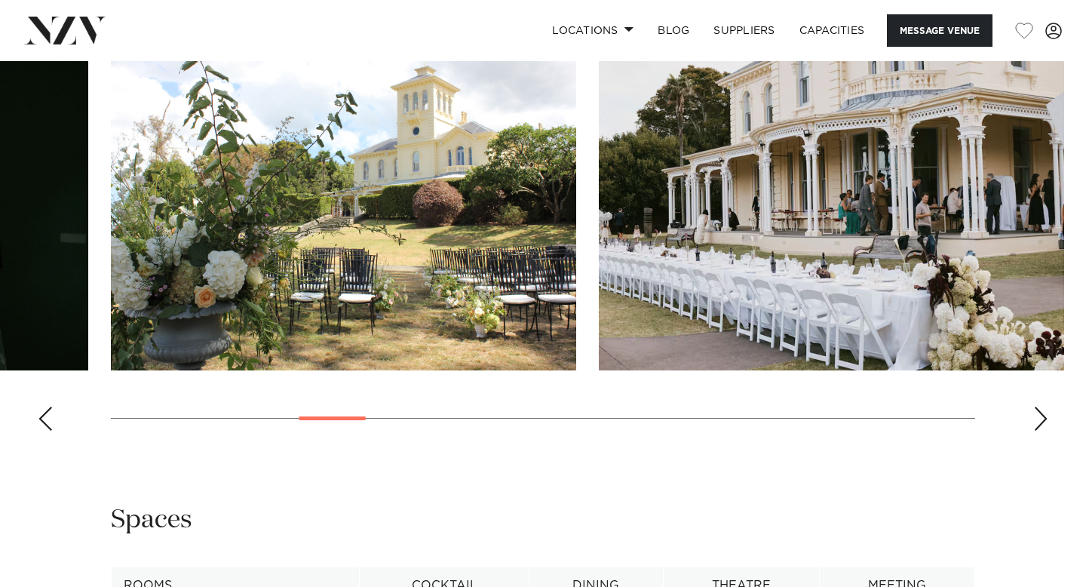
click at [1039, 420] on div "Next slide" at bounding box center [1041, 419] width 15 height 24
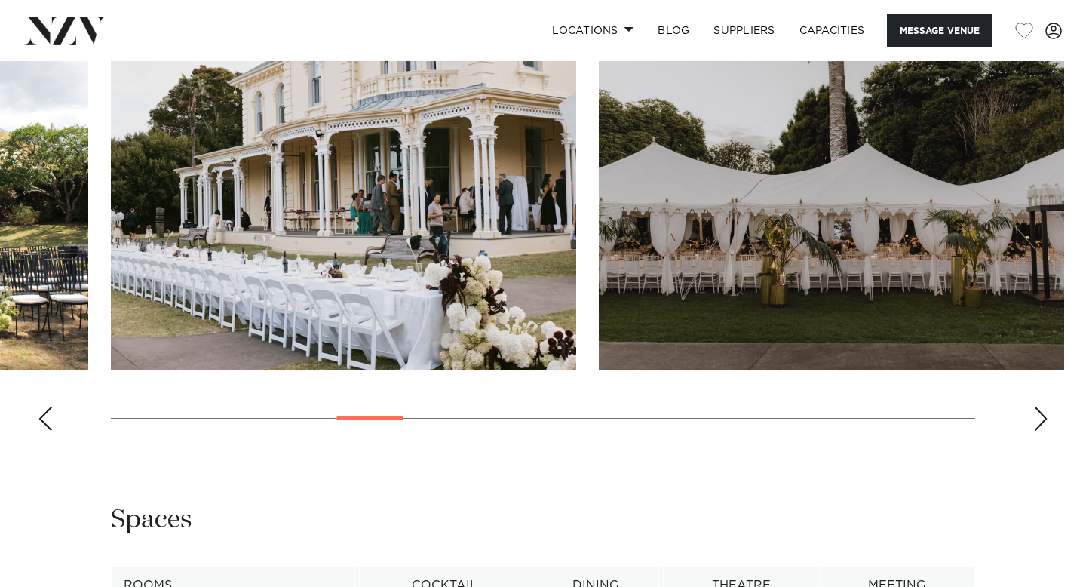
click at [1039, 420] on div "Next slide" at bounding box center [1041, 419] width 15 height 24
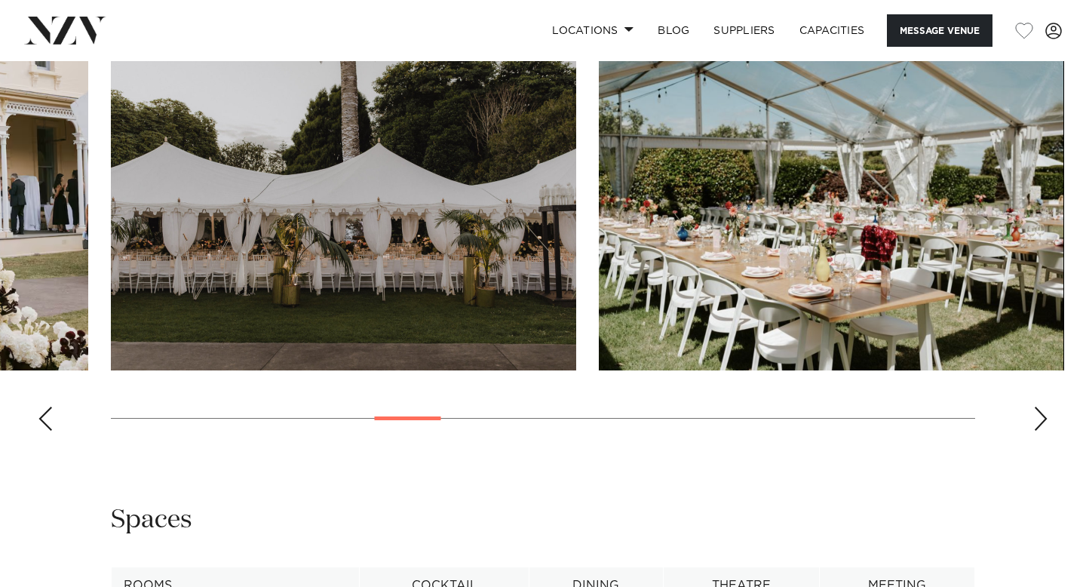
click at [1039, 421] on div "Next slide" at bounding box center [1041, 419] width 15 height 24
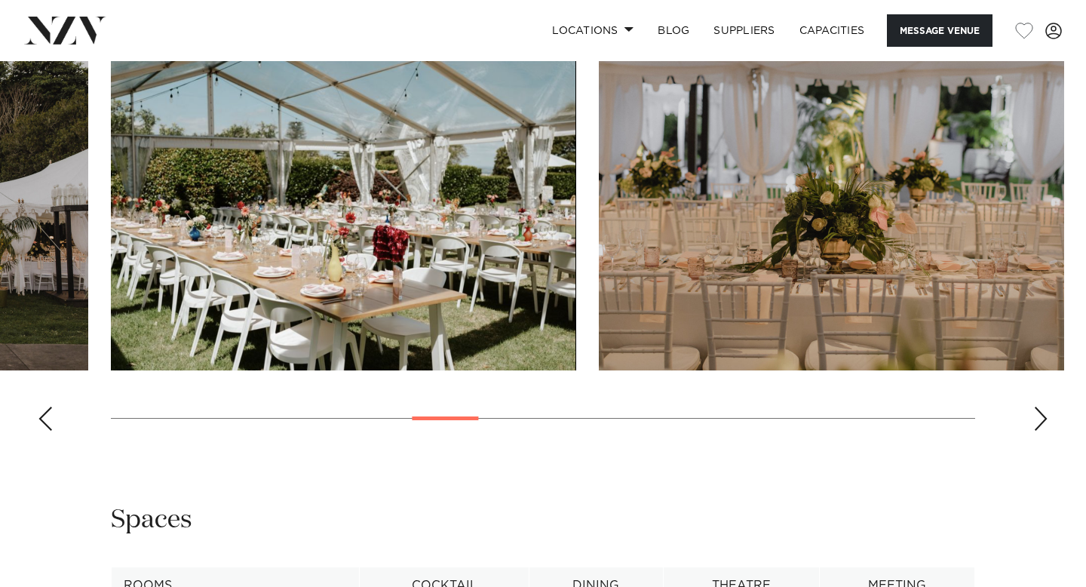
click at [1039, 420] on div "Next slide" at bounding box center [1041, 419] width 15 height 24
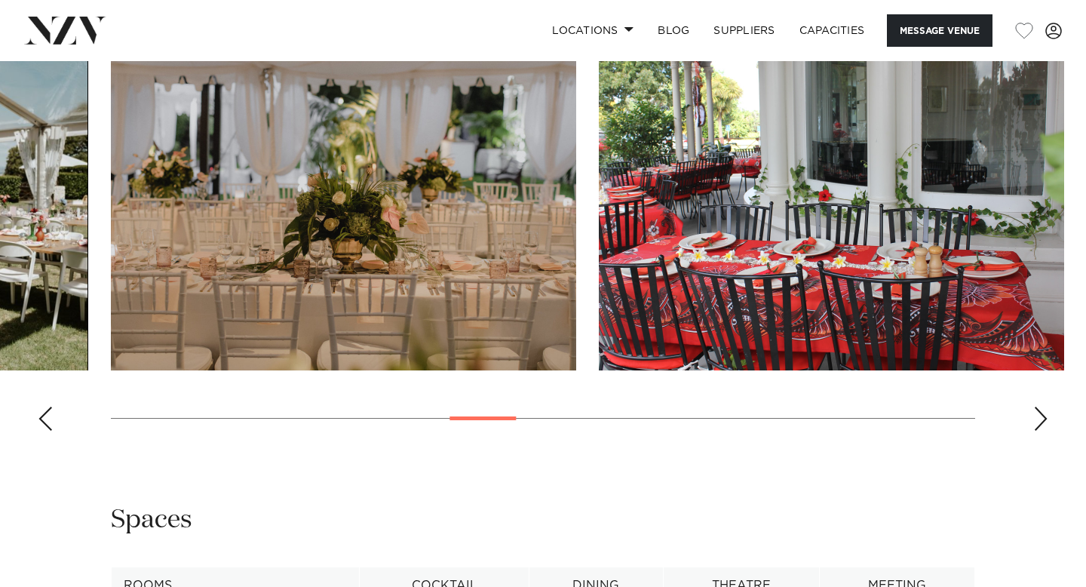
click at [1039, 420] on div "Next slide" at bounding box center [1041, 419] width 15 height 24
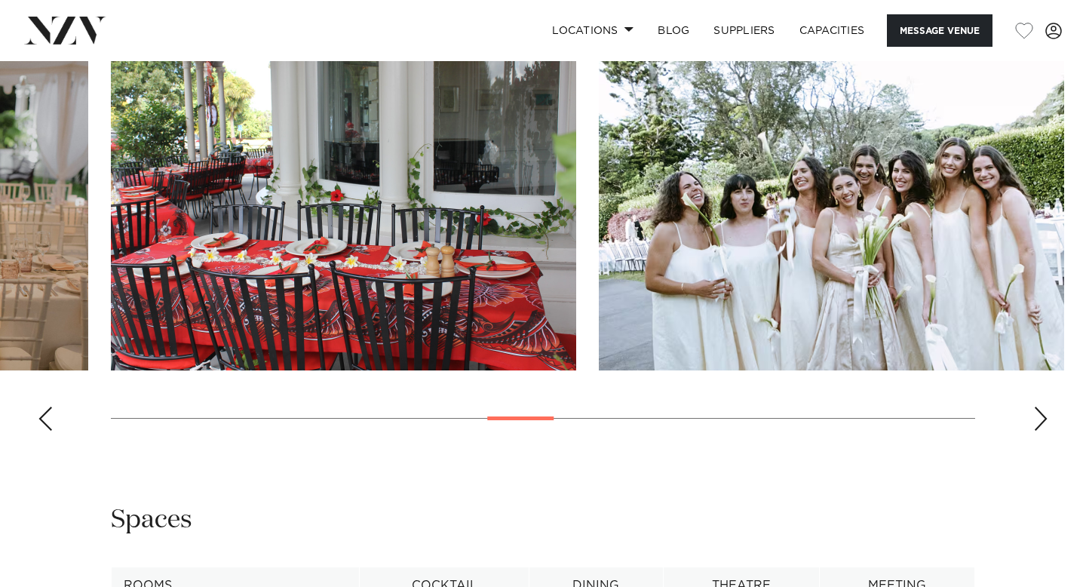
click at [1039, 420] on div "Next slide" at bounding box center [1041, 419] width 15 height 24
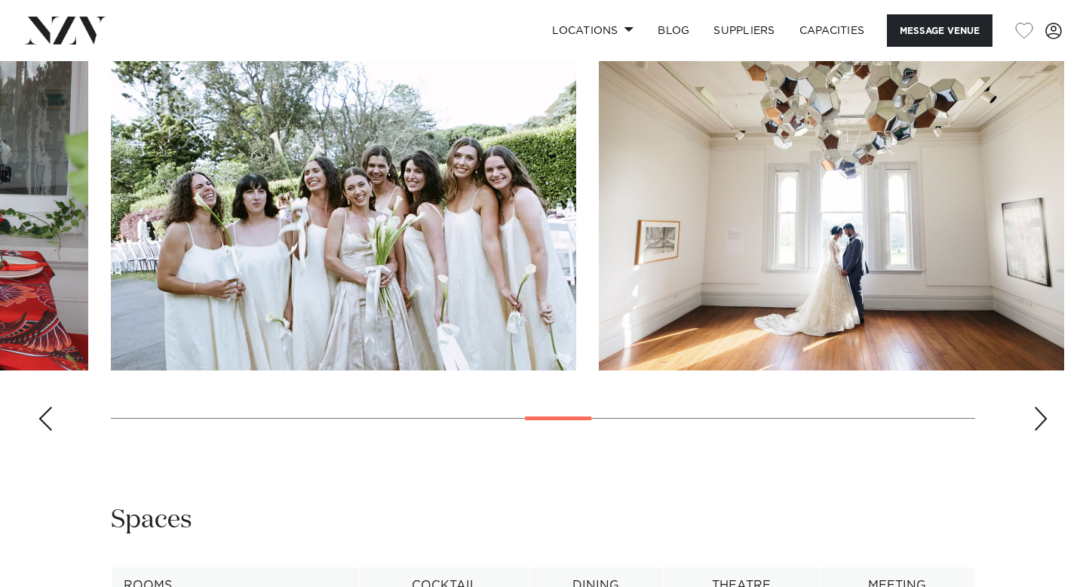
click at [1039, 420] on div "Next slide" at bounding box center [1041, 419] width 15 height 24
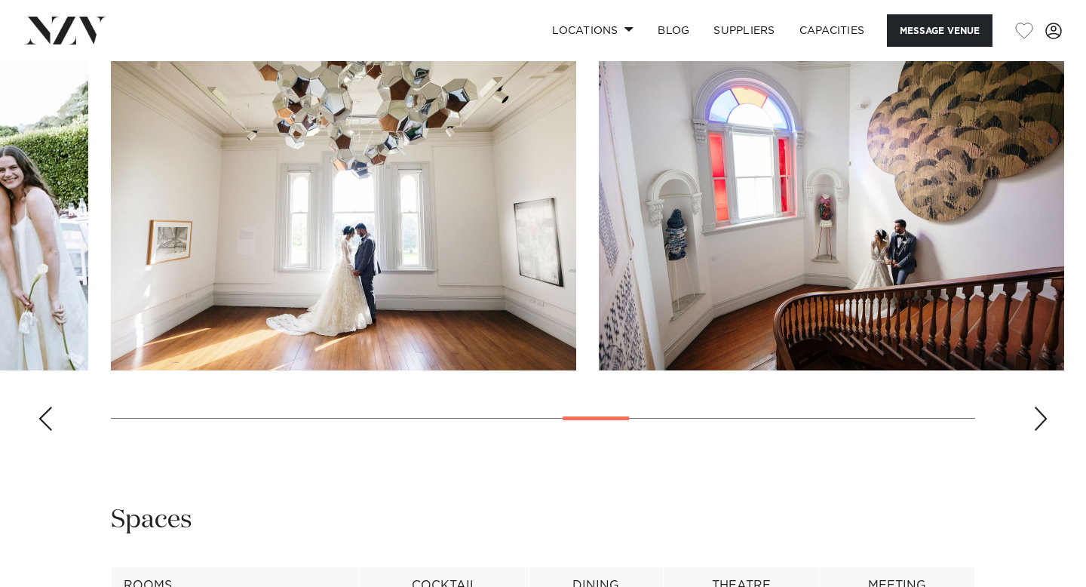
click at [1039, 420] on div "Next slide" at bounding box center [1041, 419] width 15 height 24
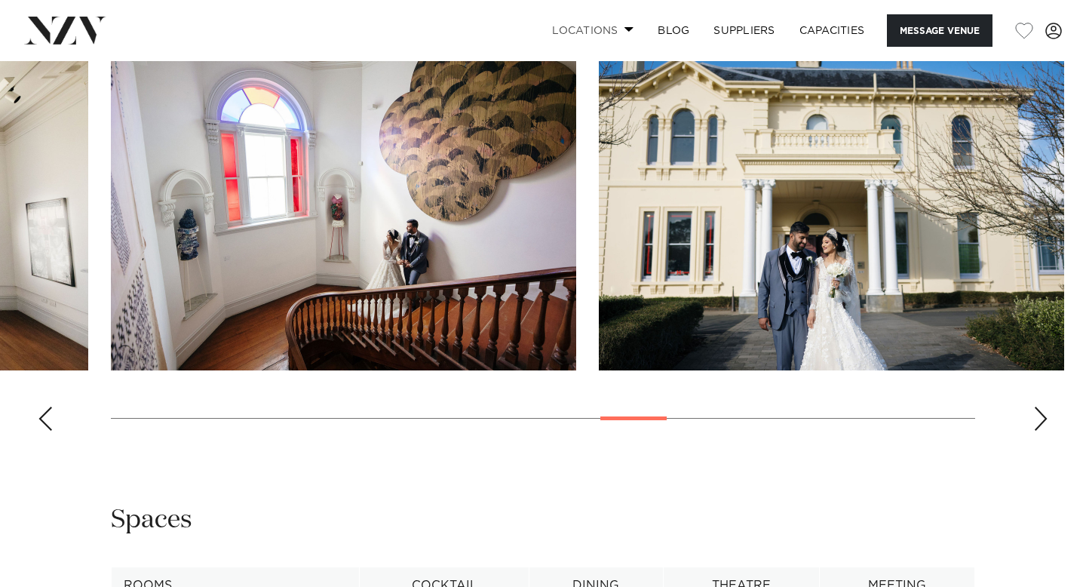
click at [625, 29] on span at bounding box center [630, 28] width 10 height 5
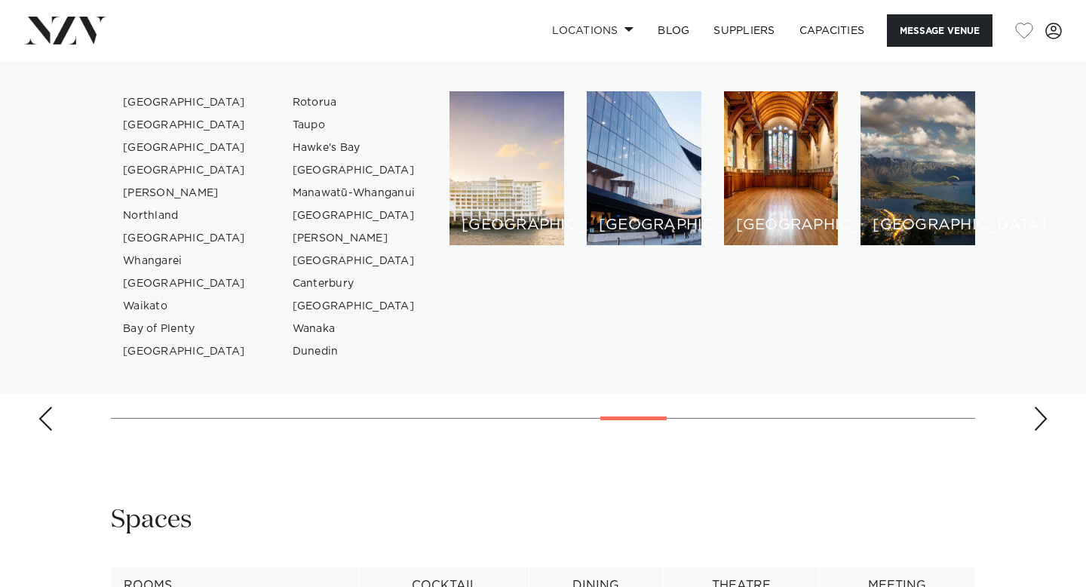
click at [140, 219] on link "Northland" at bounding box center [184, 215] width 147 height 23
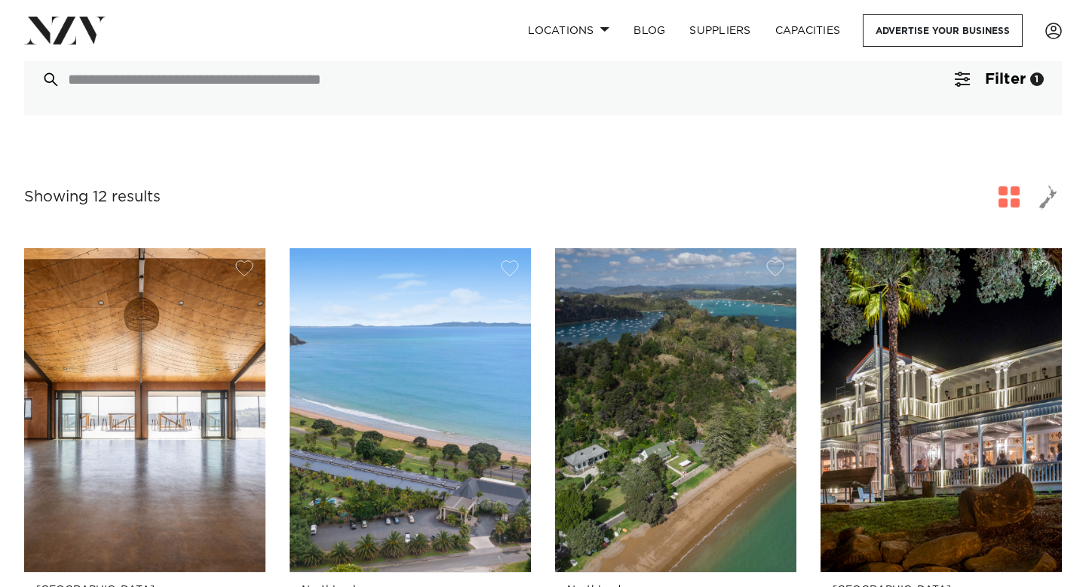
scroll to position [423, 0]
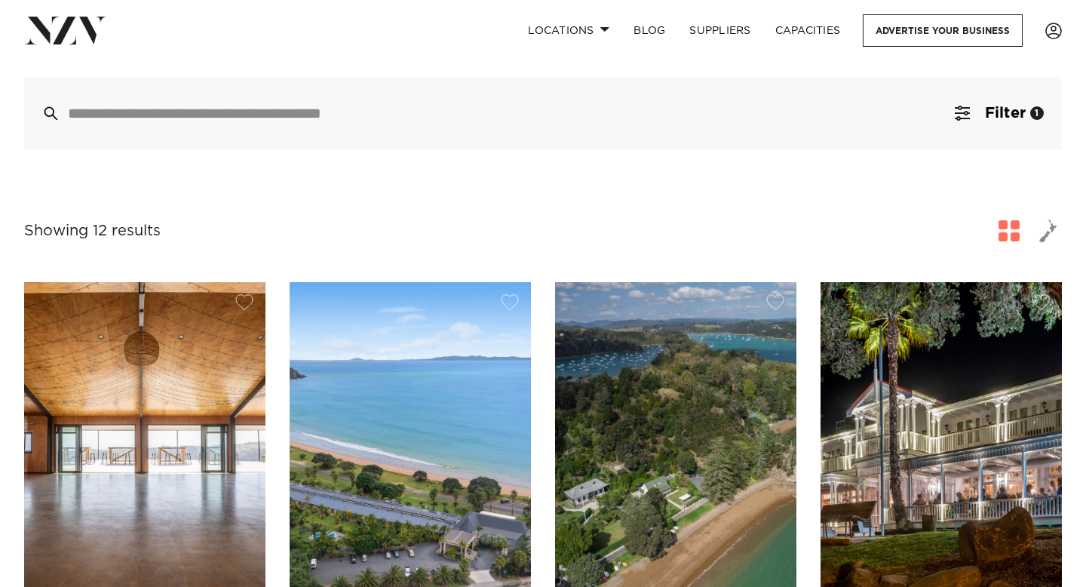
click at [905, 307] on img at bounding box center [941, 444] width 241 height 324
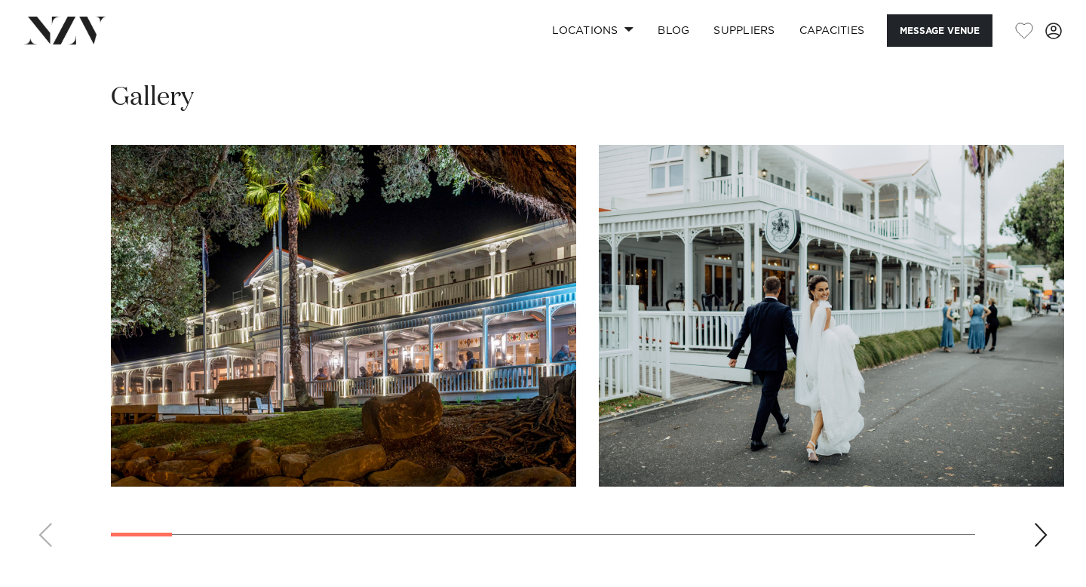
scroll to position [1538, 0]
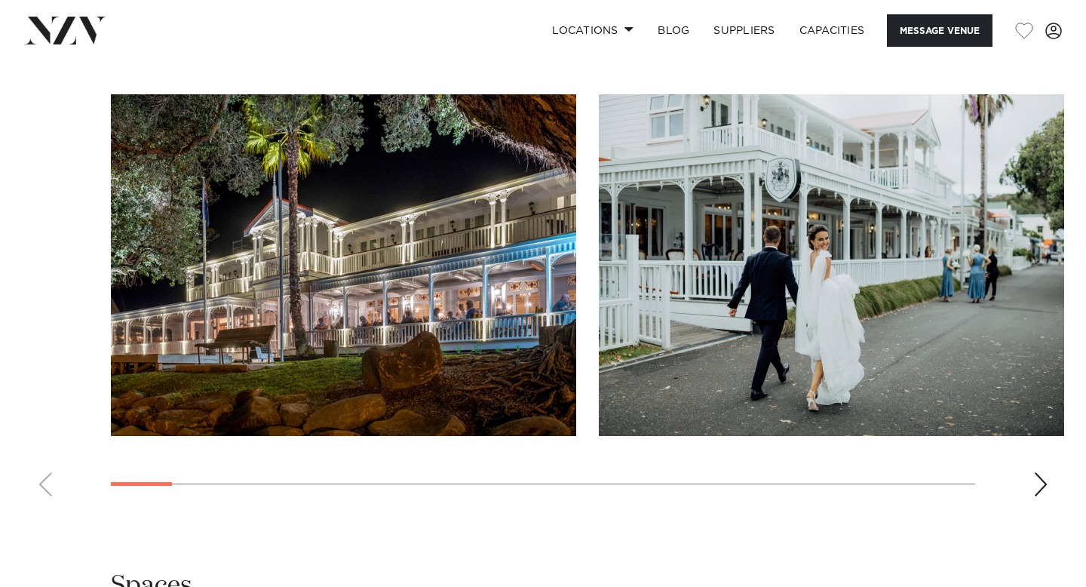
click at [1037, 488] on div "Next slide" at bounding box center [1041, 484] width 15 height 24
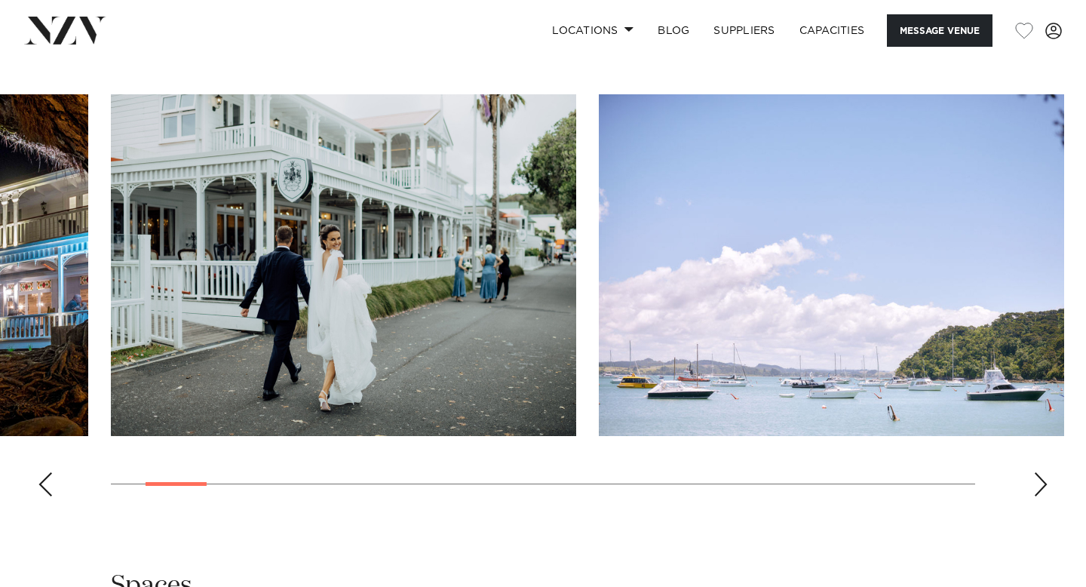
click at [1037, 488] on div "Next slide" at bounding box center [1041, 484] width 15 height 24
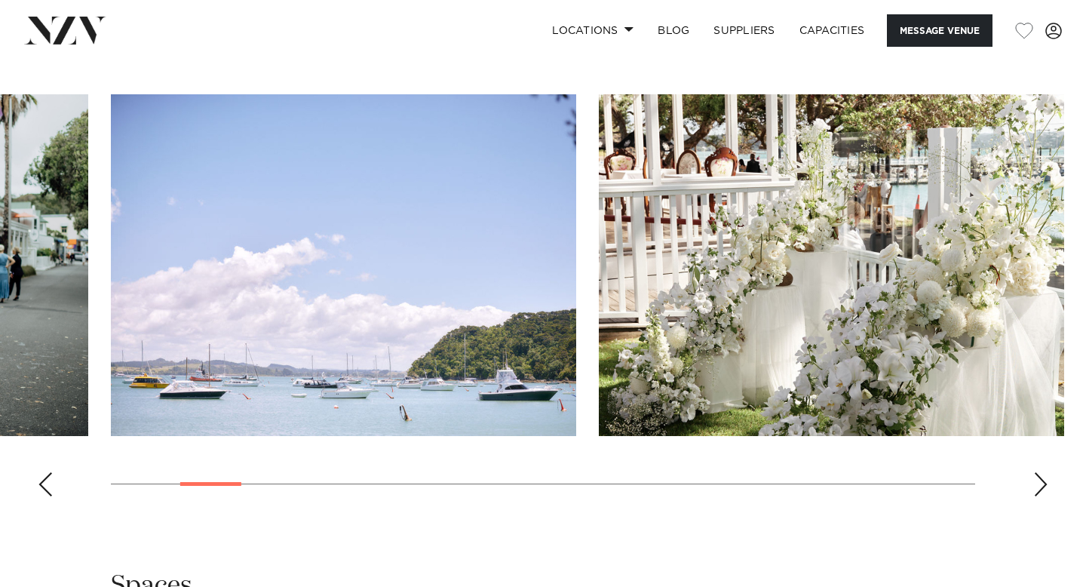
click at [1043, 488] on div "Next slide" at bounding box center [1041, 484] width 15 height 24
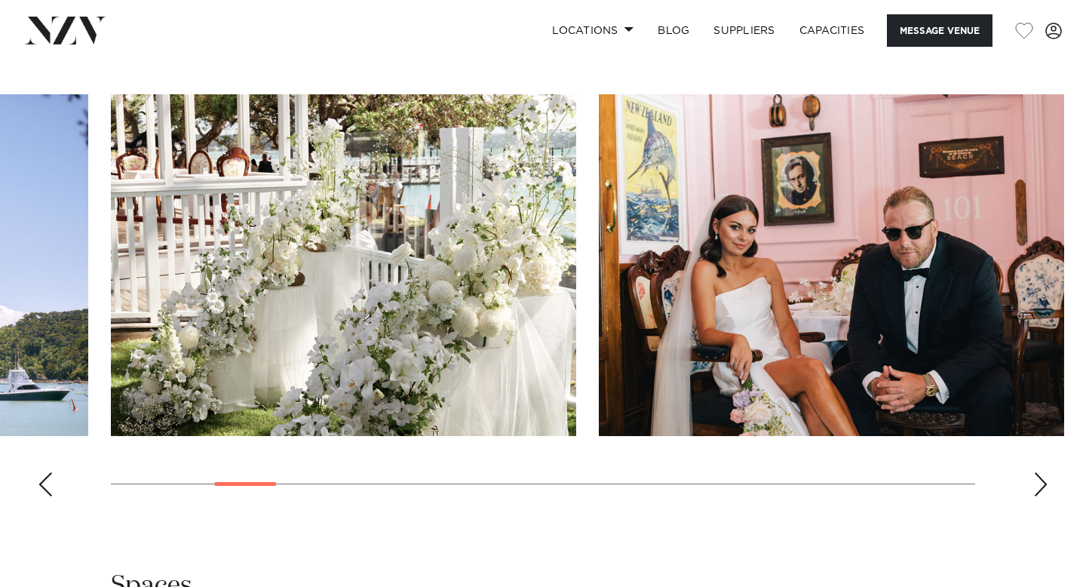
click at [1043, 487] on div "Next slide" at bounding box center [1041, 484] width 15 height 24
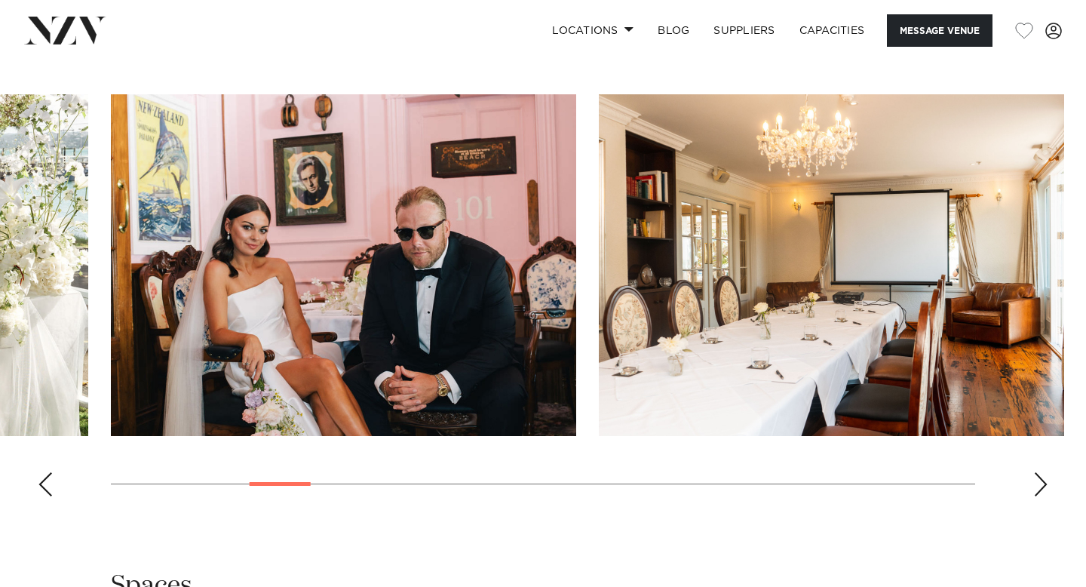
click at [1043, 486] on div "Next slide" at bounding box center [1041, 484] width 15 height 24
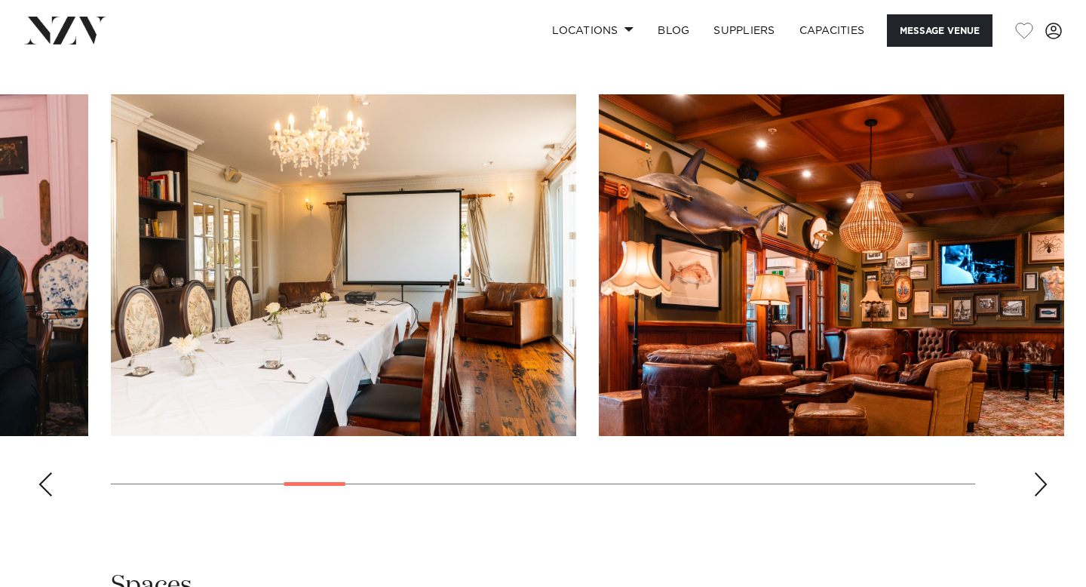
click at [1044, 486] on div "Next slide" at bounding box center [1041, 484] width 15 height 24
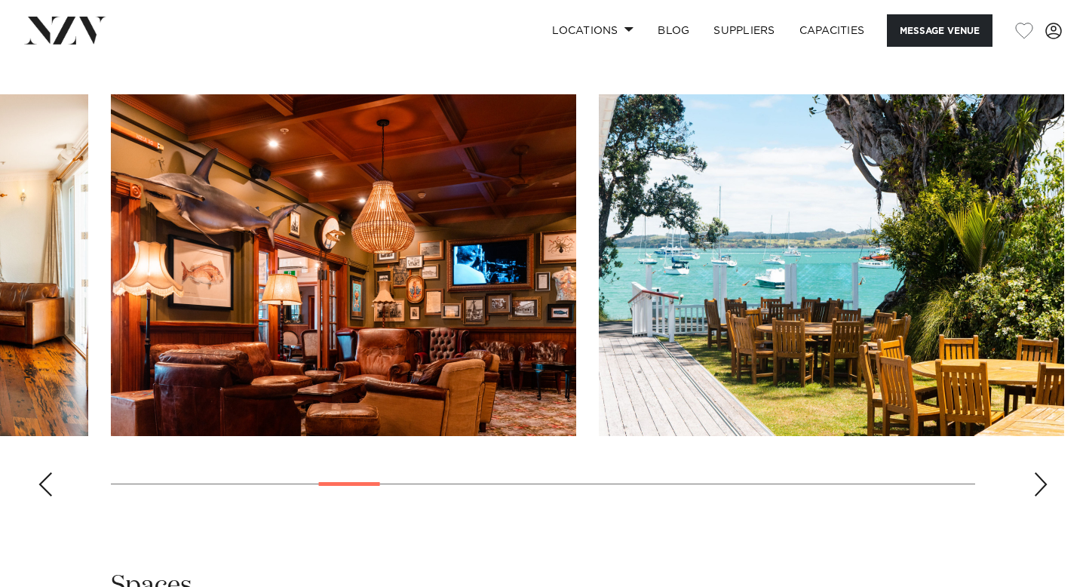
click at [1045, 486] on div "Next slide" at bounding box center [1041, 484] width 15 height 24
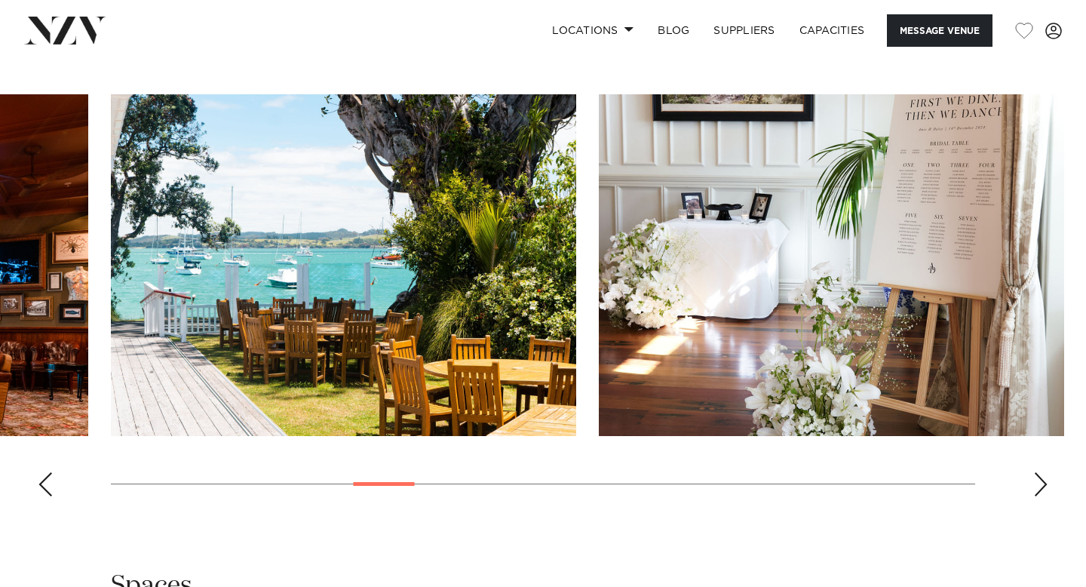
click at [1045, 486] on div "Next slide" at bounding box center [1041, 484] width 15 height 24
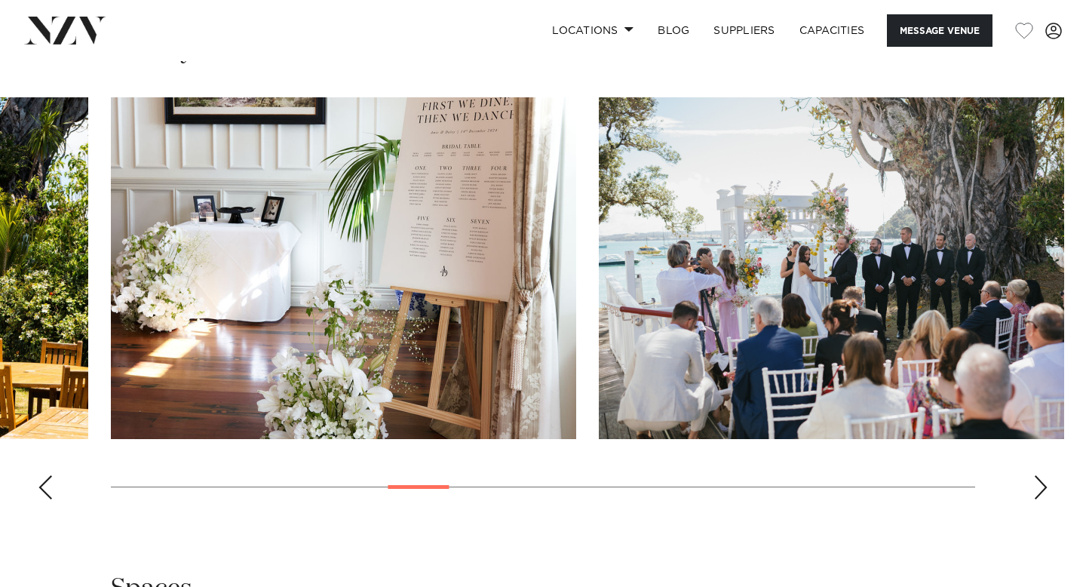
scroll to position [1536, 0]
click at [1045, 486] on div "Next slide" at bounding box center [1041, 487] width 15 height 24
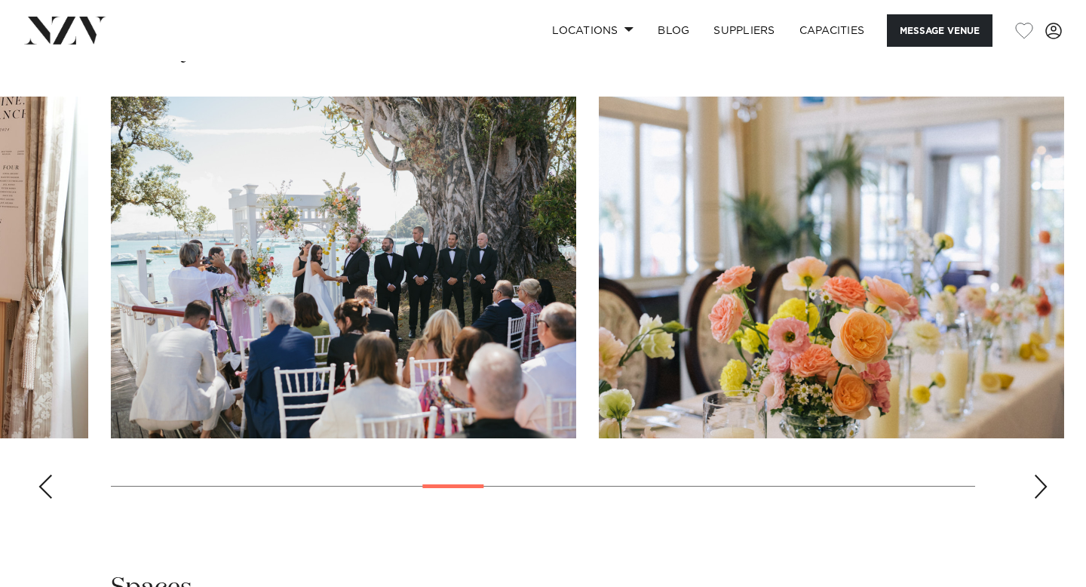
click at [1045, 486] on div "Next slide" at bounding box center [1041, 487] width 15 height 24
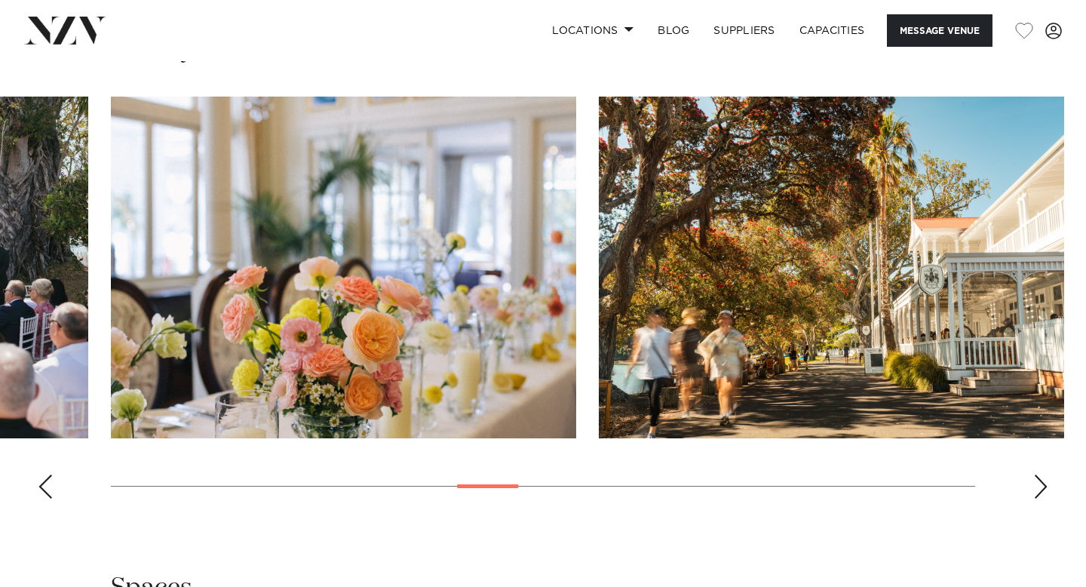
click at [1046, 485] on div "Next slide" at bounding box center [1041, 487] width 15 height 24
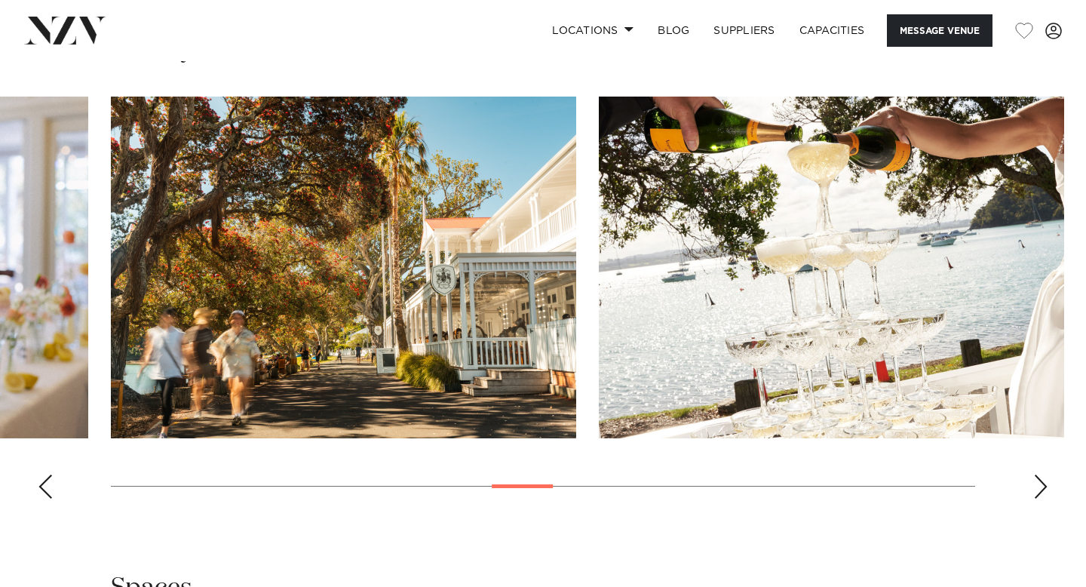
click at [1046, 484] on div "Next slide" at bounding box center [1041, 487] width 15 height 24
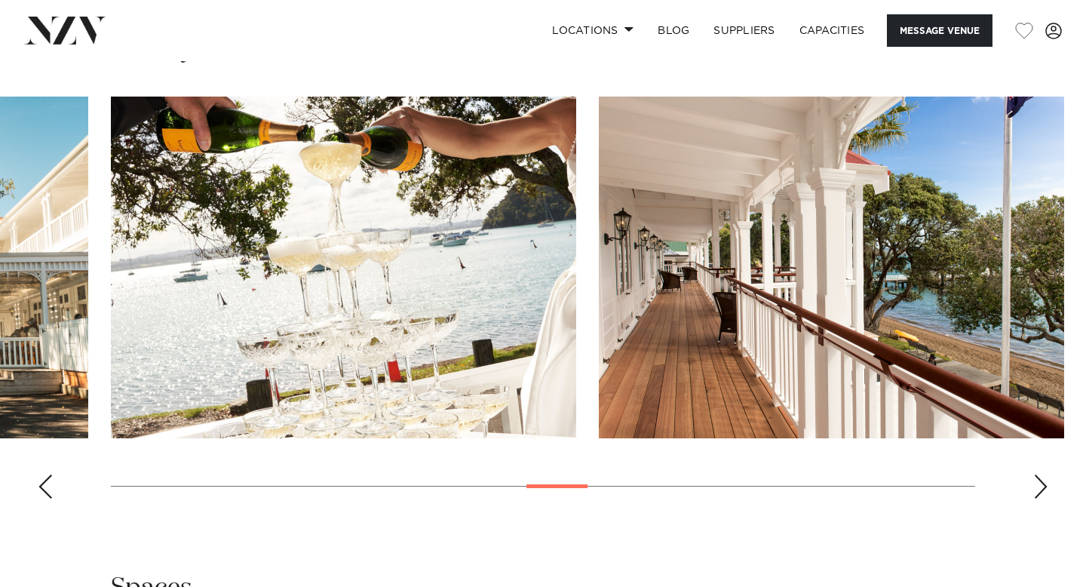
click at [1046, 484] on div "Next slide" at bounding box center [1041, 487] width 15 height 24
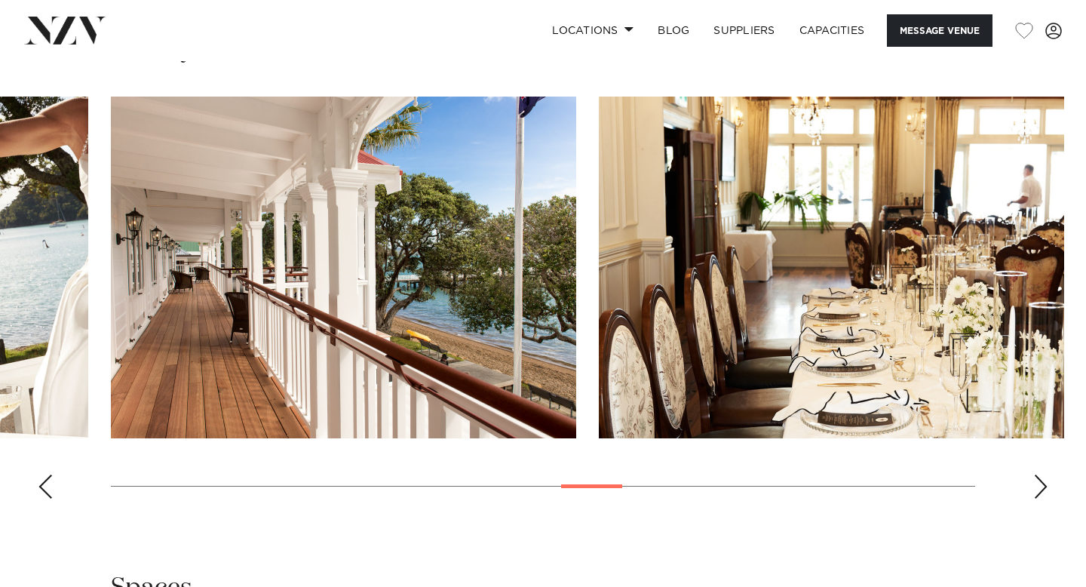
click at [1046, 484] on div "Next slide" at bounding box center [1041, 487] width 15 height 24
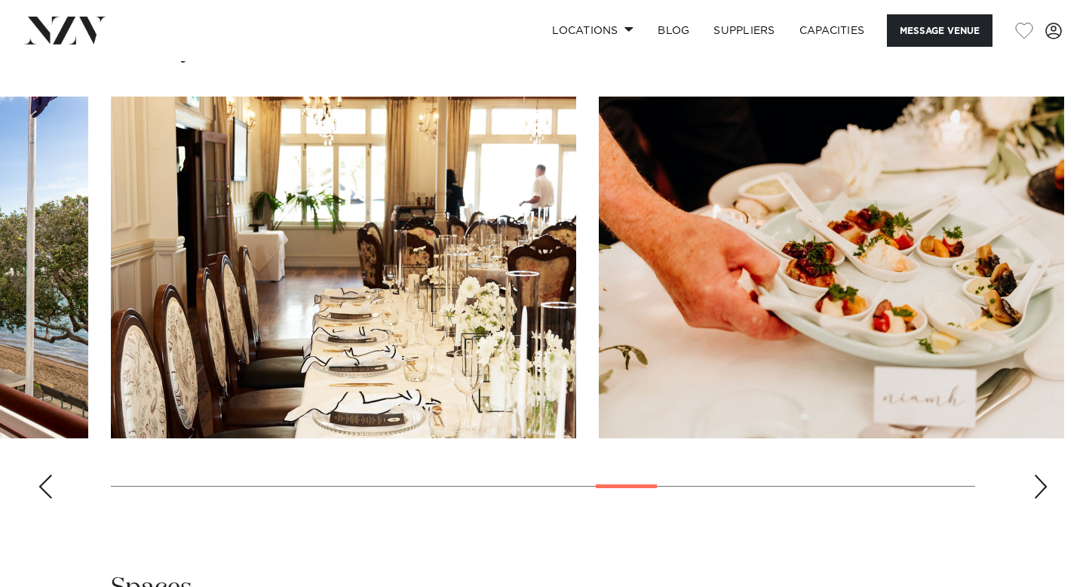
click at [1046, 484] on div "Next slide" at bounding box center [1041, 487] width 15 height 24
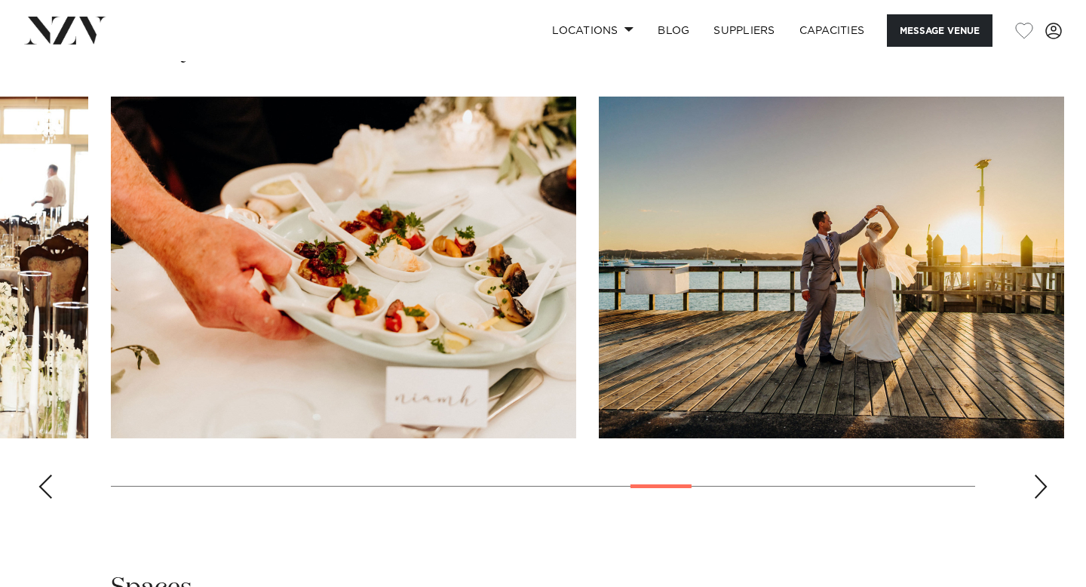
click at [1046, 484] on div "Next slide" at bounding box center [1041, 487] width 15 height 24
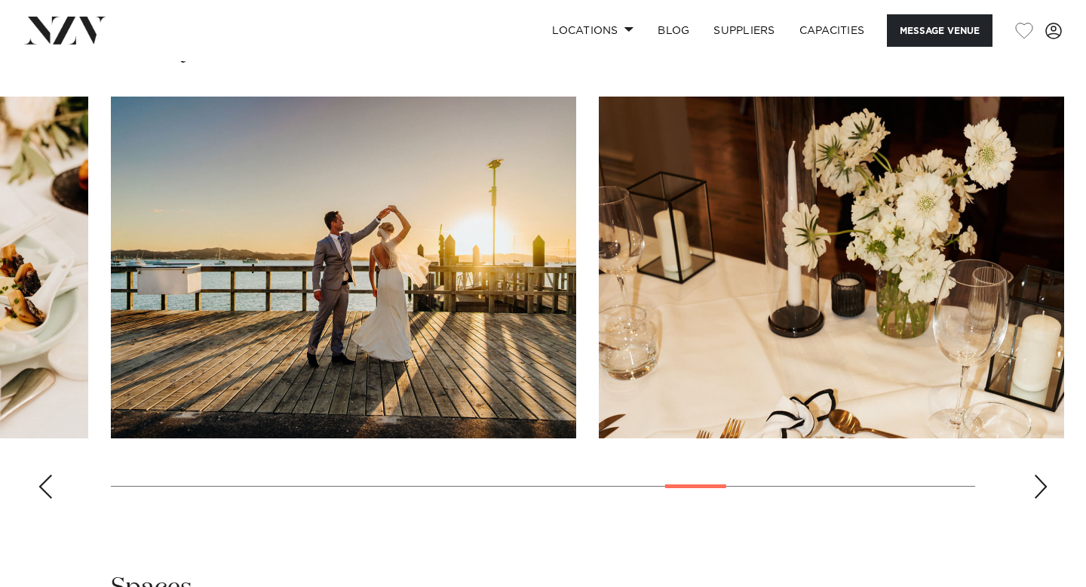
click at [1046, 485] on div "Next slide" at bounding box center [1041, 487] width 15 height 24
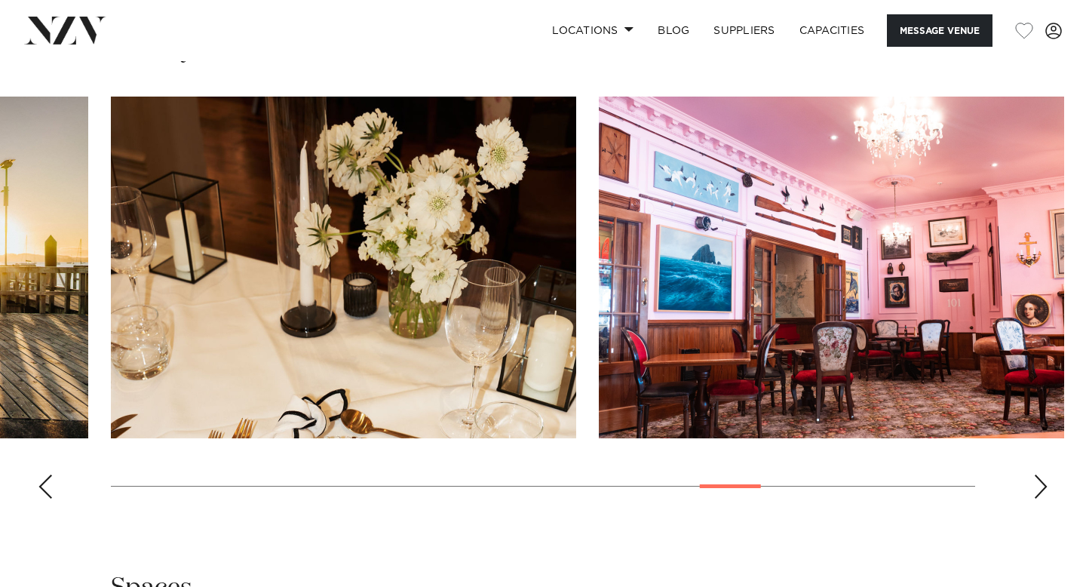
click at [1046, 485] on div "Next slide" at bounding box center [1041, 487] width 15 height 24
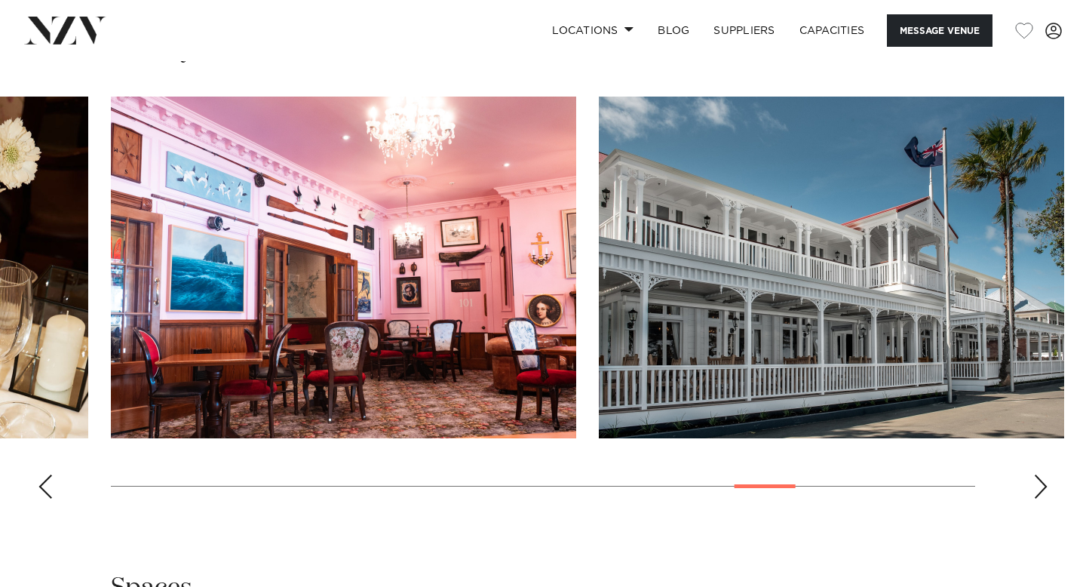
click at [1046, 485] on div "Next slide" at bounding box center [1041, 487] width 15 height 24
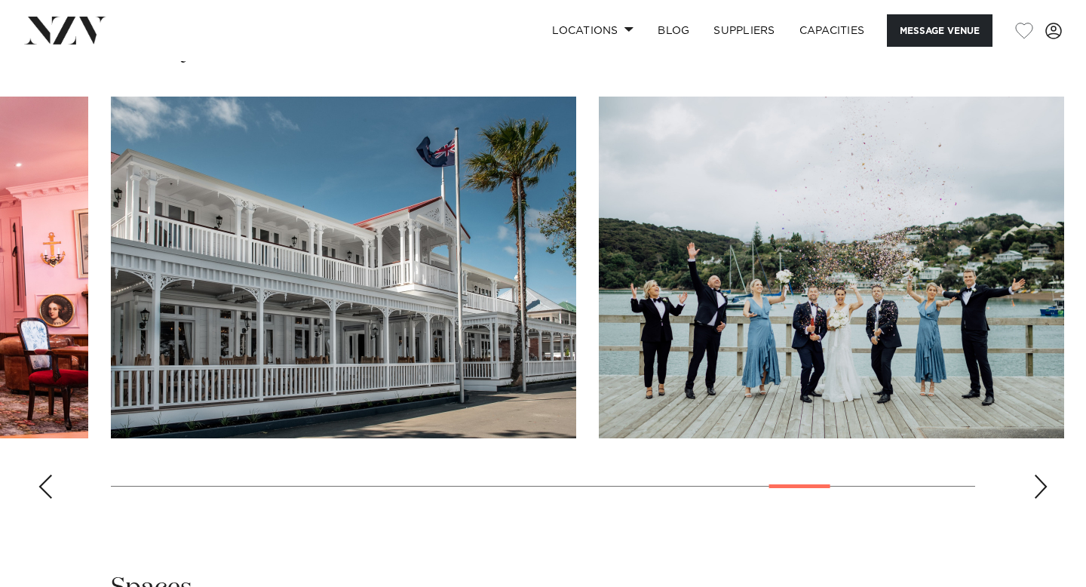
click at [1046, 485] on div "Next slide" at bounding box center [1041, 487] width 15 height 24
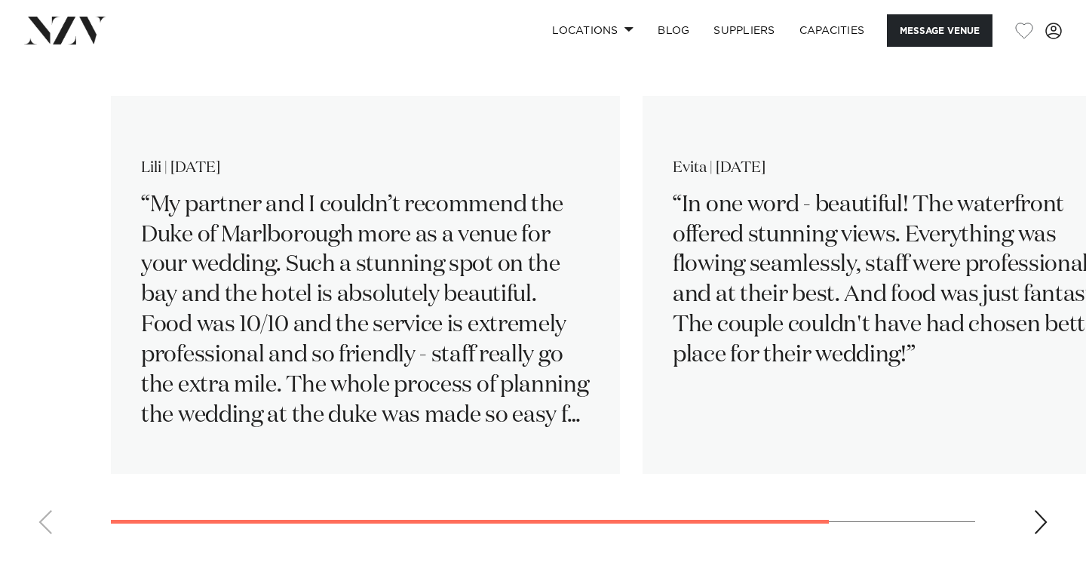
scroll to position [2490, 0]
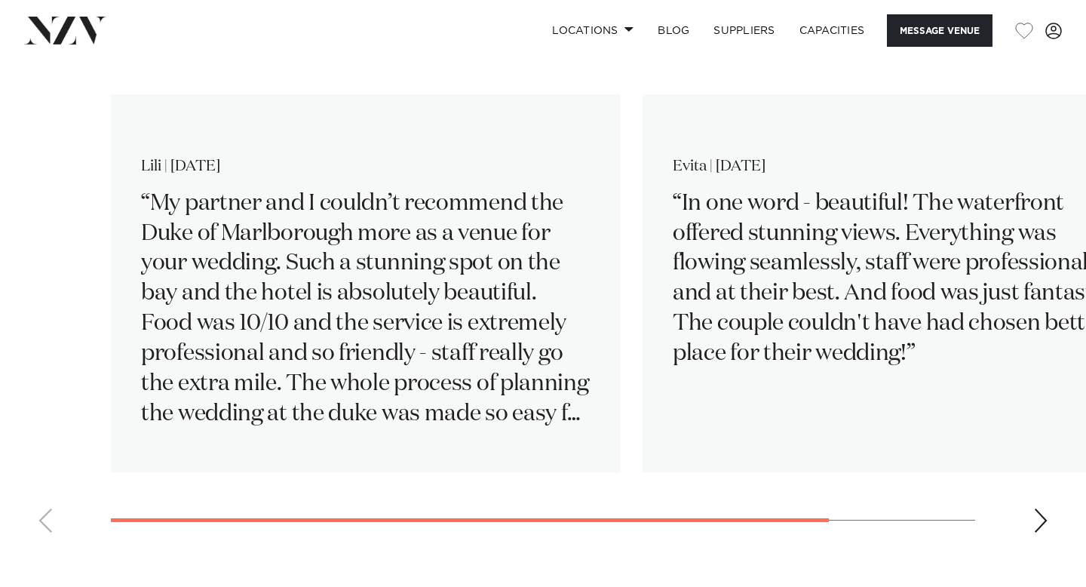
click at [1029, 529] on swiper-container "[PERSON_NAME] | [DATE] My partner and I couldn’t recommend the Duke of Marlboro…" at bounding box center [543, 301] width 1086 height 488
click at [1044, 531] on div "Next slide" at bounding box center [1041, 520] width 15 height 24
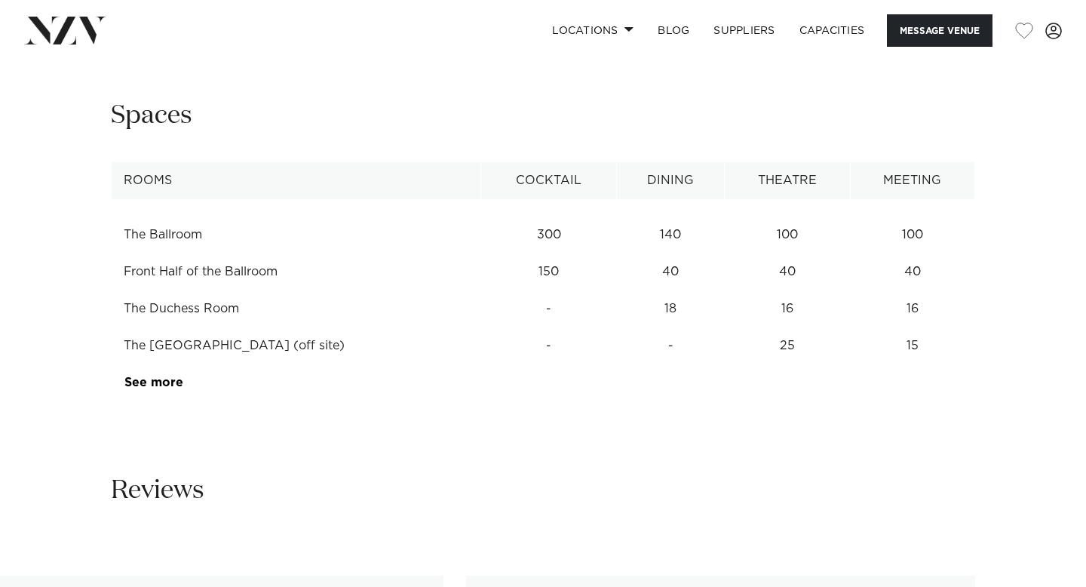
scroll to position [1608, 0]
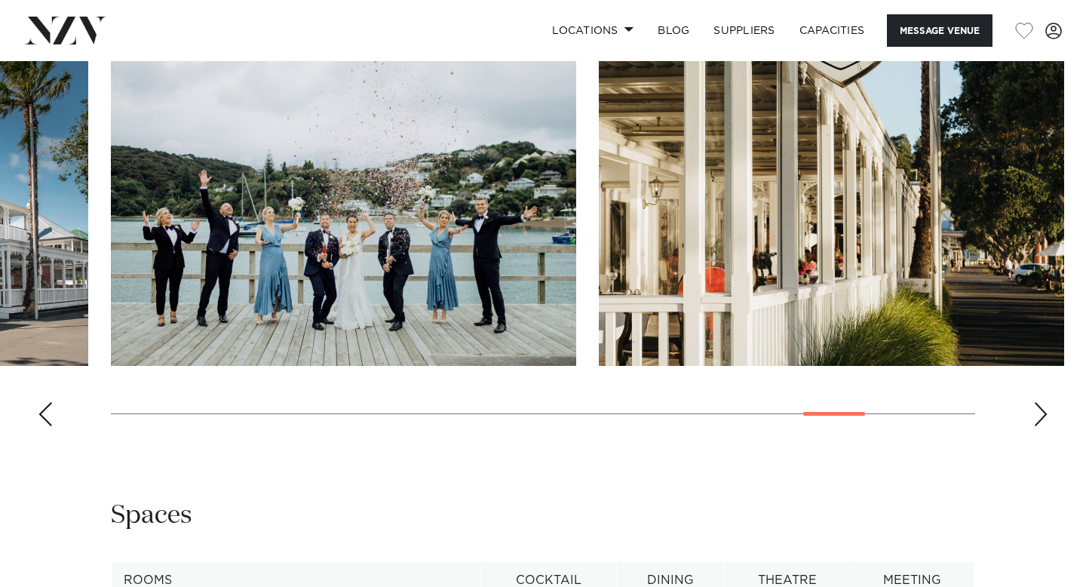
click at [1043, 416] on div "Next slide" at bounding box center [1041, 414] width 15 height 24
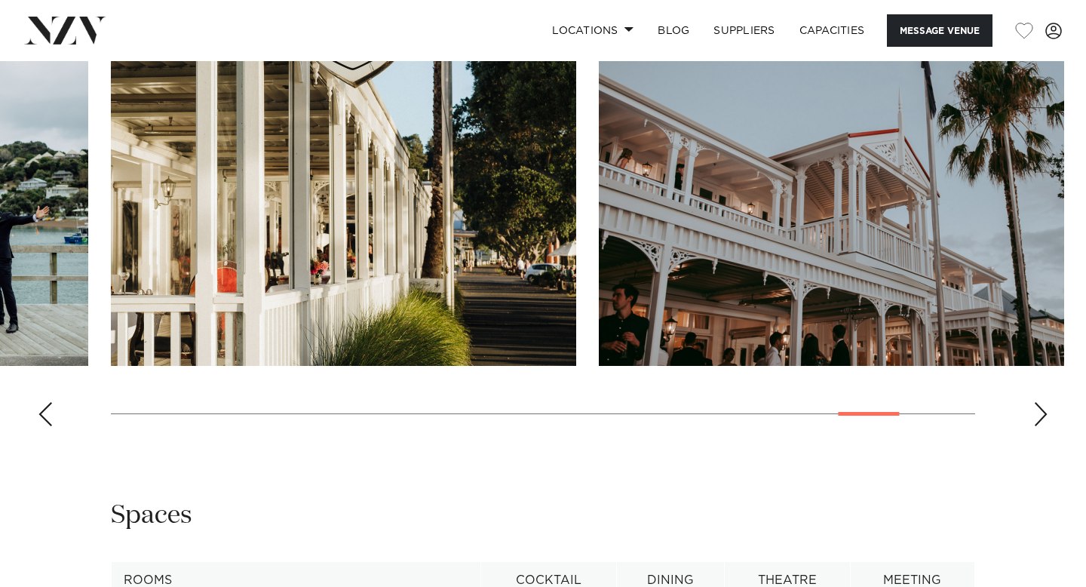
click at [1041, 416] on div "Next slide" at bounding box center [1041, 414] width 15 height 24
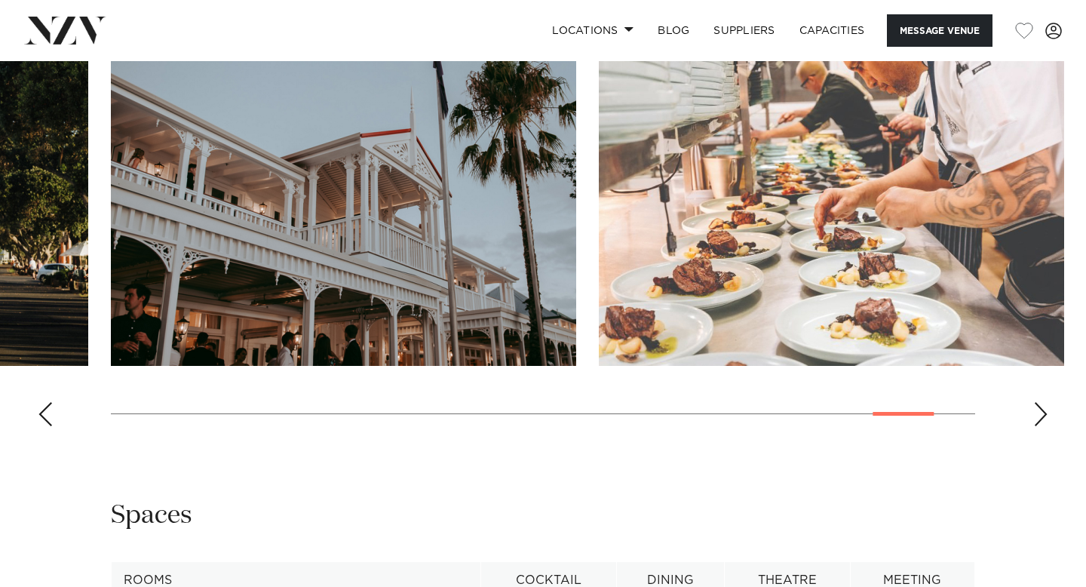
click at [1042, 417] on div "Next slide" at bounding box center [1041, 414] width 15 height 24
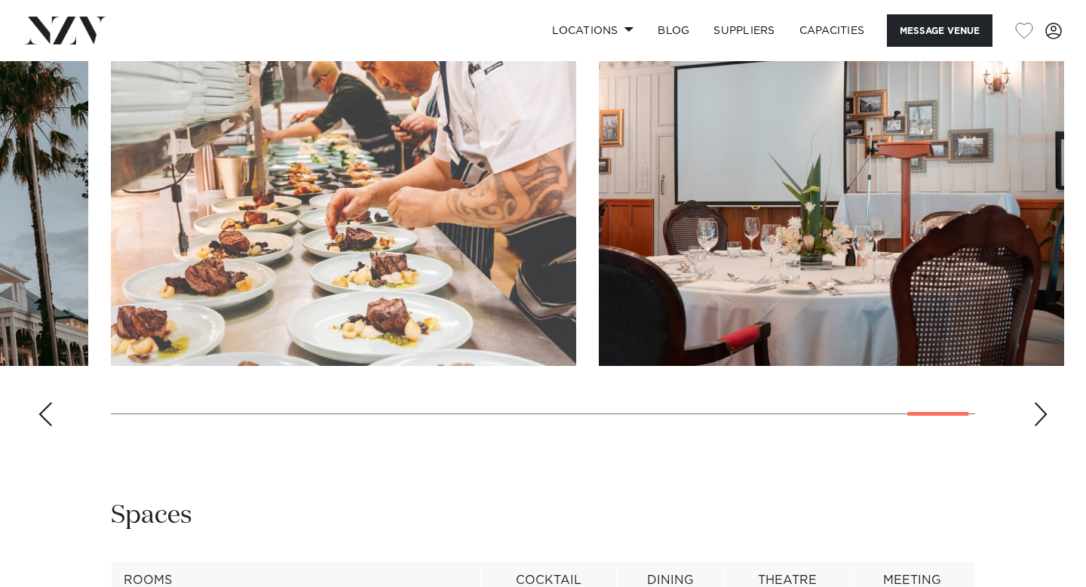
click at [1042, 417] on div "Next slide" at bounding box center [1041, 414] width 15 height 24
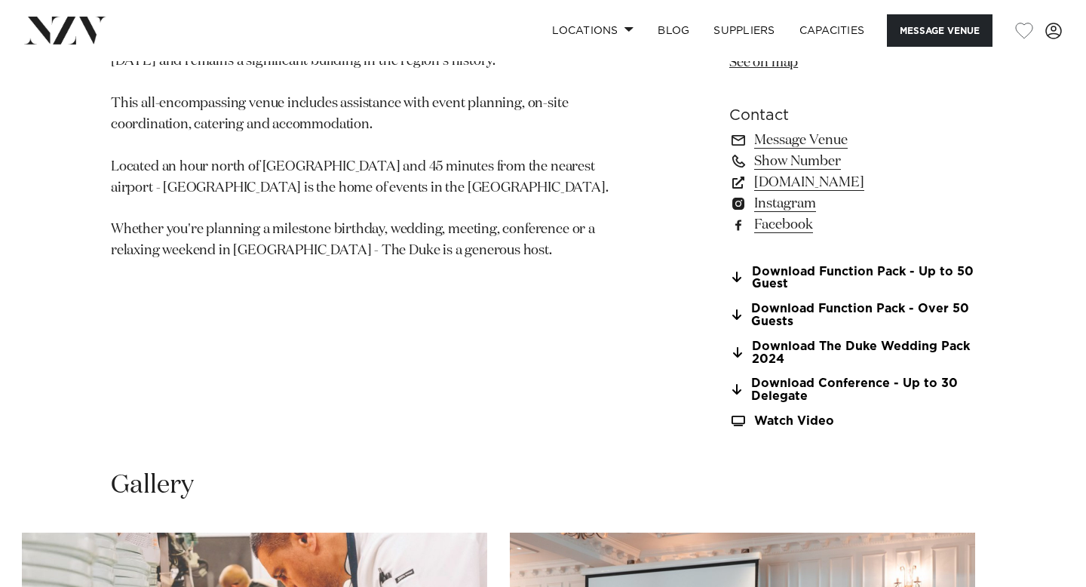
scroll to position [717, 0]
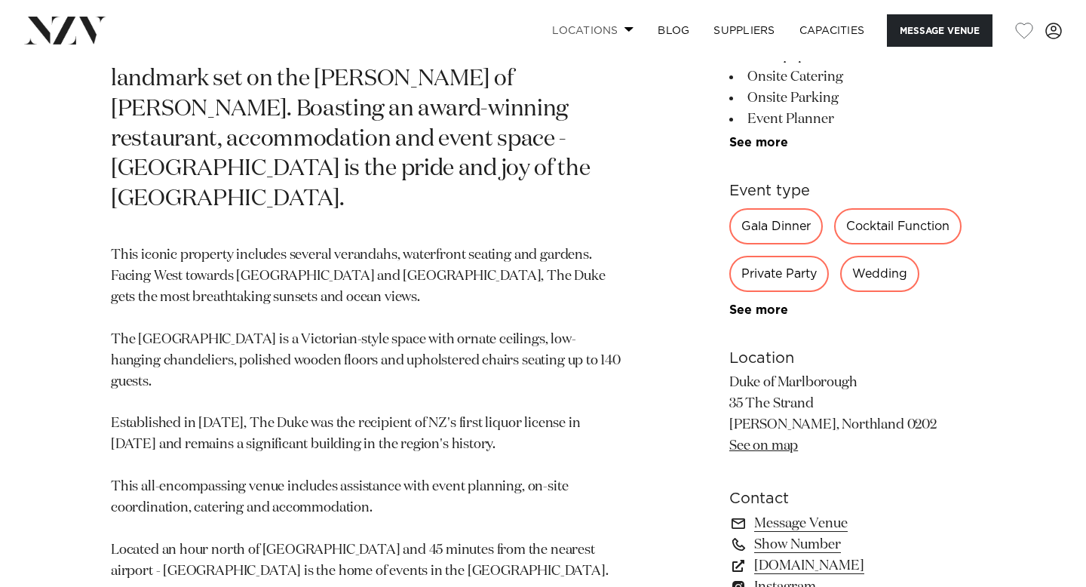
click at [605, 34] on link "Locations" at bounding box center [593, 30] width 106 height 32
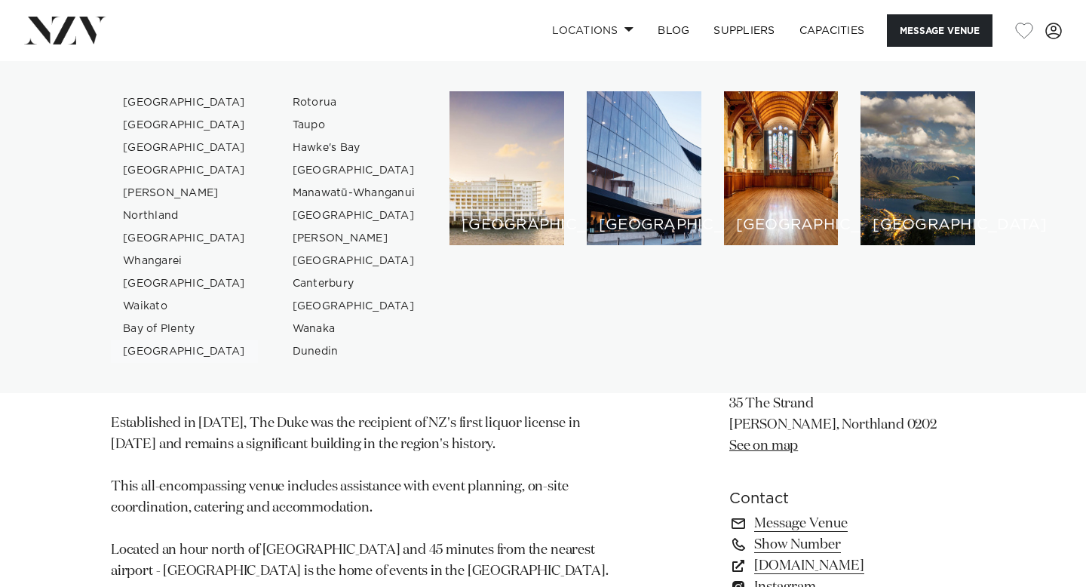
click at [157, 359] on link "[GEOGRAPHIC_DATA]" at bounding box center [184, 351] width 147 height 23
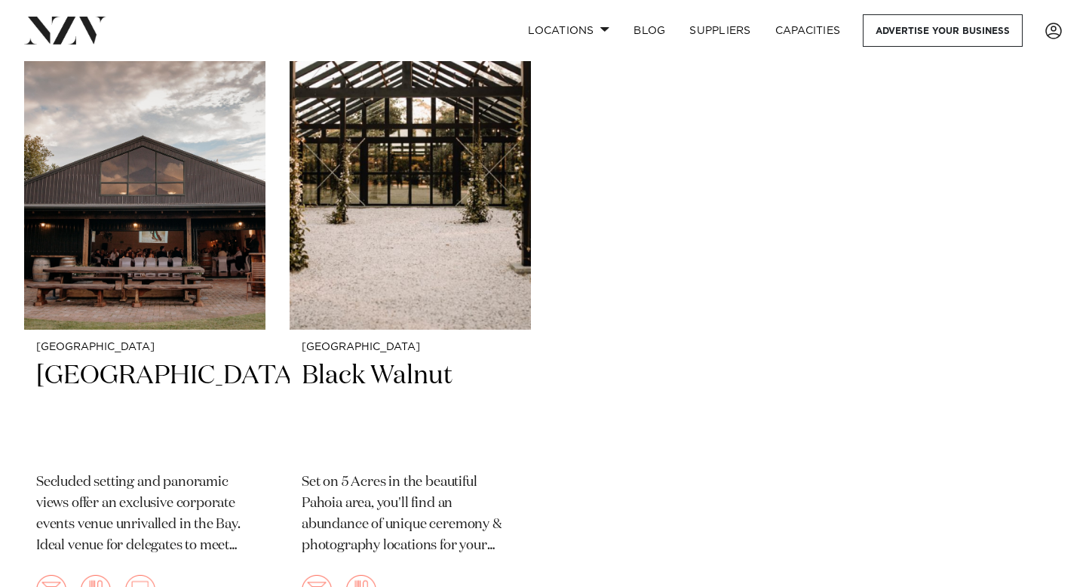
scroll to position [1971, 0]
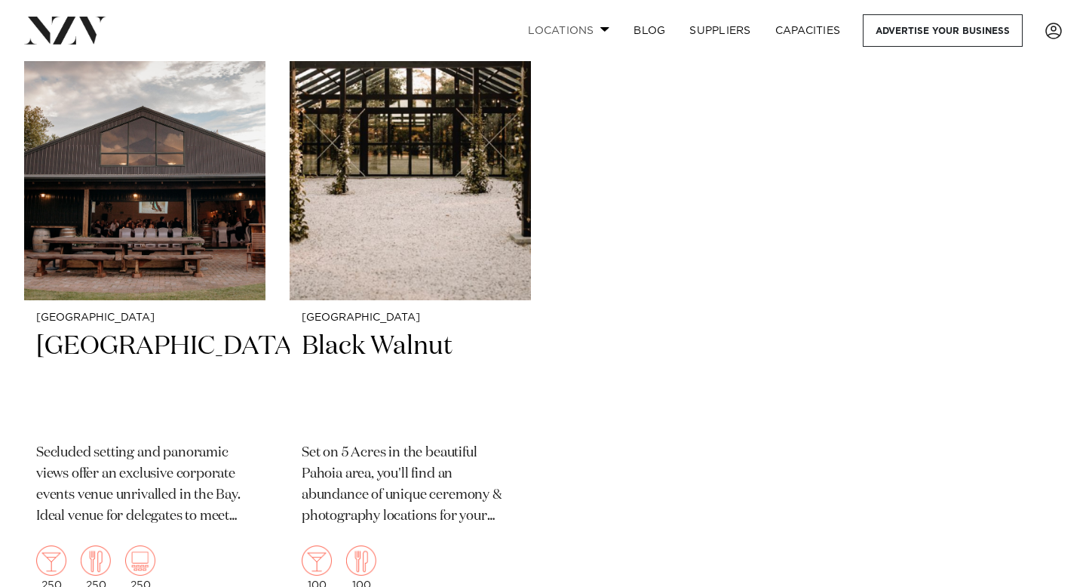
click at [544, 33] on link "Locations" at bounding box center [569, 30] width 106 height 32
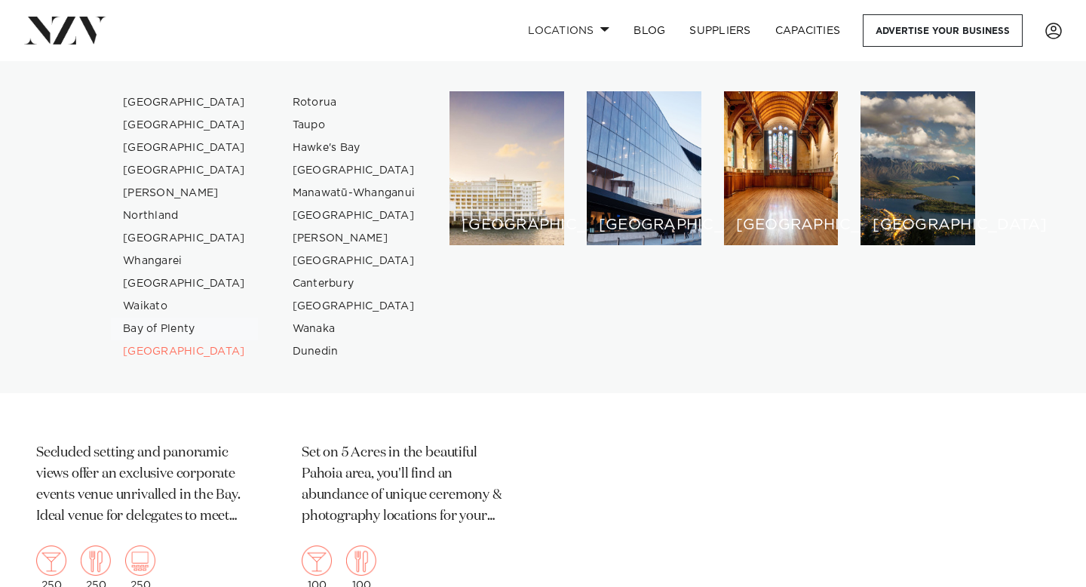
click at [189, 327] on link "Bay of Plenty" at bounding box center [184, 329] width 147 height 23
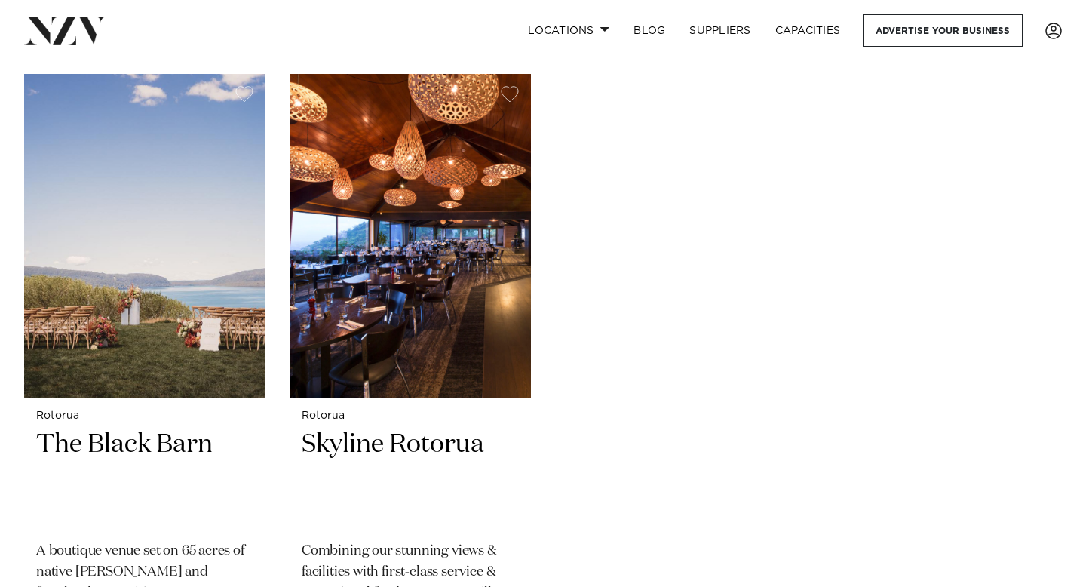
scroll to position [3203, 0]
click at [579, 35] on link "Locations" at bounding box center [569, 30] width 106 height 32
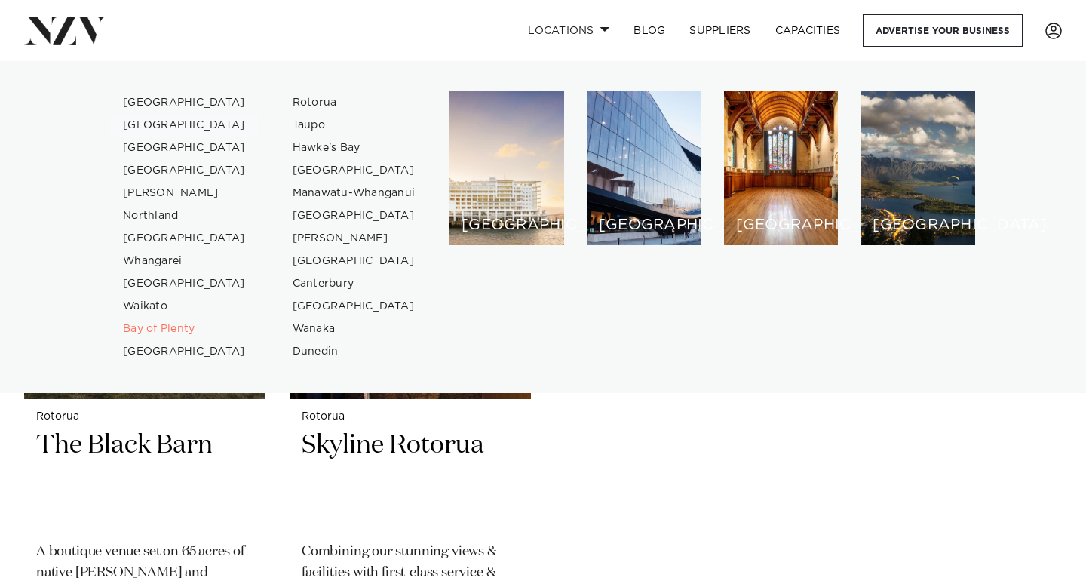
click at [146, 118] on link "[GEOGRAPHIC_DATA]" at bounding box center [184, 125] width 147 height 23
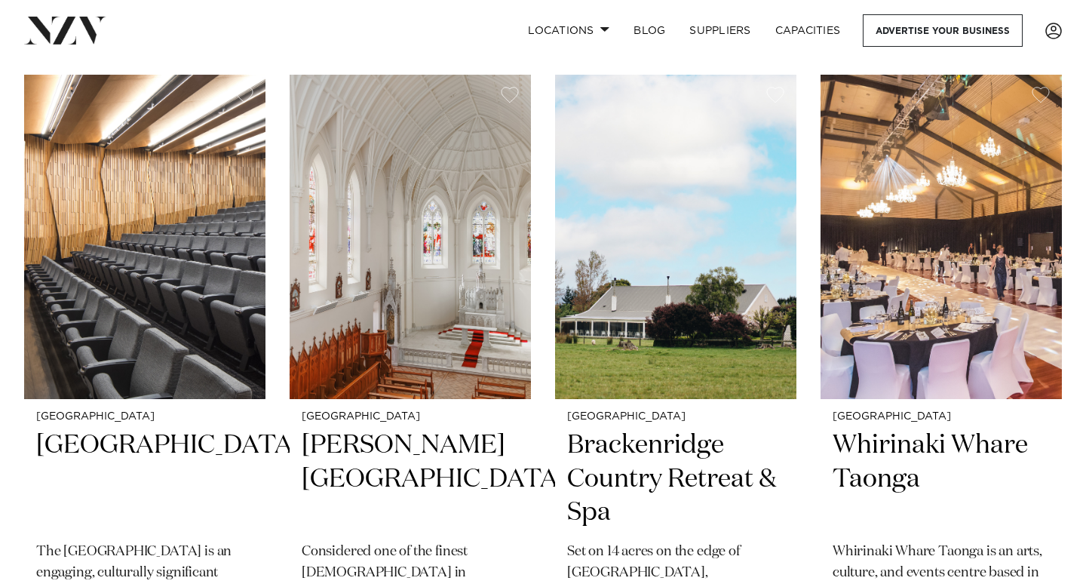
scroll to position [3172, 0]
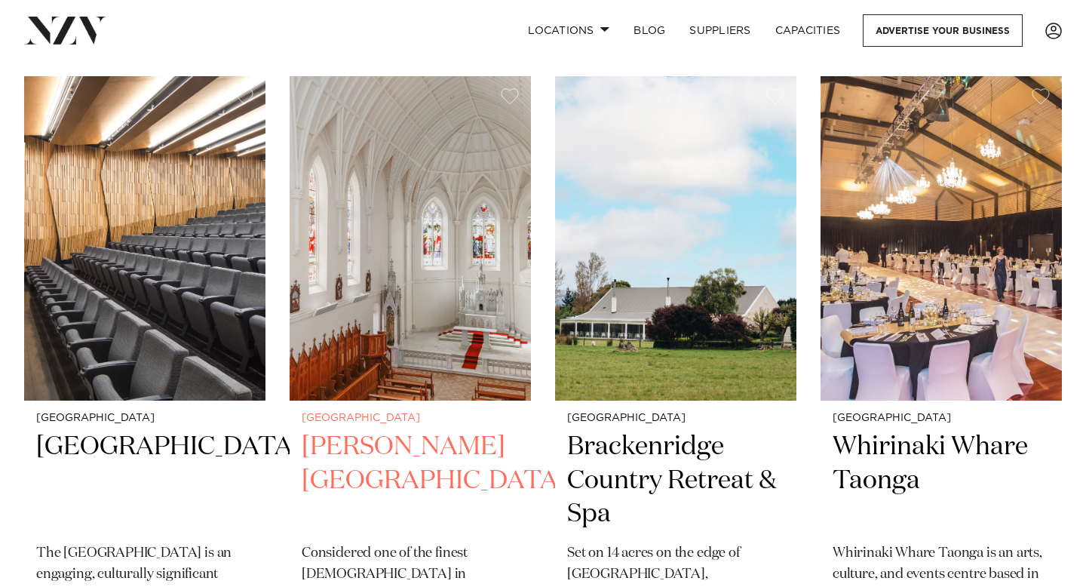
click at [377, 330] on img at bounding box center [410, 238] width 241 height 324
